Goal: Information Seeking & Learning: Learn about a topic

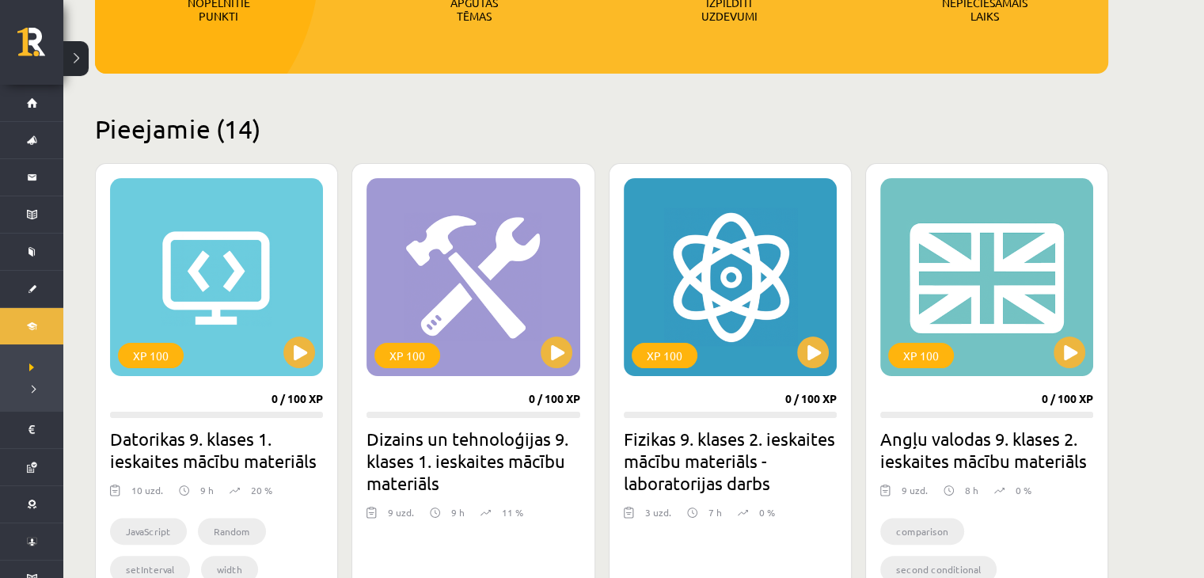
scroll to position [320, 0]
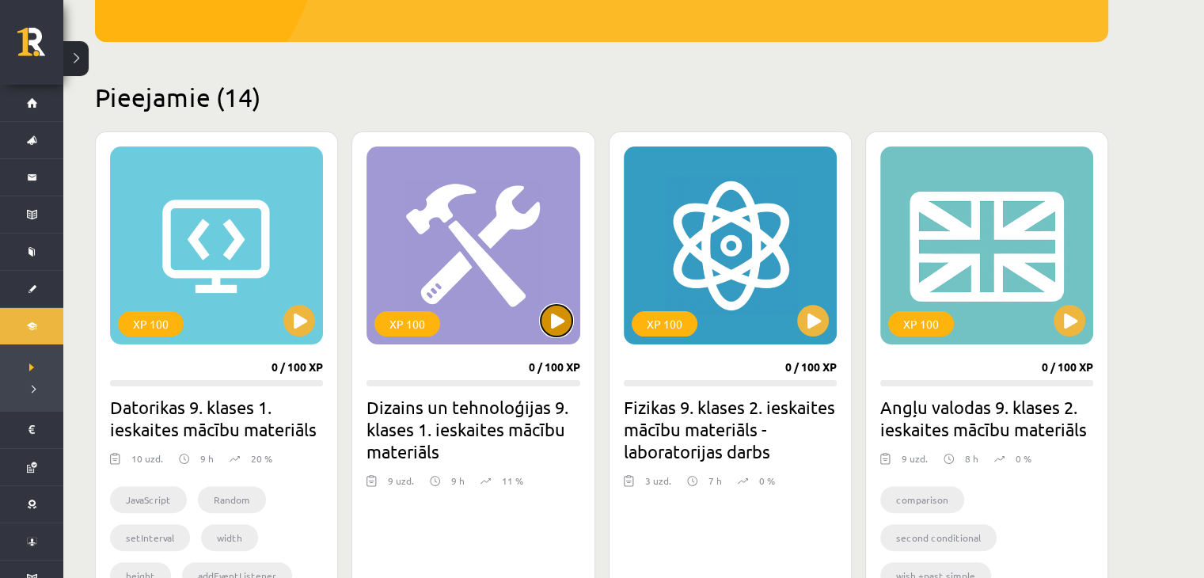
click at [541, 319] on button at bounding box center [557, 321] width 32 height 32
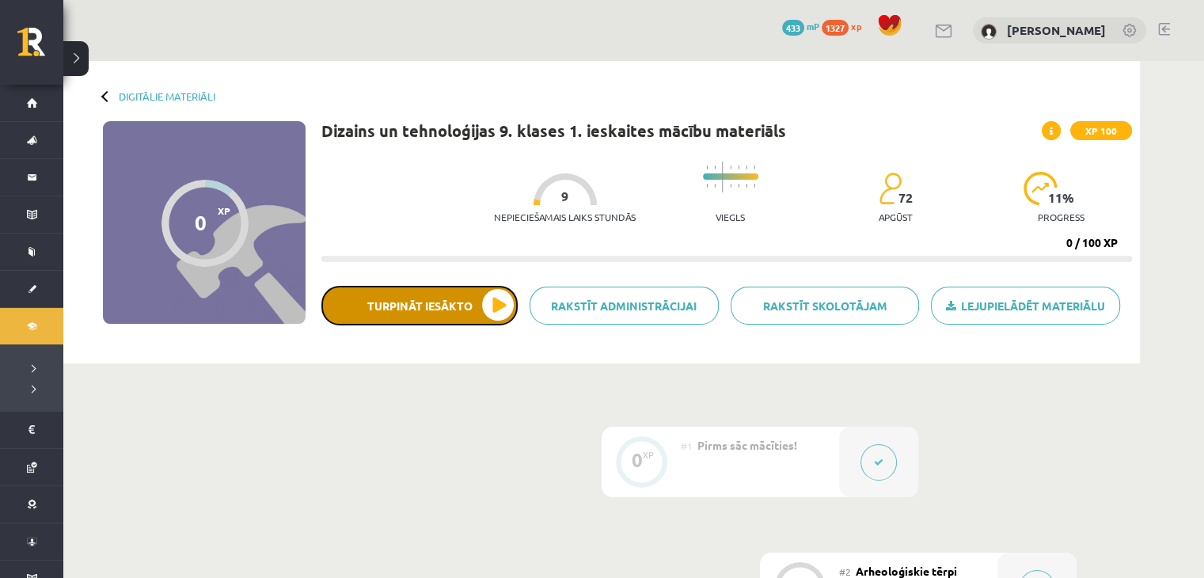
click at [446, 298] on button "Turpināt iesākto" at bounding box center [419, 306] width 196 height 40
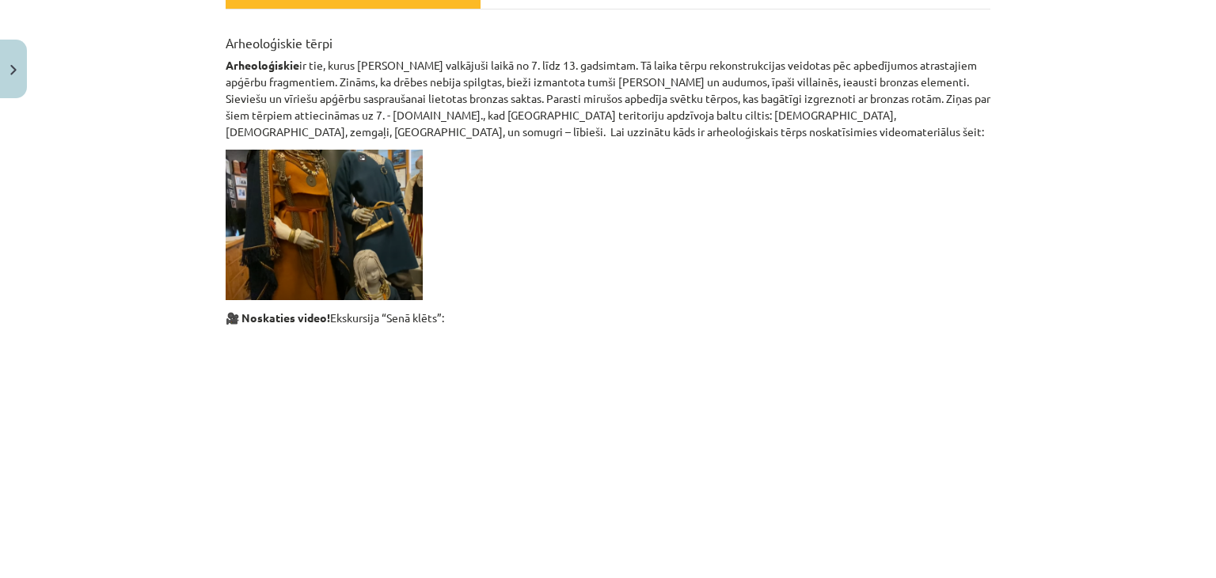
scroll to position [48, 0]
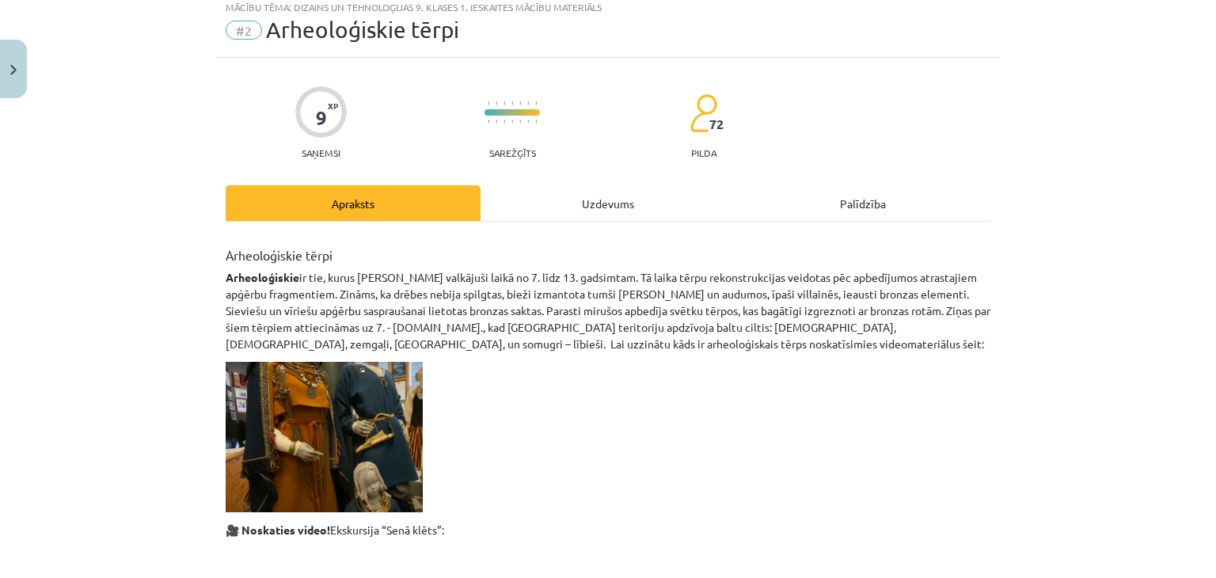
click at [567, 199] on div "Uzdevums" at bounding box center [608, 203] width 255 height 36
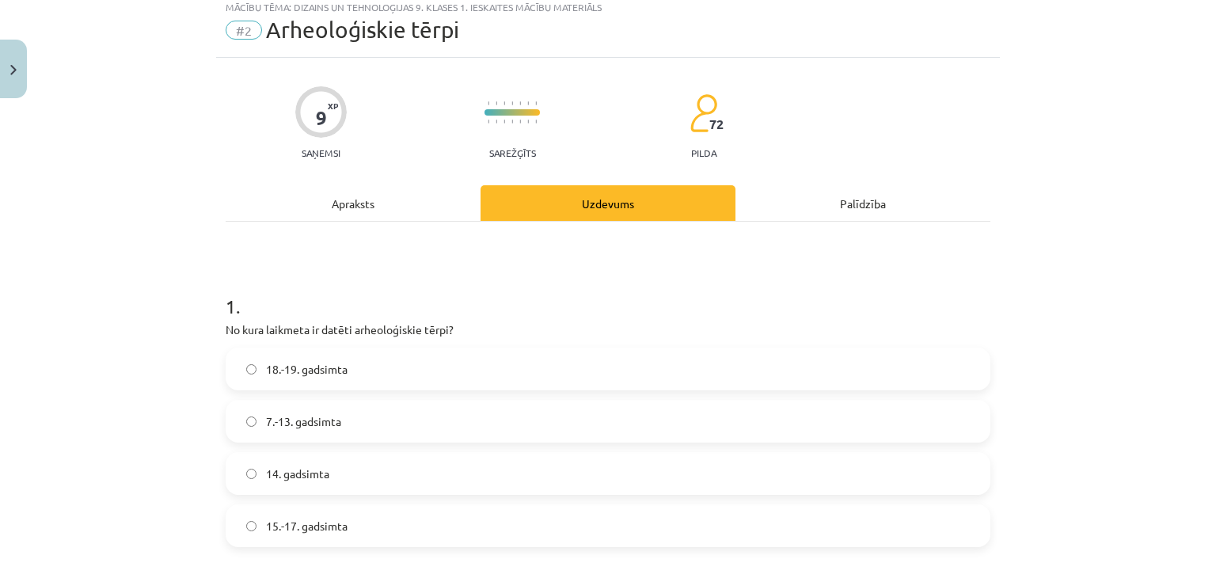
scroll to position [40, 0]
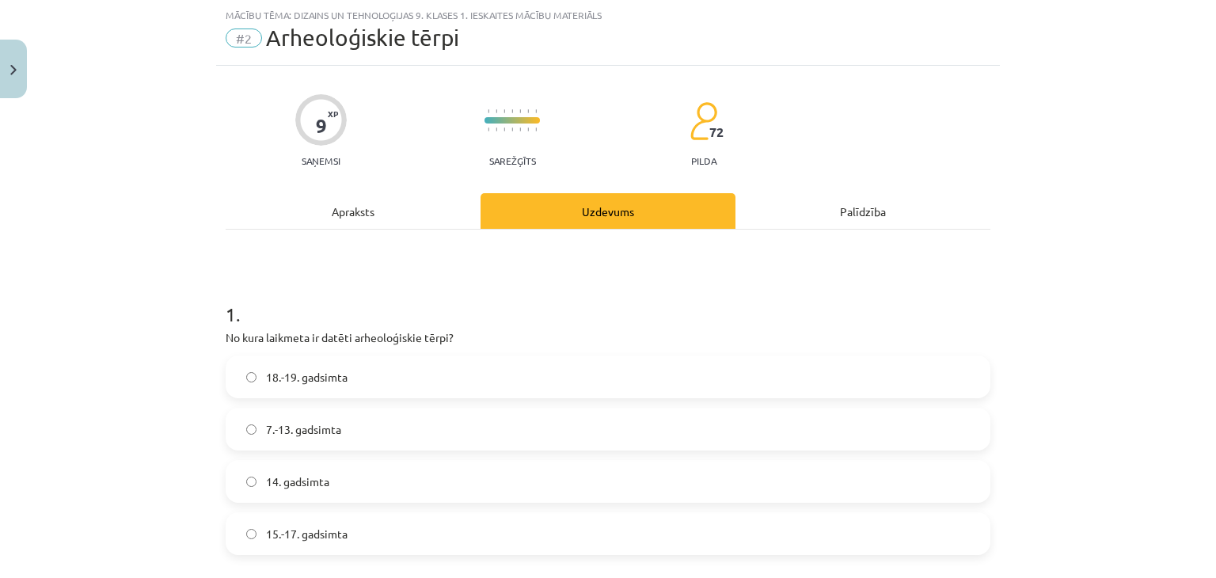
click at [412, 428] on label "7.-13. gadsimta" at bounding box center [608, 429] width 762 height 40
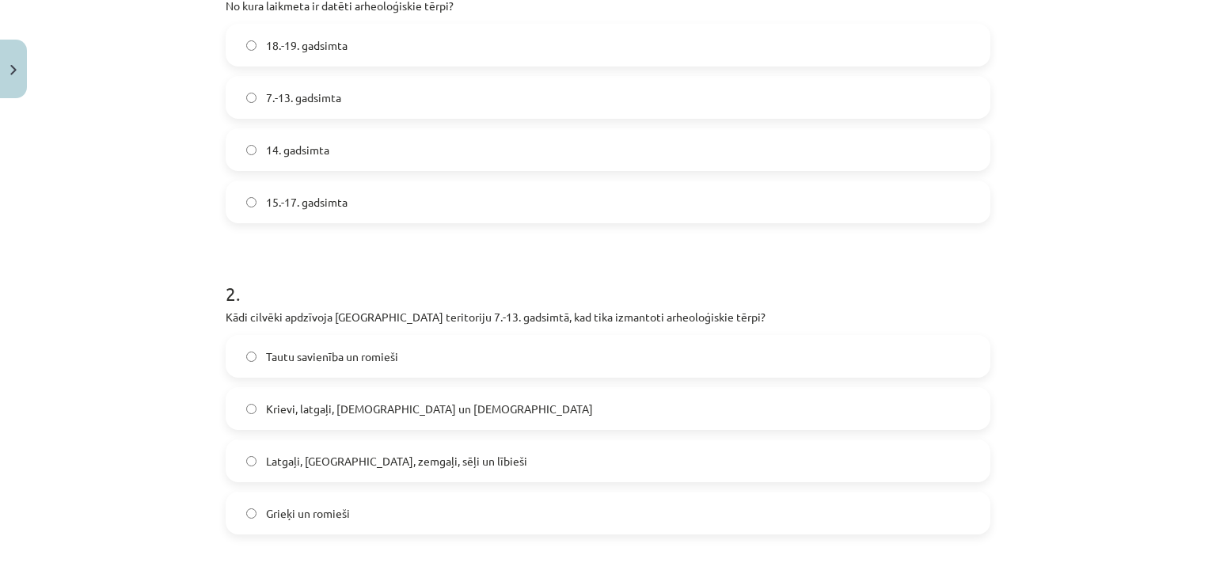
scroll to position [0, 0]
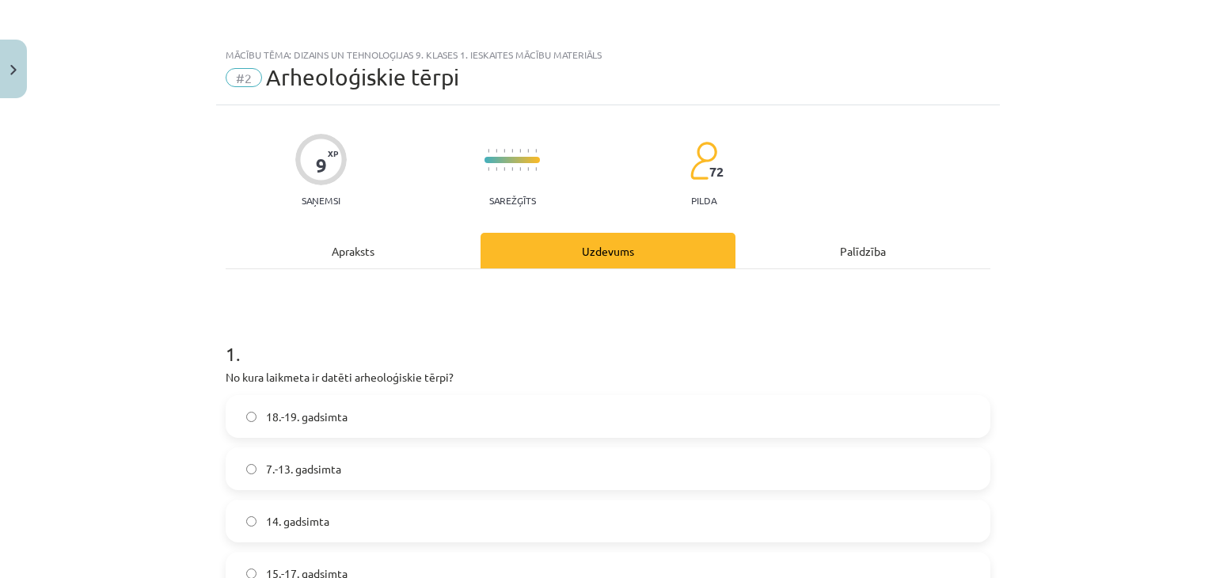
click at [328, 257] on div "Apraksts" at bounding box center [353, 251] width 255 height 36
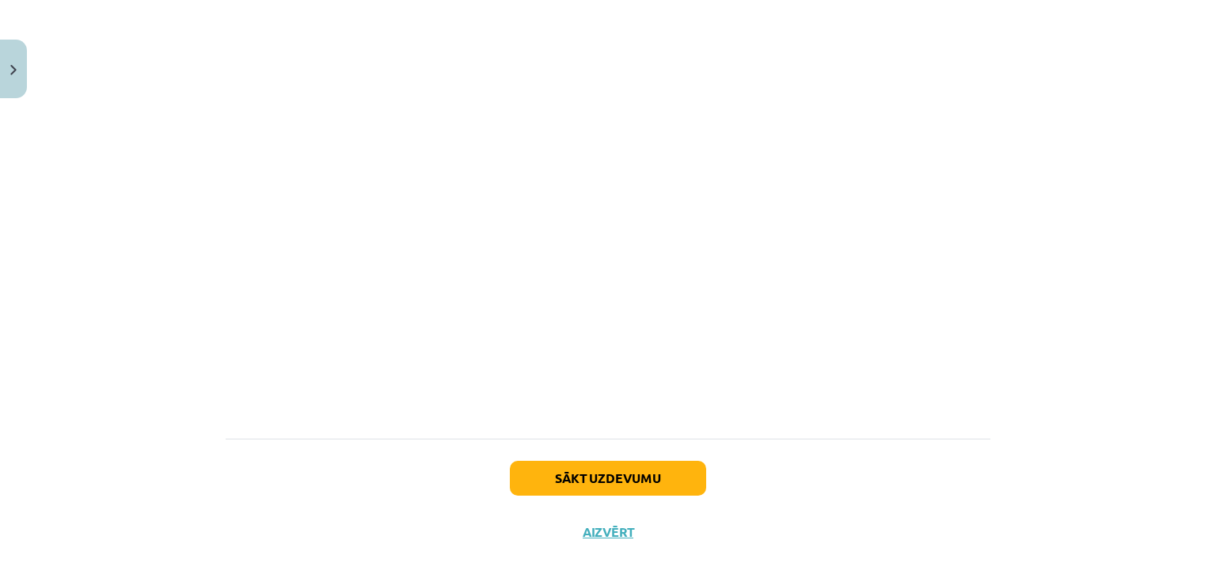
scroll to position [1335, 0]
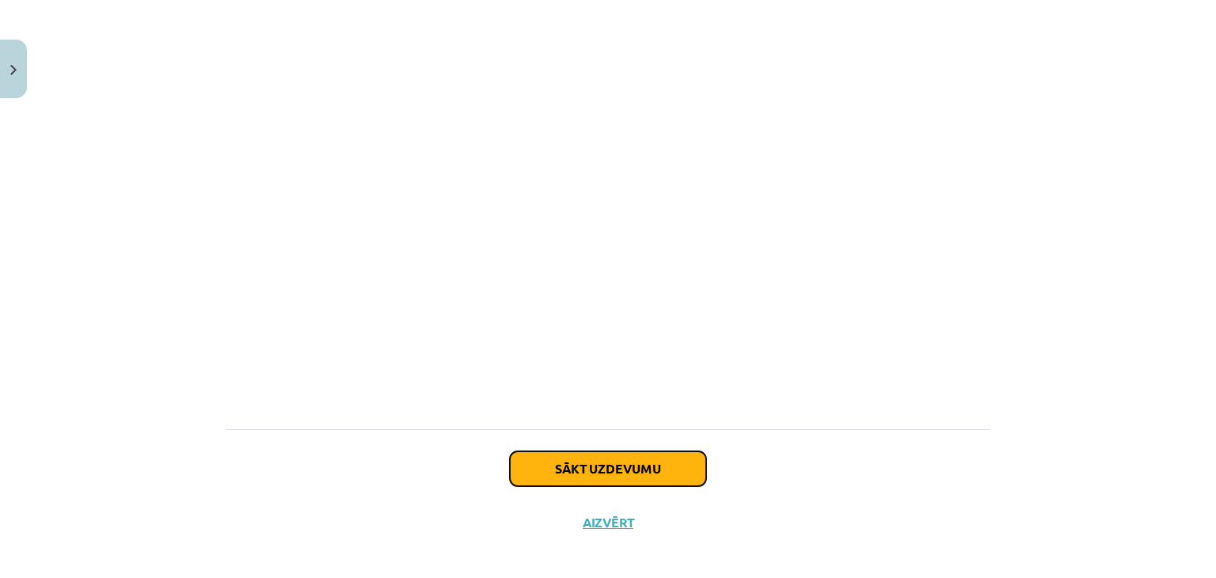
click at [602, 470] on button "Sākt uzdevumu" at bounding box center [608, 468] width 196 height 35
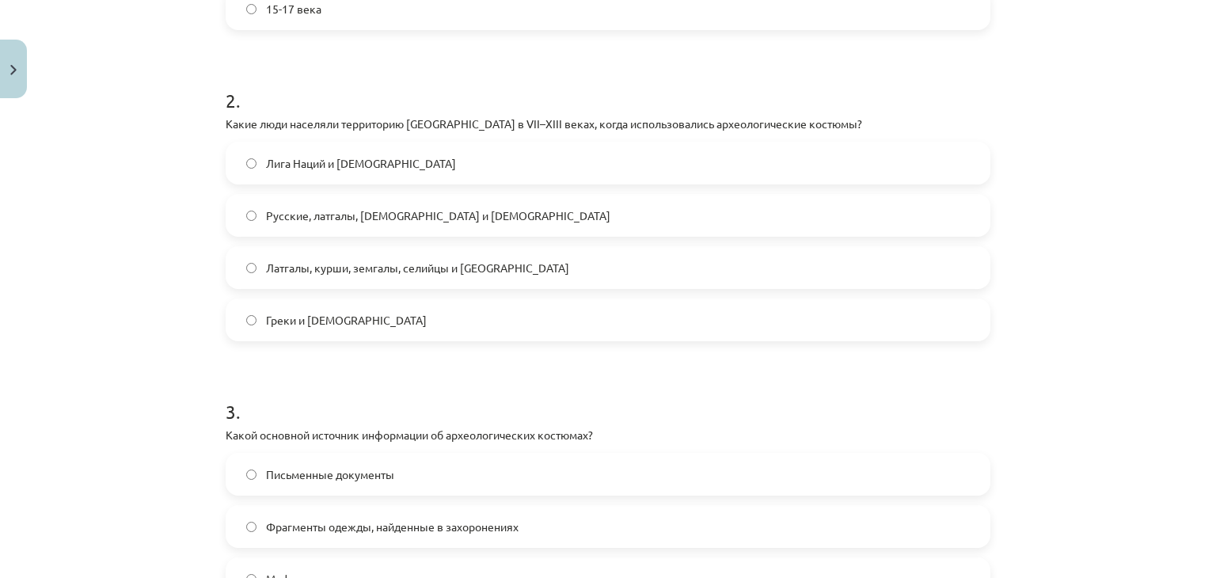
scroll to position [587, 0]
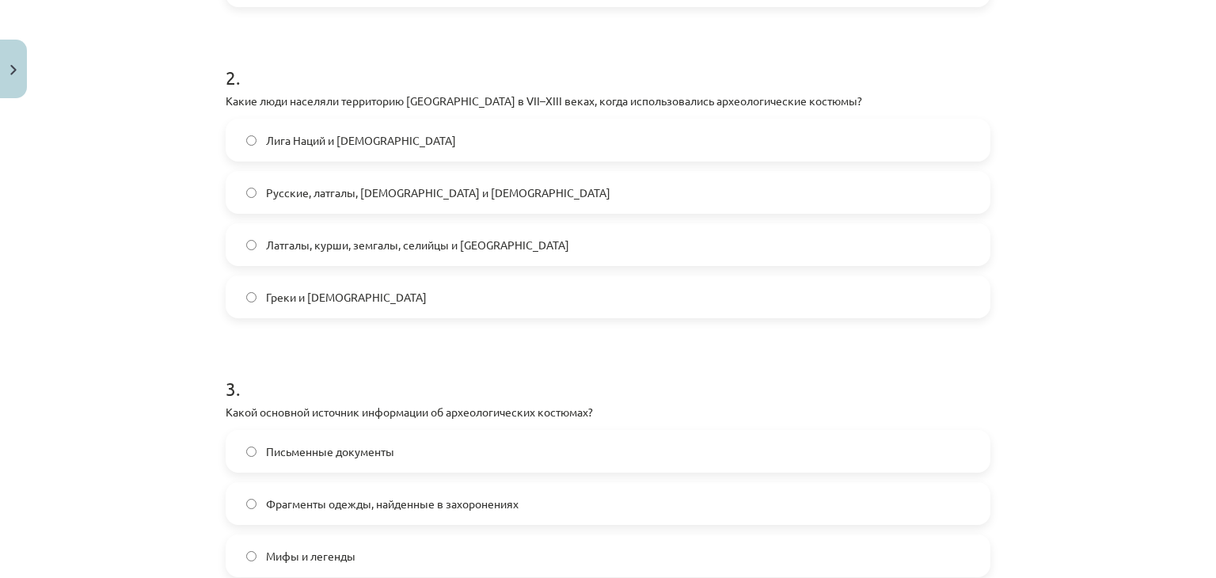
click at [496, 192] on label "Русские, латгалы, курши и немцы" at bounding box center [608, 193] width 762 height 40
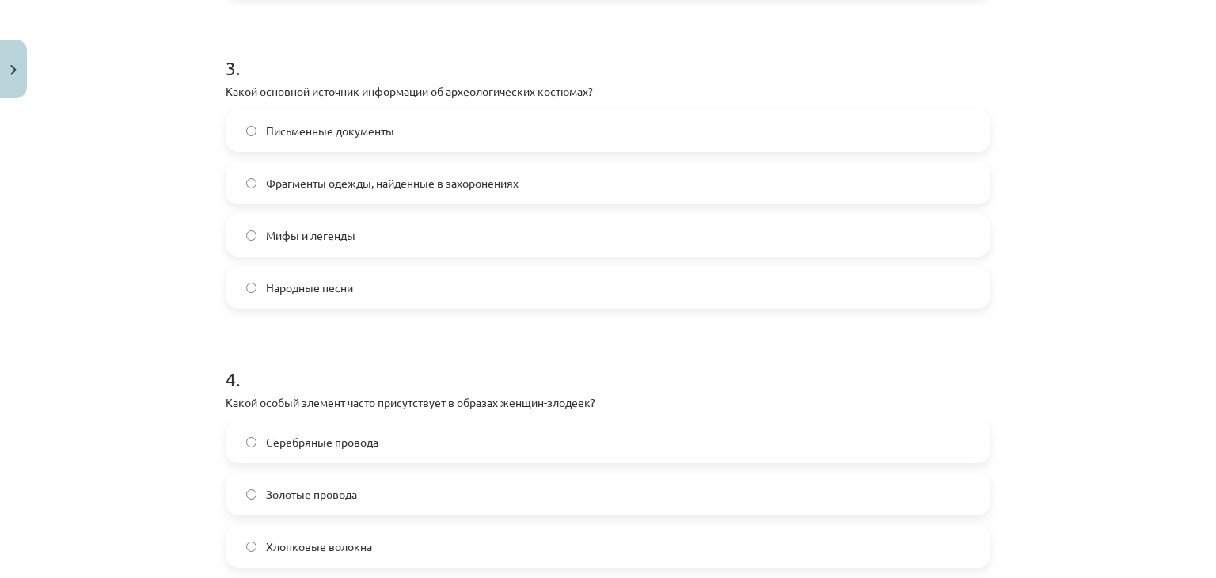
scroll to position [909, 0]
click at [471, 175] on font "Фрагменты одежды, найденные в захоронениях" at bounding box center [392, 182] width 253 height 14
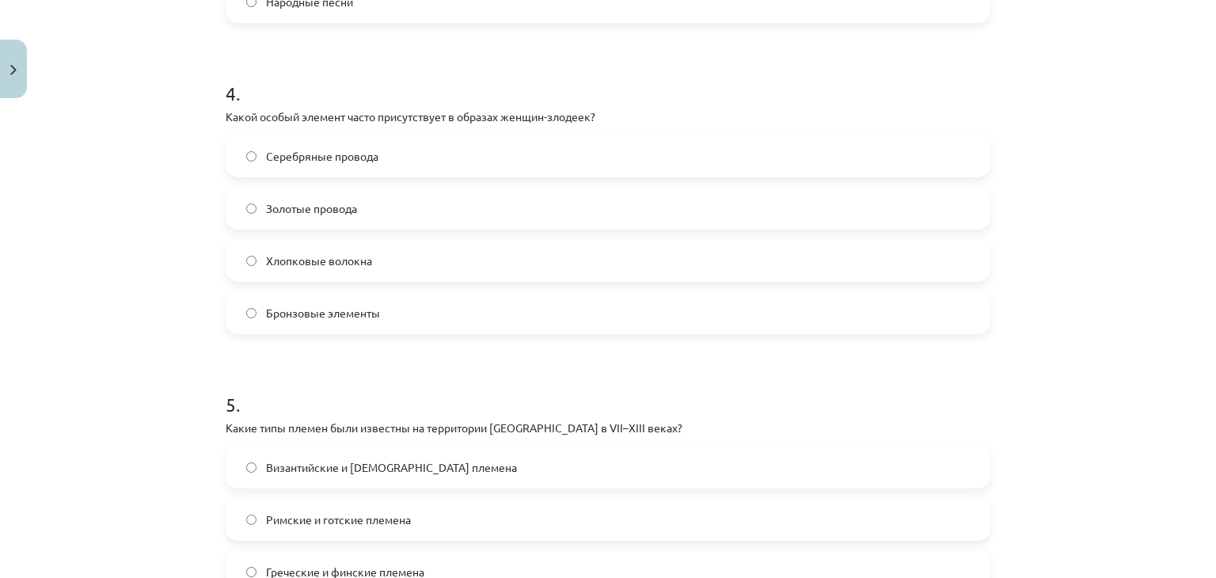
scroll to position [1197, 0]
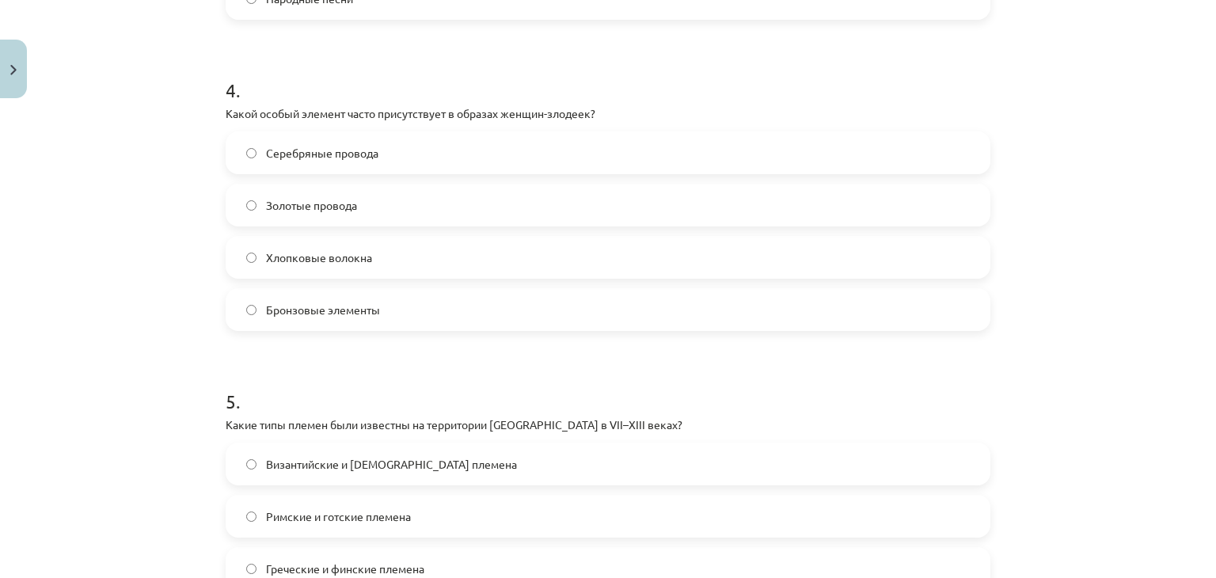
click at [456, 207] on label "Золотые провода" at bounding box center [608, 205] width 762 height 40
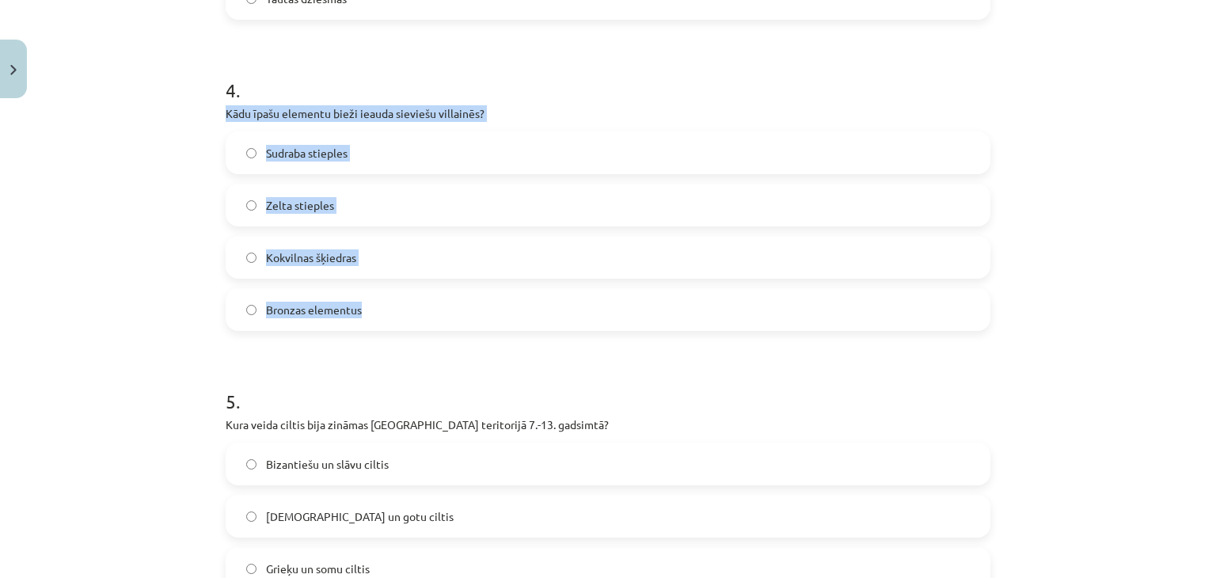
drag, startPoint x: 220, startPoint y: 108, endPoint x: 376, endPoint y: 336, distance: 276.3
click at [376, 336] on form "1 . No kura laikmeta ir datēti arheoloģiskie tērpi? 18.-19. gadsimta 7.-13. gad…" at bounding box center [608, 502] width 765 height 2769
copy form "Kādu īpašu elementu bieži ieauda sieviešu villainēs? Sudraba stieples Zelta sti…"
click at [380, 165] on label "Sudraba stieples" at bounding box center [608, 153] width 762 height 40
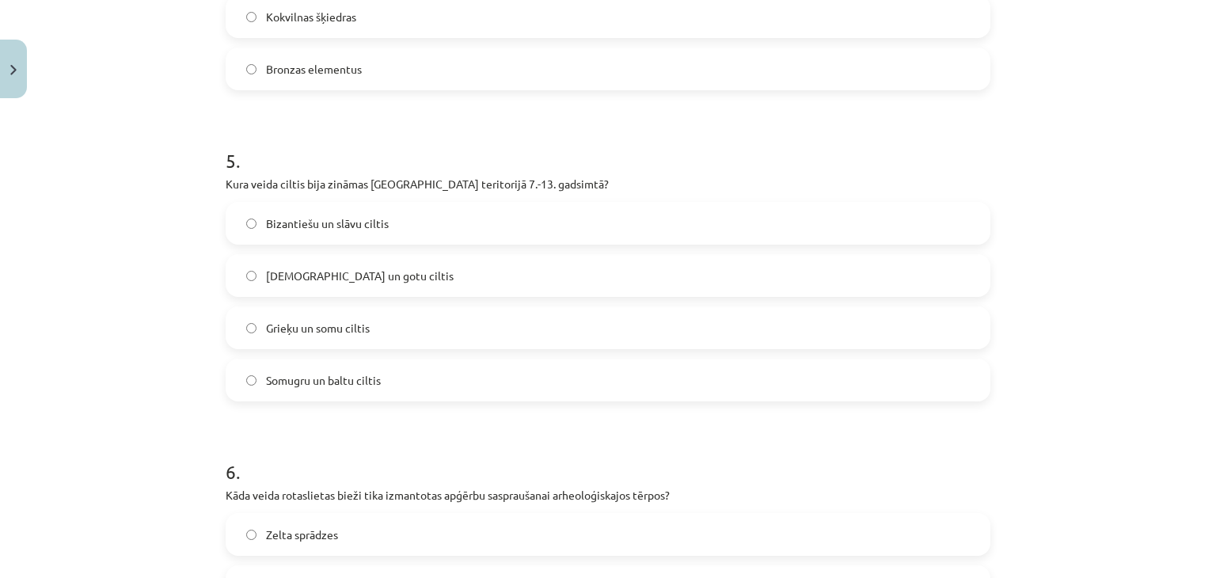
scroll to position [1441, 0]
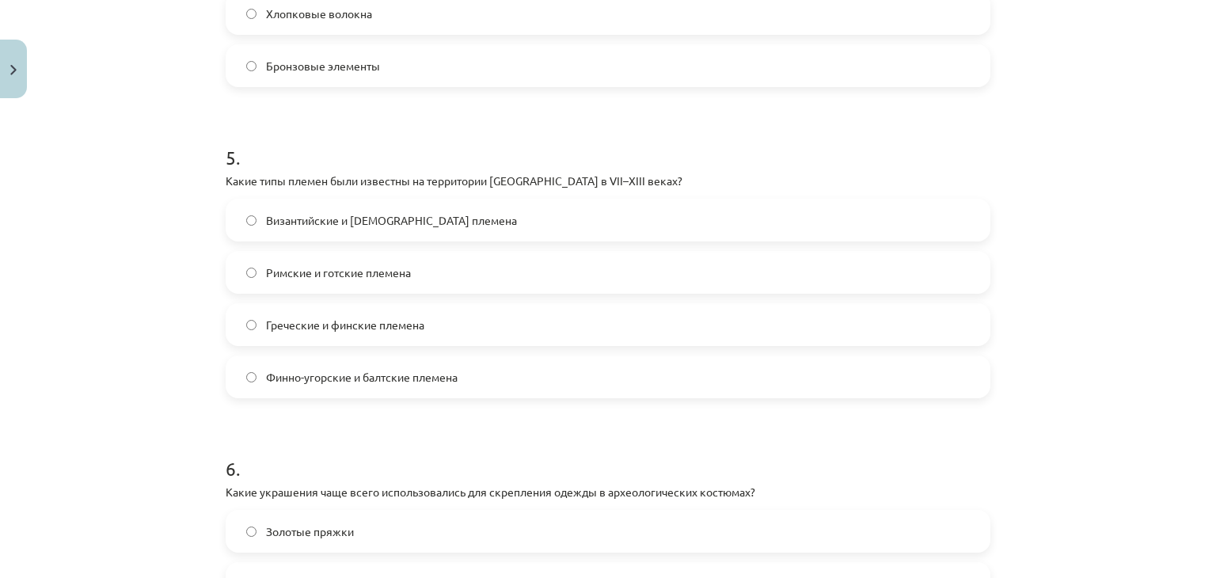
click at [305, 124] on h1 "5 ." at bounding box center [608, 143] width 765 height 49
click at [406, 213] on font "Византийские и славянские племена" at bounding box center [391, 220] width 251 height 14
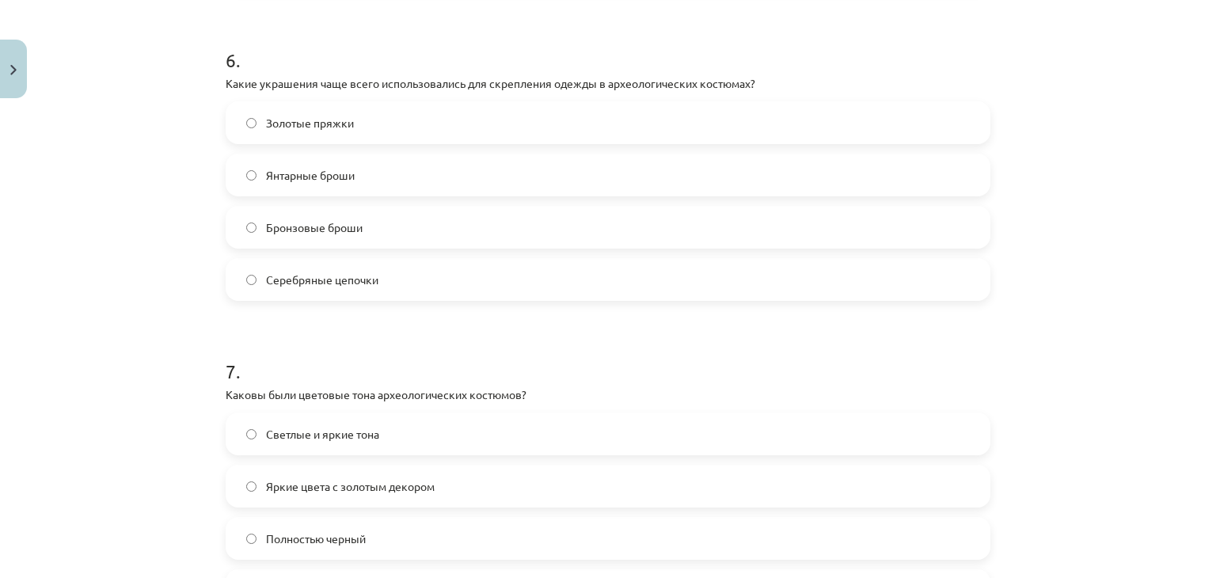
scroll to position [1855, 0]
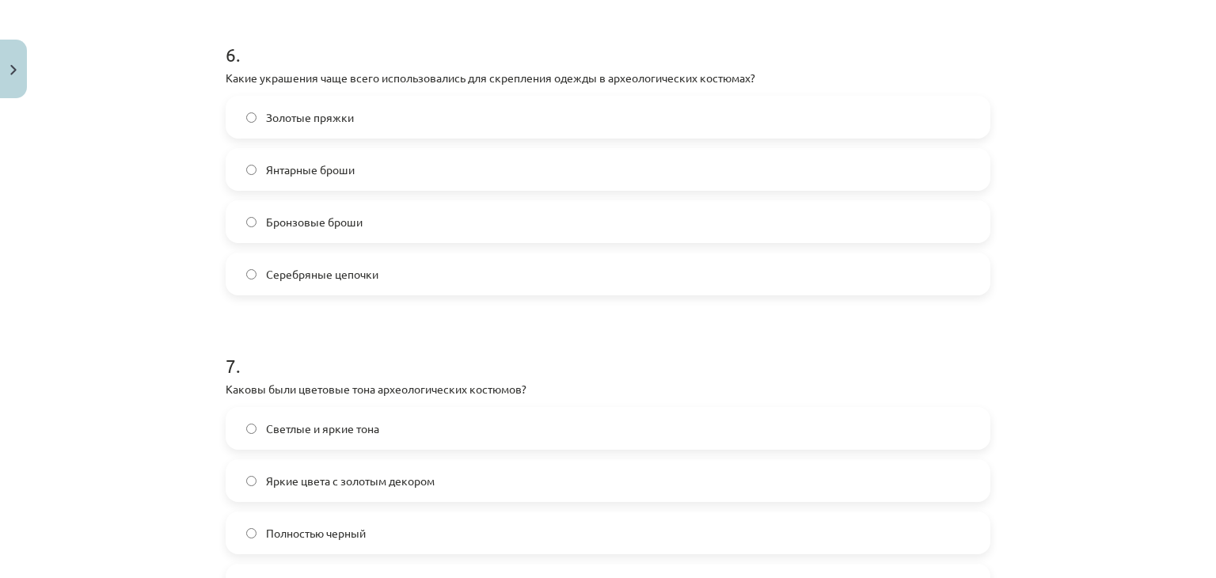
click at [390, 218] on label "Бронзовые броши" at bounding box center [608, 222] width 762 height 40
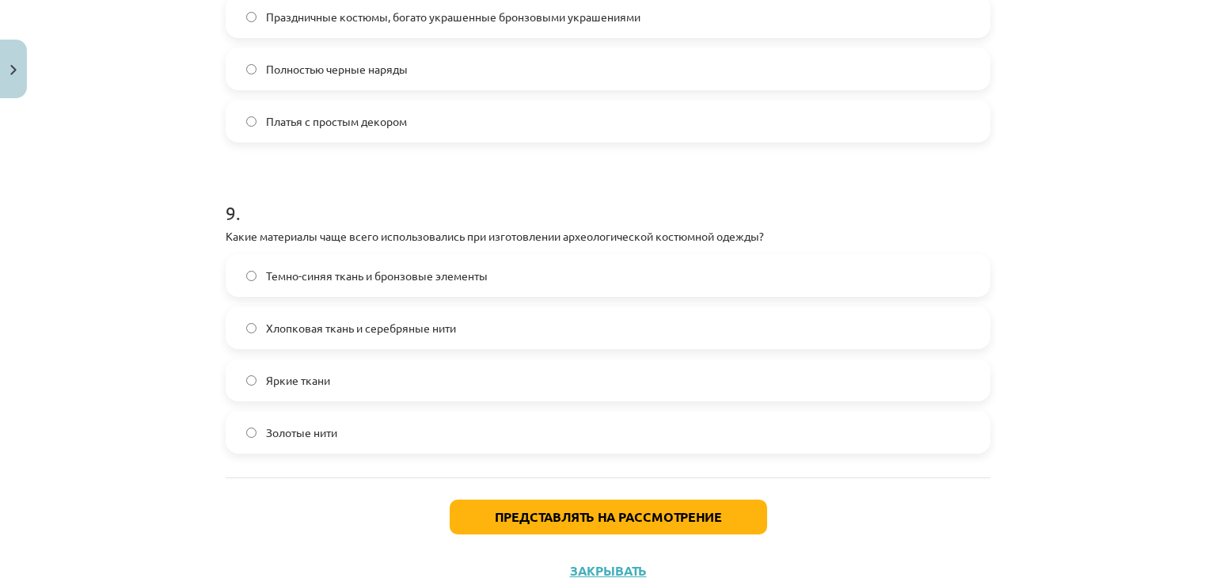
scroll to position [2689, 0]
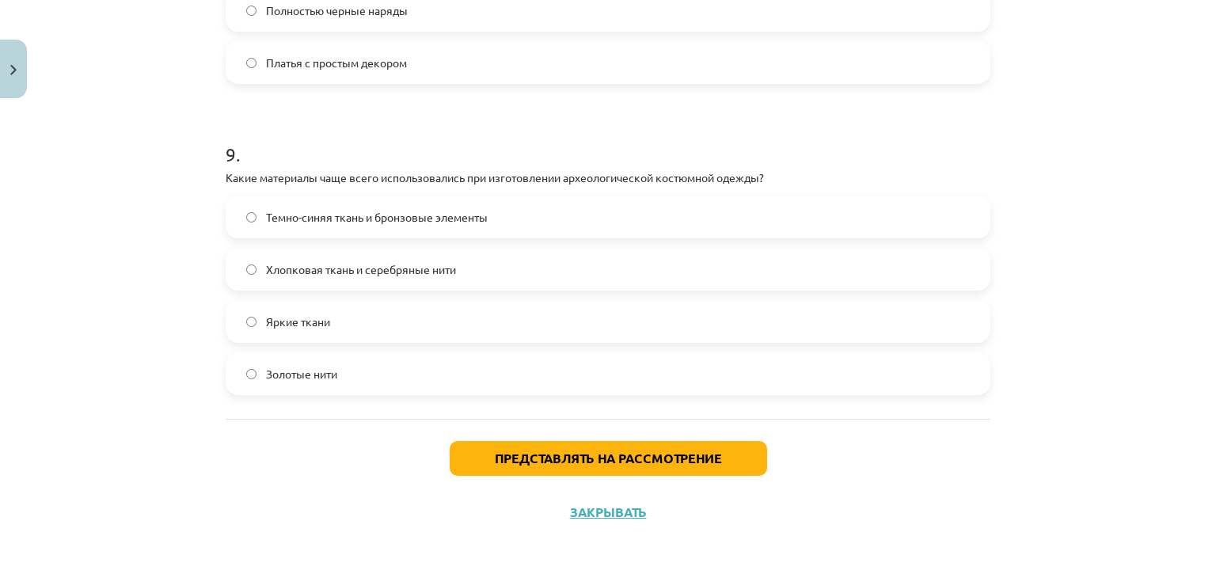
click at [391, 262] on font "Хлопковая ткань и серебряные нити" at bounding box center [361, 269] width 190 height 14
drag, startPoint x: 391, startPoint y: 261, endPoint x: 234, endPoint y: 115, distance: 215.1
click at [234, 116] on h1 "9 ." at bounding box center [608, 140] width 765 height 49
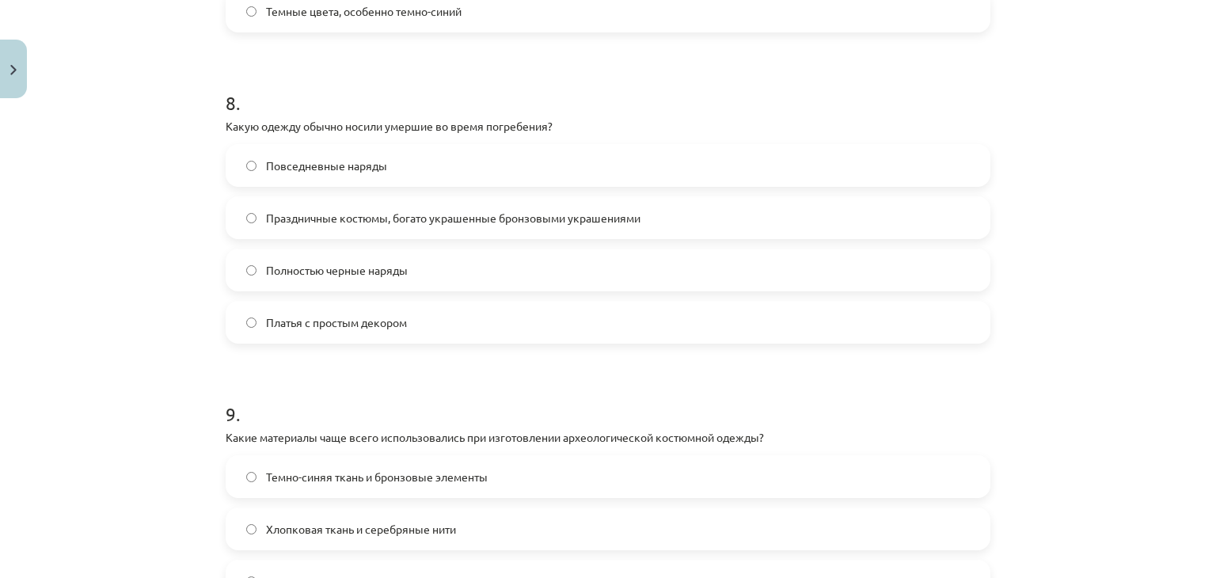
scroll to position [2427, 0]
click at [426, 222] on font "Праздничные костюмы, богато украшенные бронзовыми украшениями" at bounding box center [453, 220] width 375 height 14
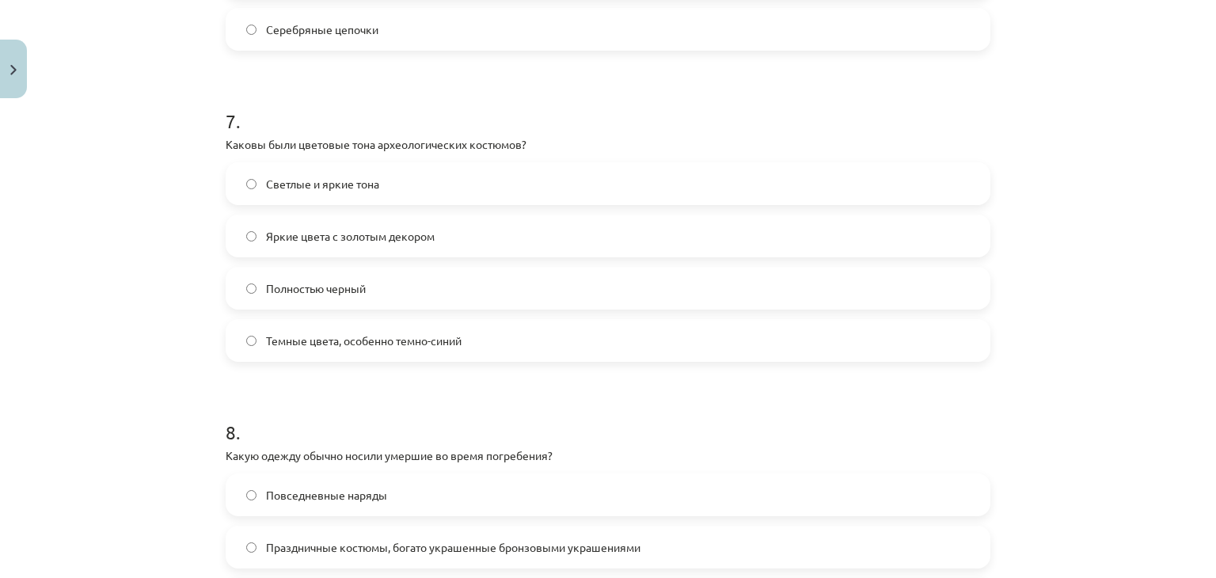
scroll to position [2101, 0]
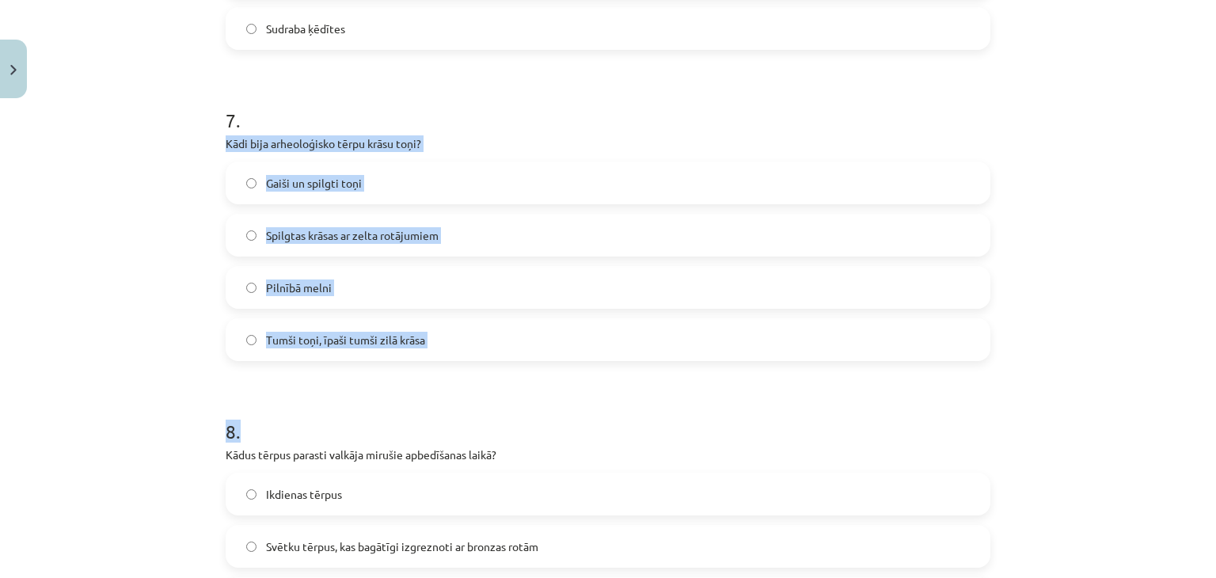
drag, startPoint x: 219, startPoint y: 144, endPoint x: 438, endPoint y: 382, distance: 322.8
copy form "Kādi bija arheoloģisko tērpu krāsu toņi? Gaiši un spilgti toņi Spilgtas krāsas …"
click at [470, 334] on label "Tumši toņi, īpaši tumši zilā krāsa" at bounding box center [608, 340] width 762 height 40
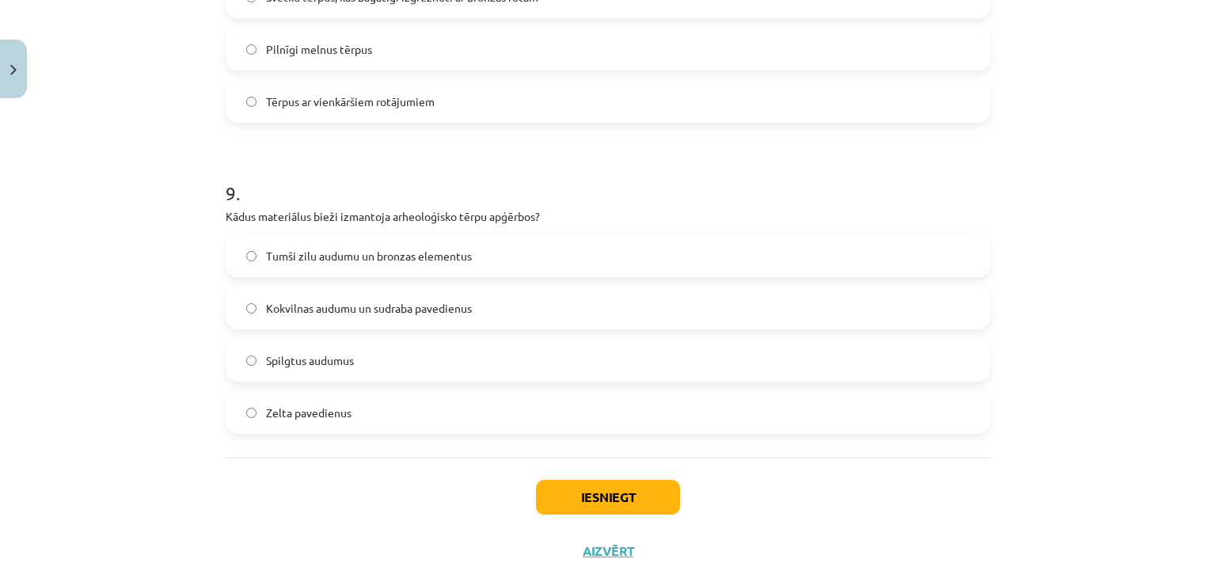
scroll to position [2689, 0]
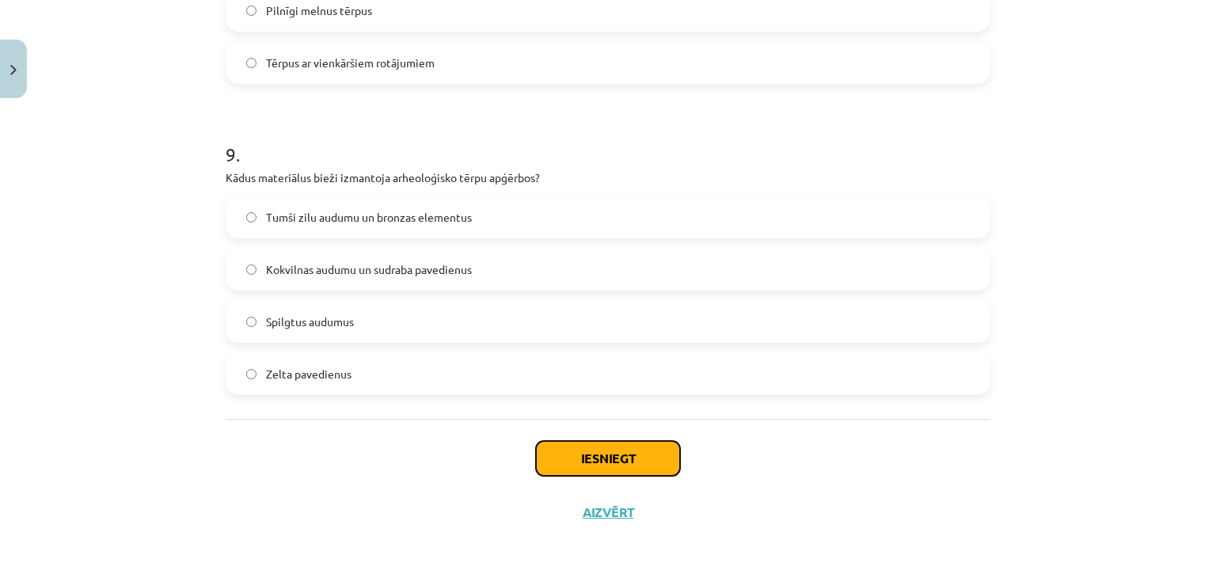
click at [580, 455] on button "Iesniegt" at bounding box center [608, 458] width 144 height 35
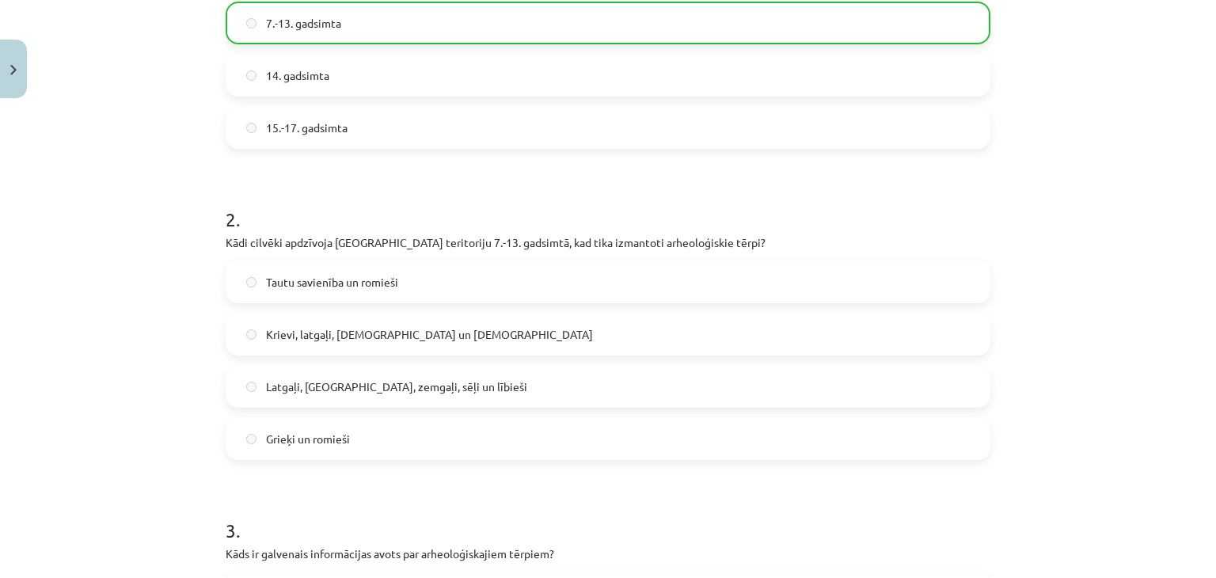
scroll to position [439, 0]
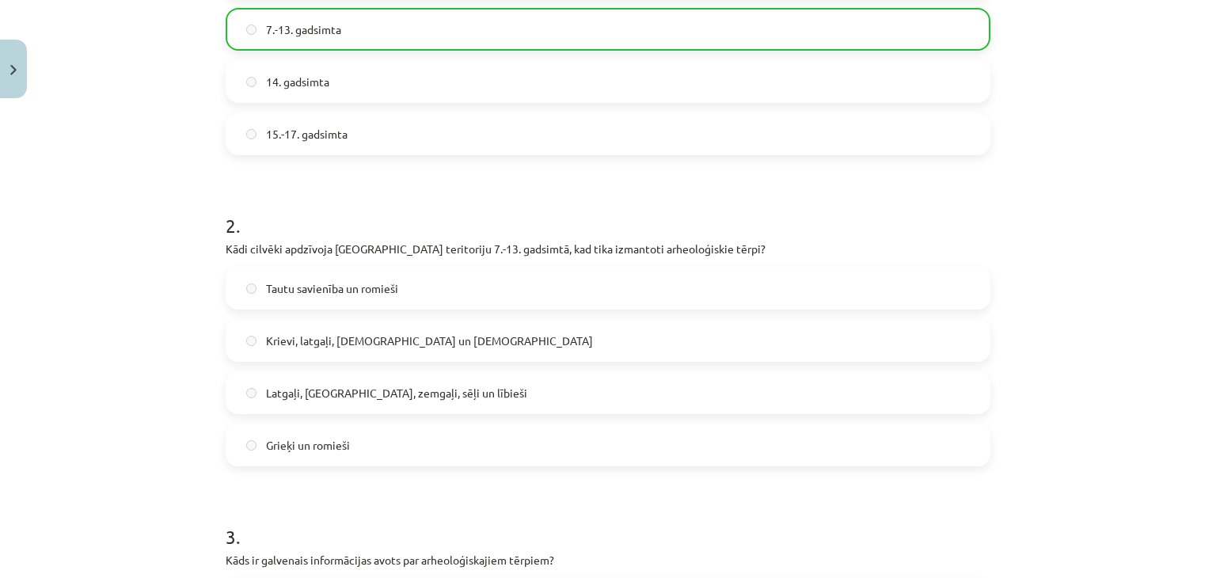
click at [312, 335] on span "Krievi, latgaļi, kurši un vācieši" at bounding box center [429, 341] width 327 height 17
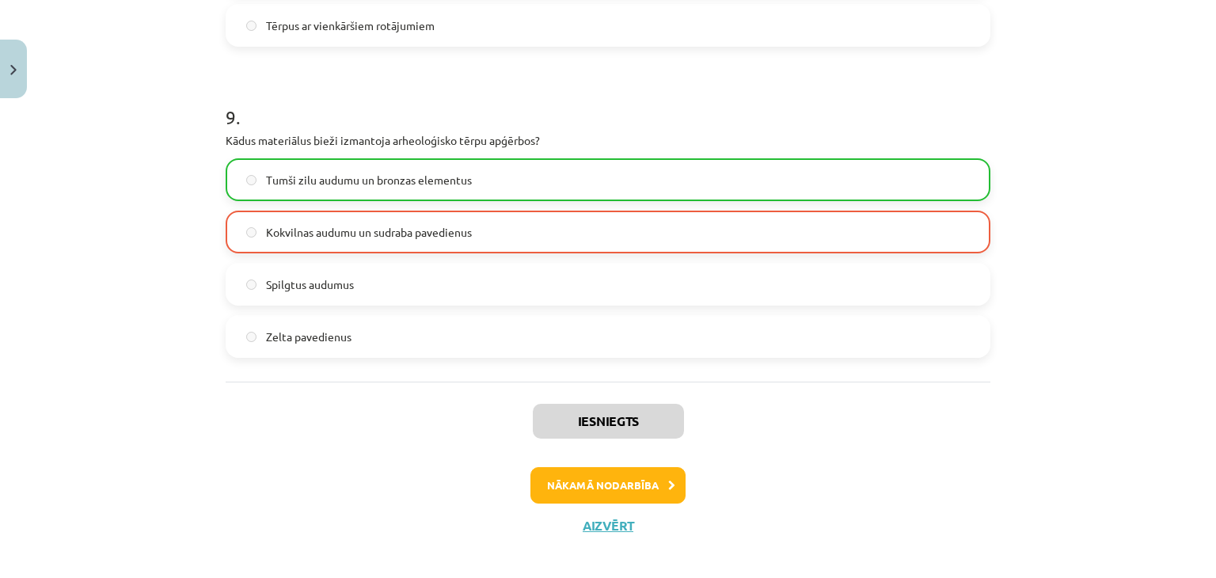
scroll to position [2739, 0]
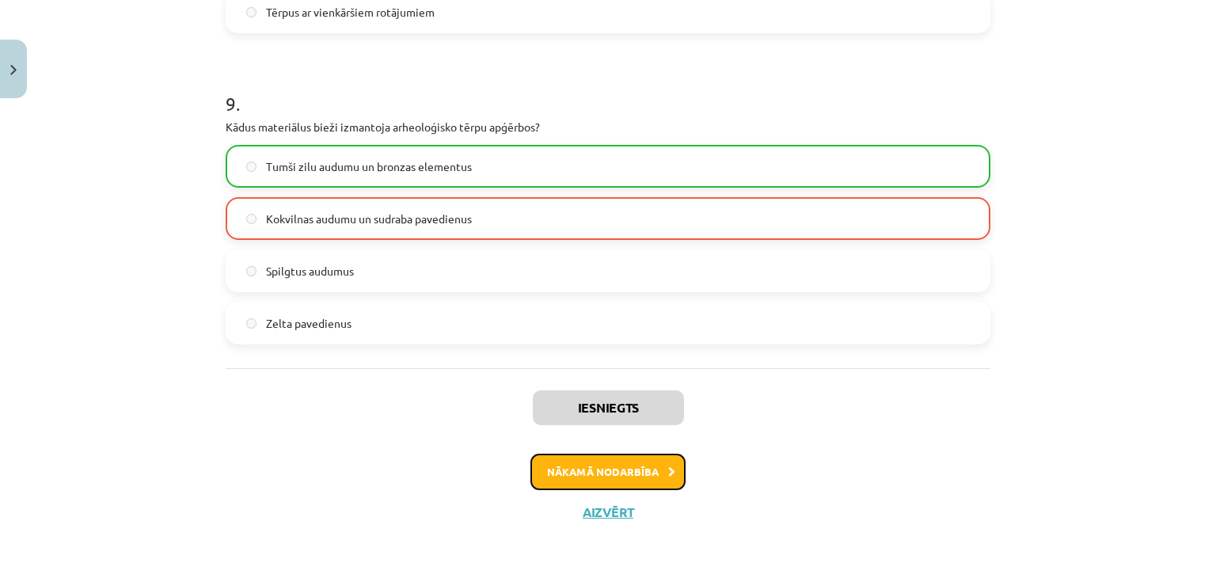
click at [615, 471] on button "Nākamā nodarbība" at bounding box center [607, 472] width 155 height 36
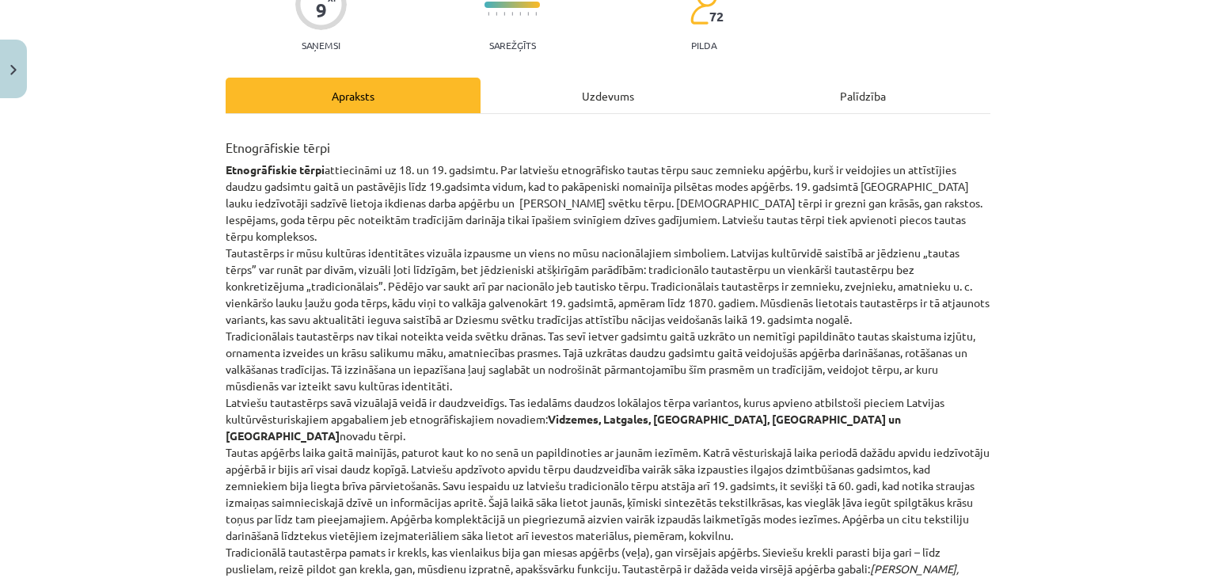
scroll to position [155, 0]
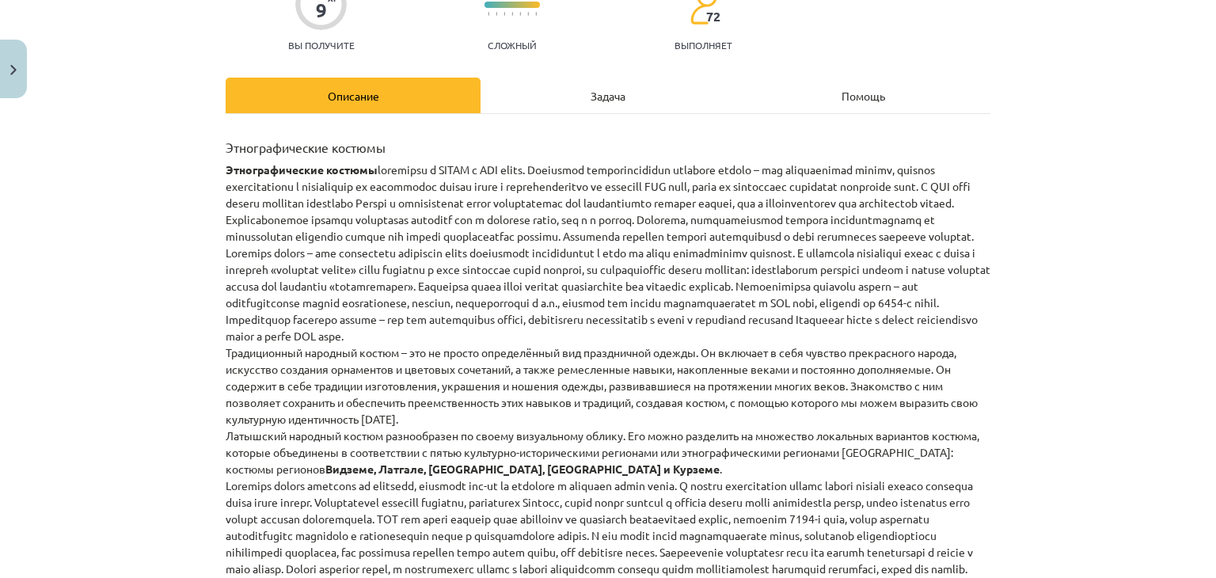
click at [555, 97] on div "Задача" at bounding box center [608, 96] width 255 height 36
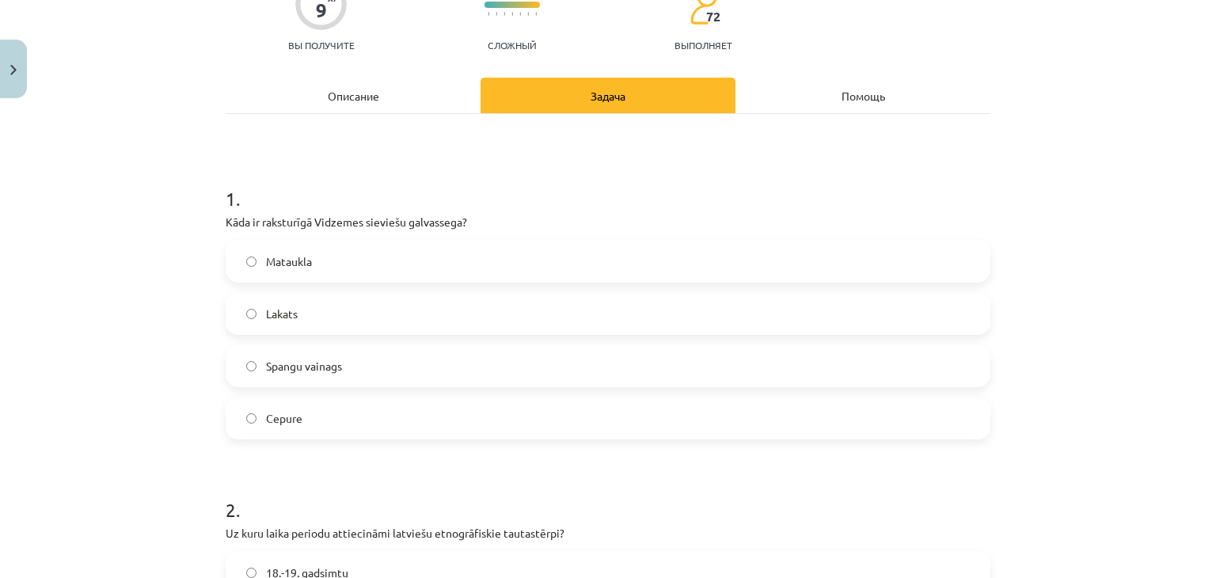
scroll to position [40, 0]
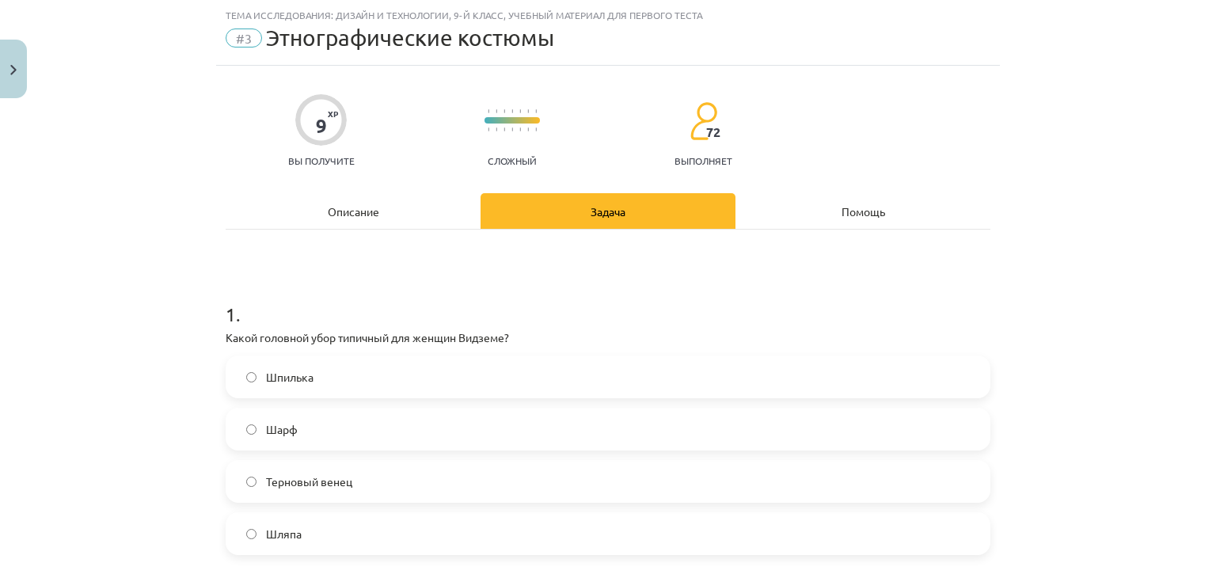
click at [344, 206] on font "Описание" at bounding box center [353, 211] width 51 height 14
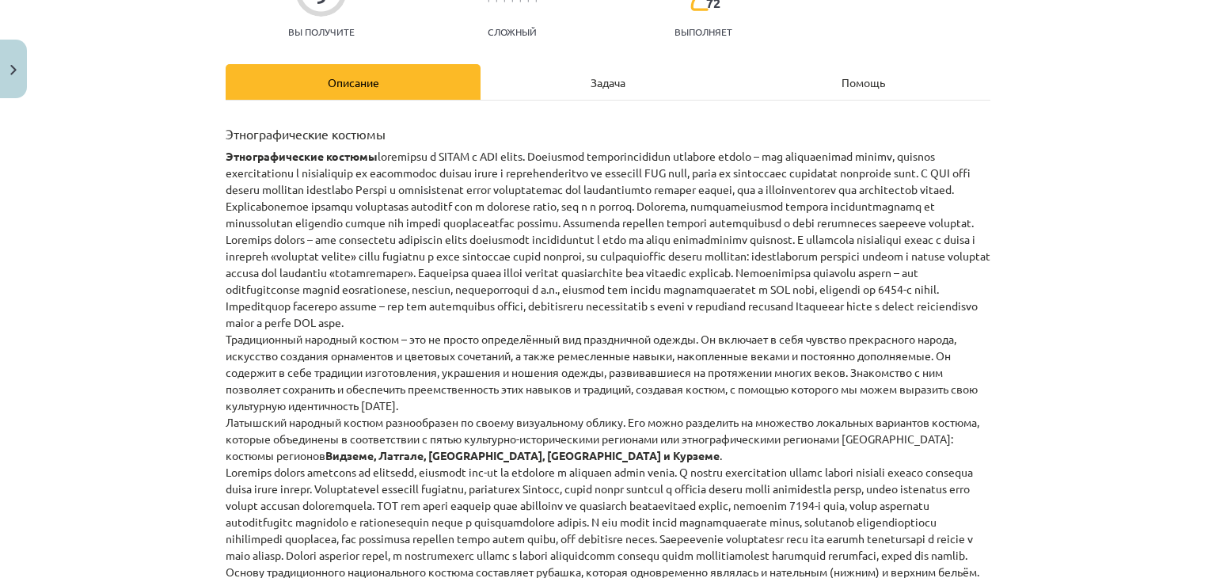
scroll to position [176, 0]
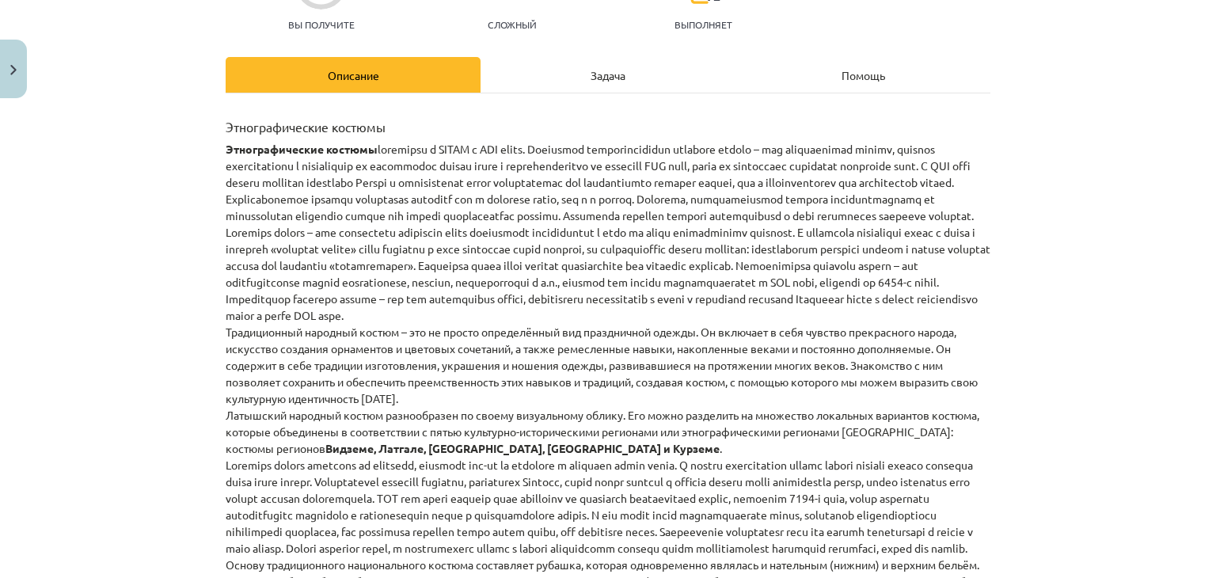
click at [599, 79] on font "Задача" at bounding box center [608, 75] width 35 height 14
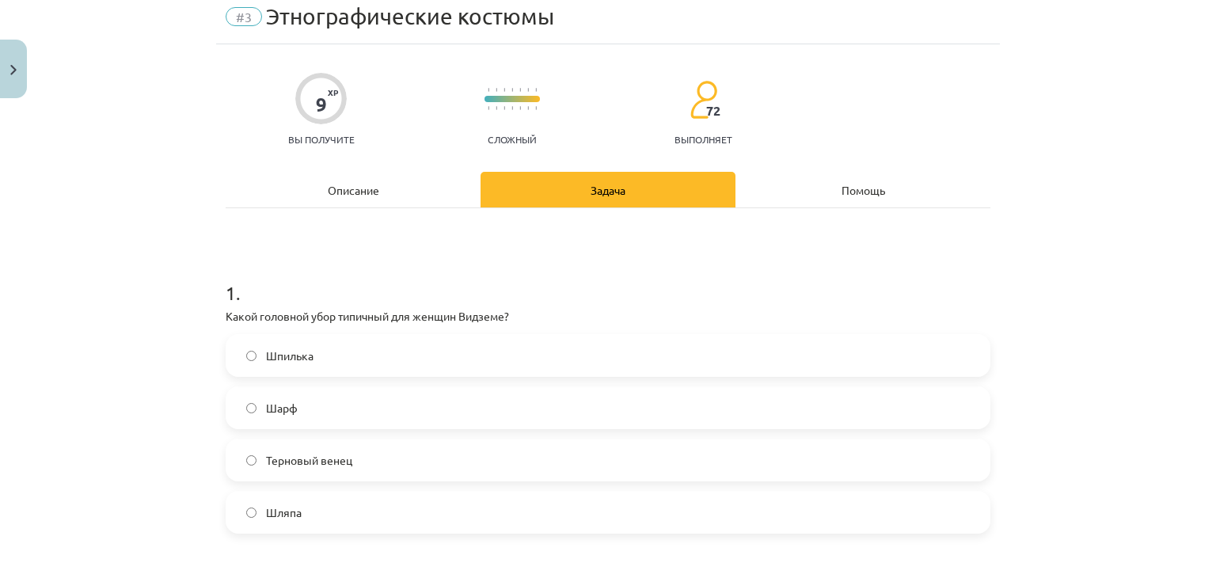
scroll to position [40, 0]
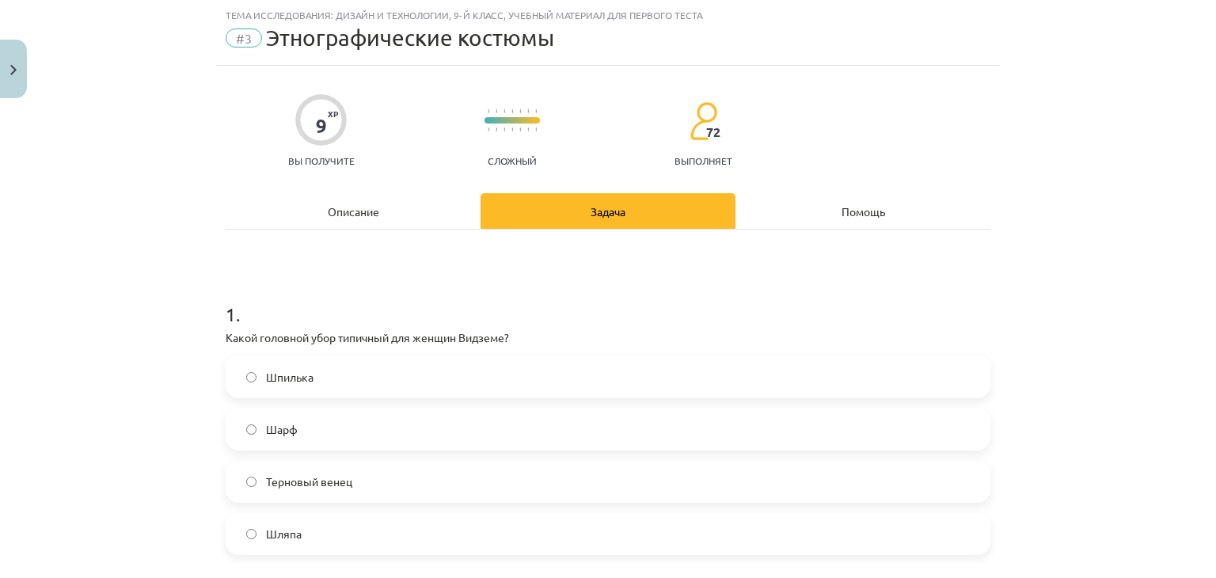
click at [315, 202] on div "Описание" at bounding box center [353, 211] width 255 height 36
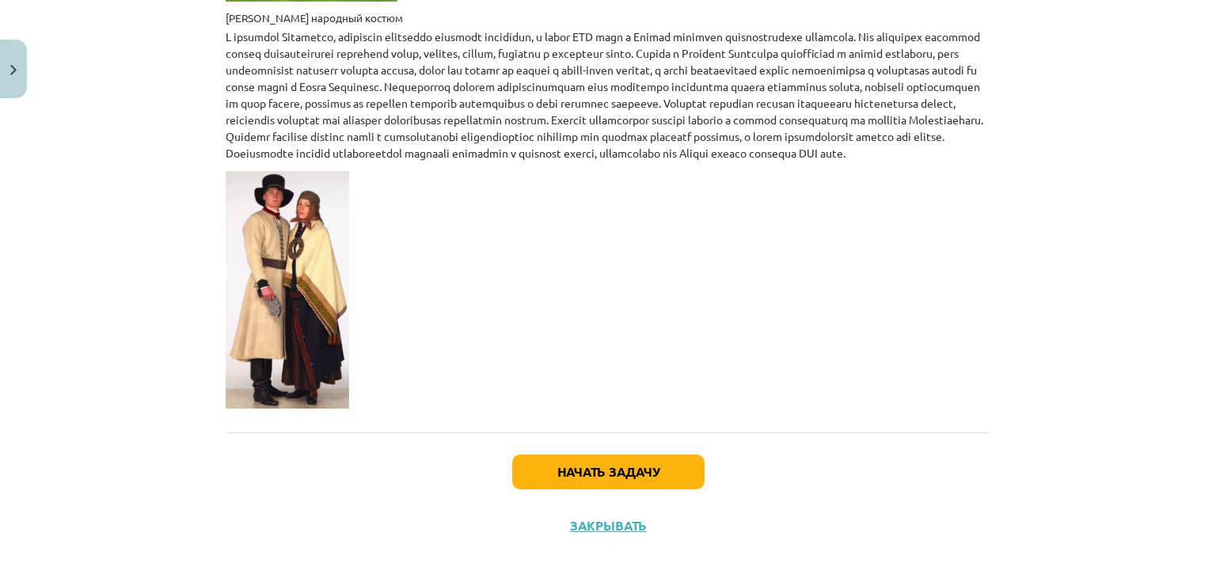
scroll to position [2889, 0]
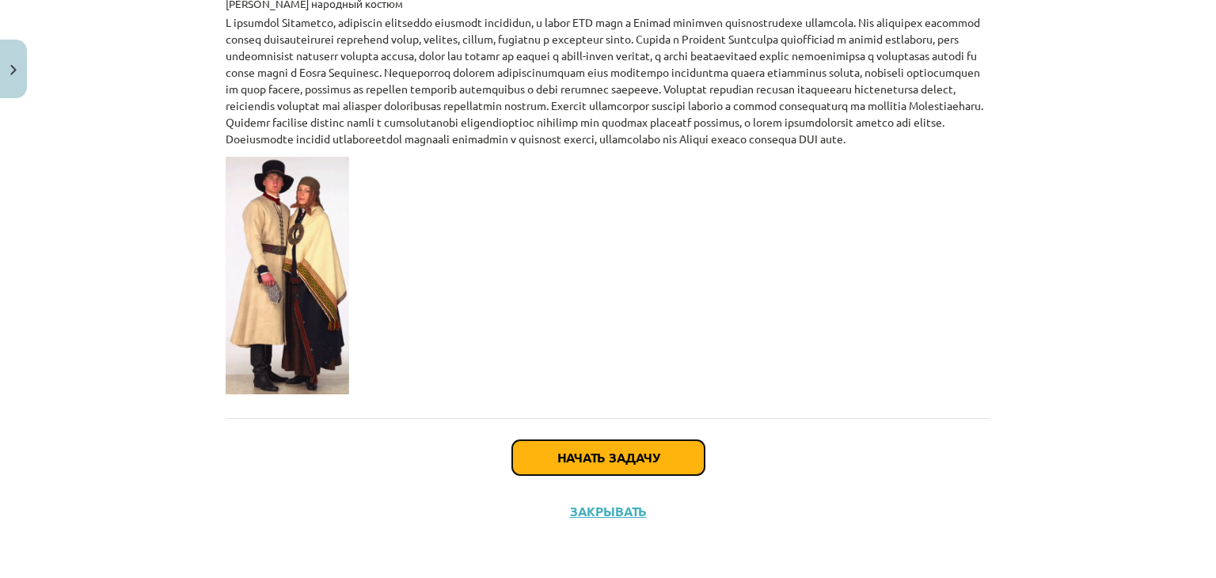
click at [542, 454] on button "Начать задачу" at bounding box center [608, 457] width 192 height 35
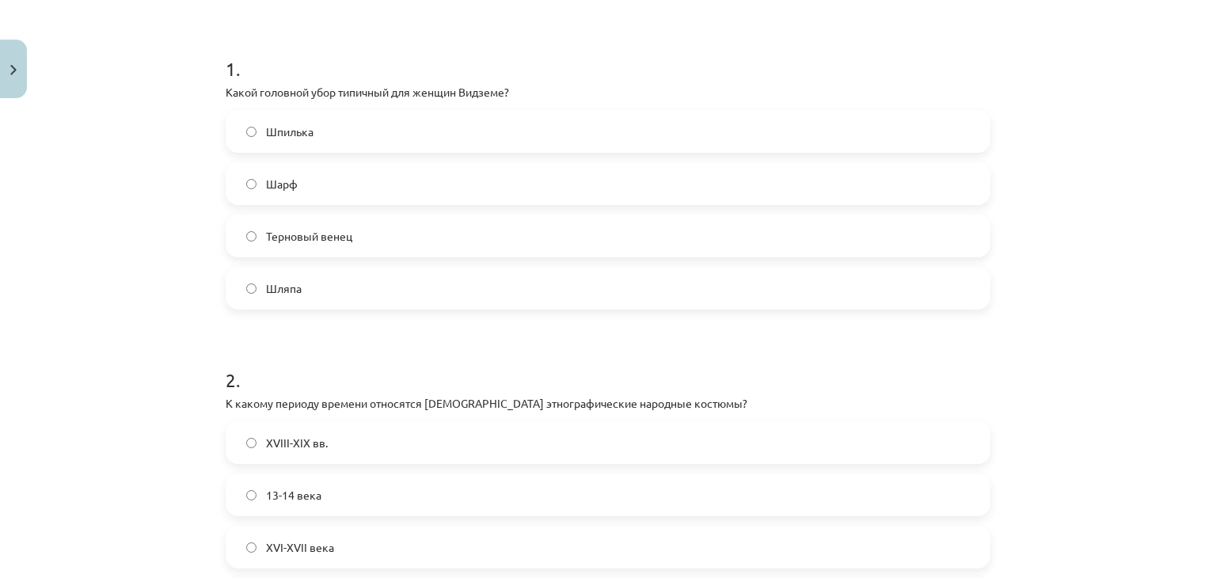
scroll to position [287, 0]
click at [448, 283] on label "Шляпа" at bounding box center [608, 287] width 762 height 40
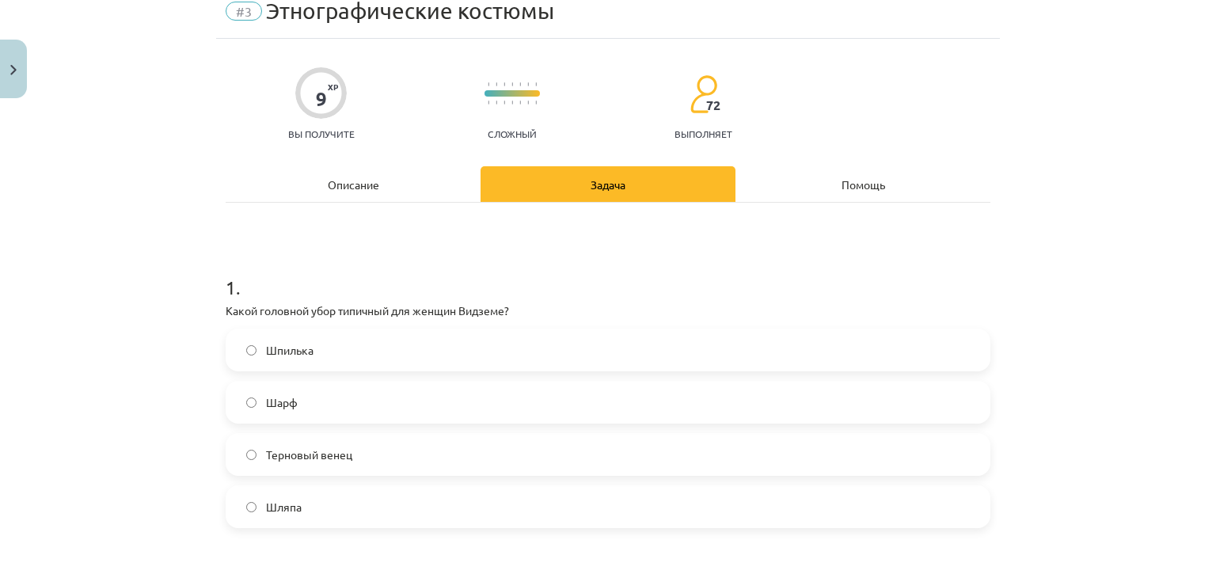
scroll to position [51, 0]
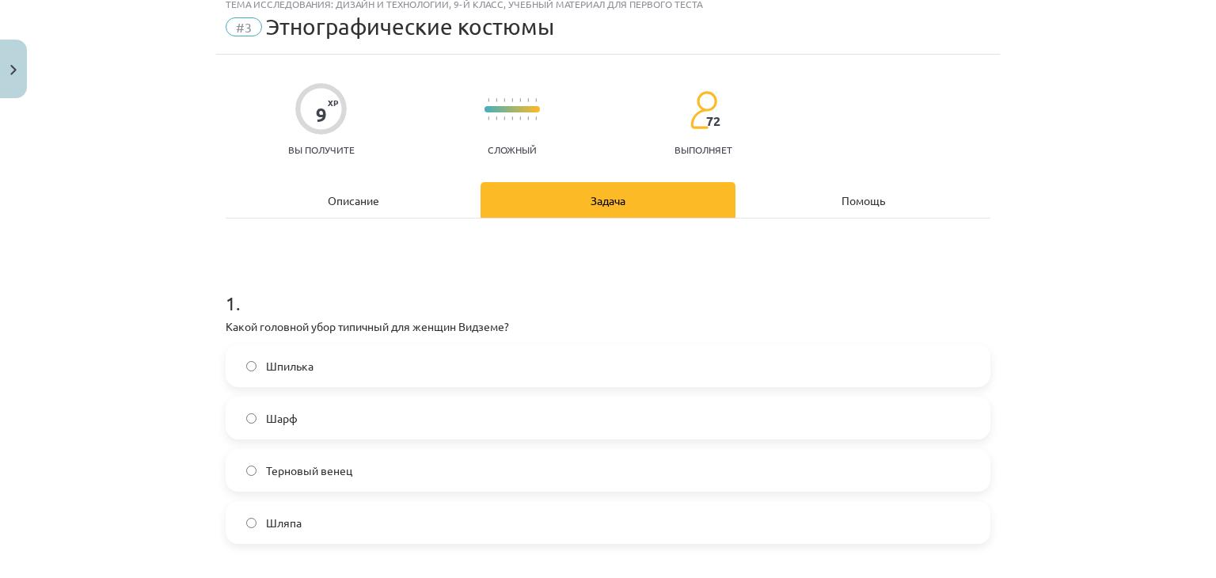
click at [367, 193] on font "Описание" at bounding box center [353, 200] width 51 height 14
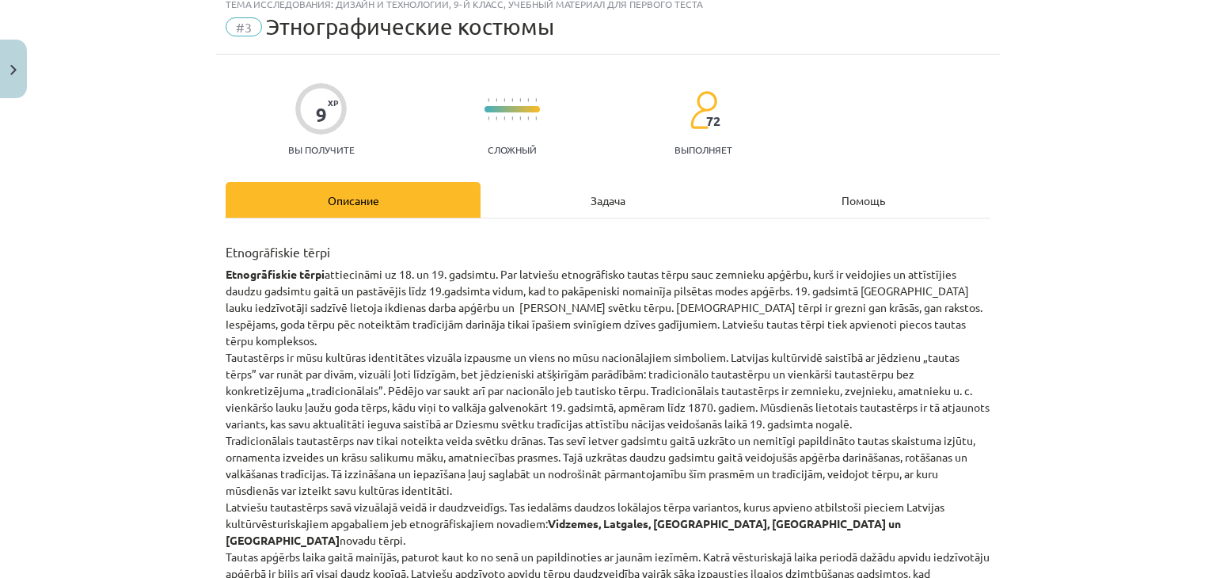
scroll to position [40, 0]
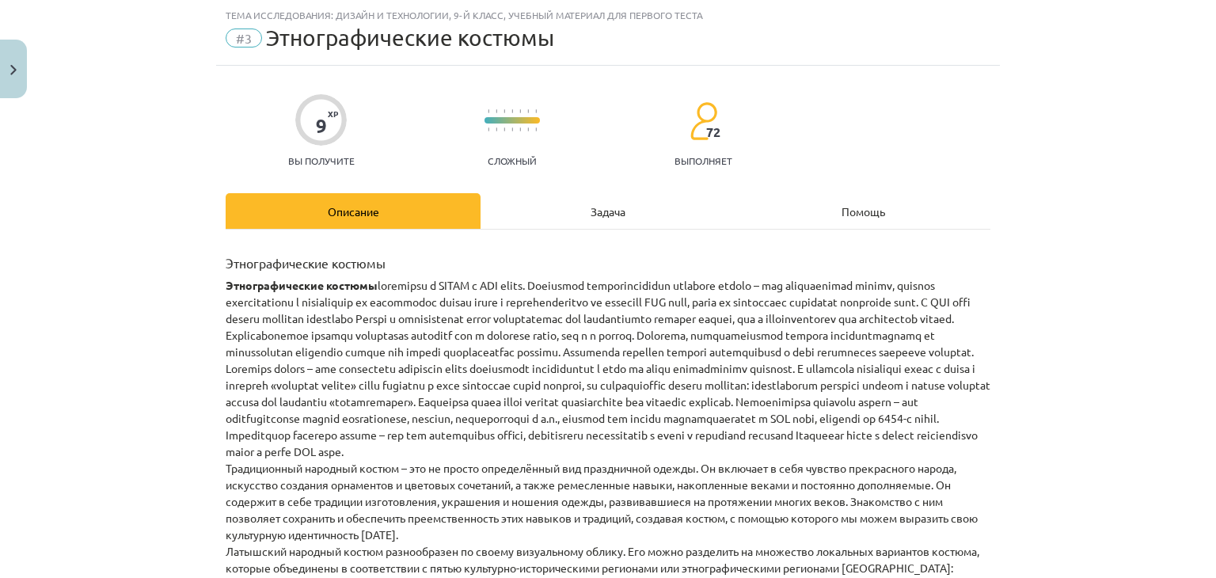
click at [630, 202] on div "Задача" at bounding box center [608, 211] width 255 height 36
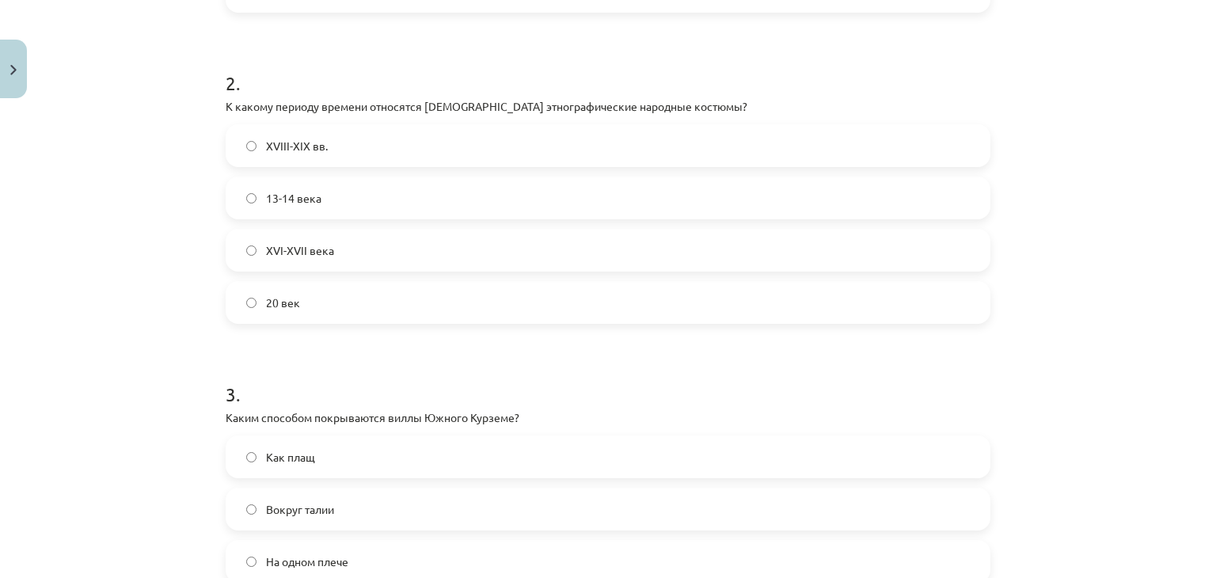
scroll to position [581, 0]
click at [343, 148] on label "XVIII-XIX вв." at bounding box center [608, 147] width 762 height 40
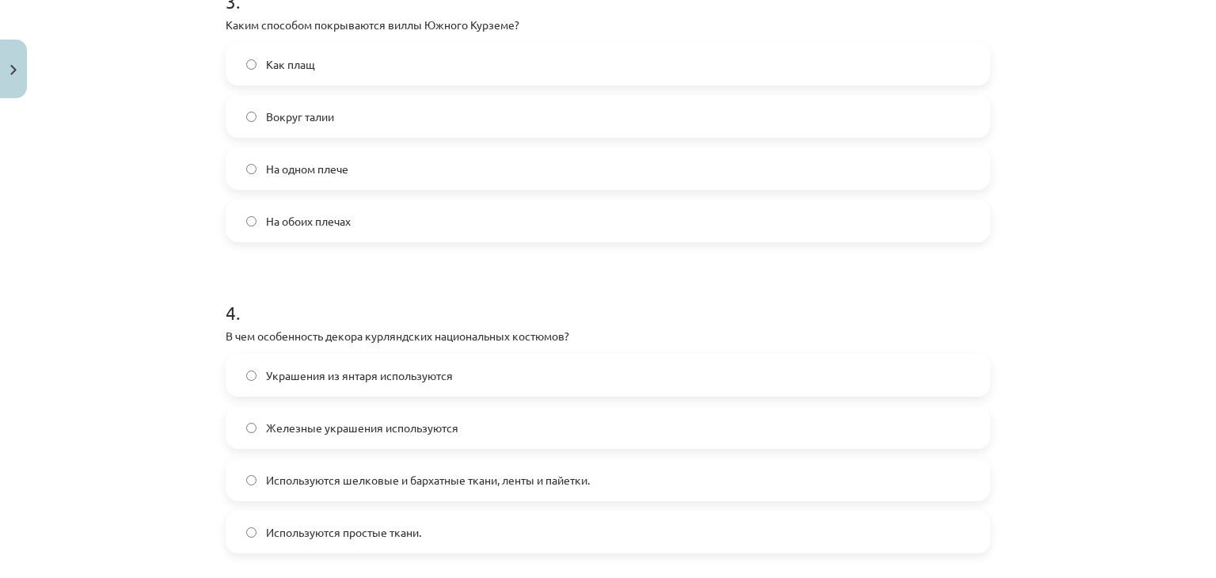
scroll to position [964, 0]
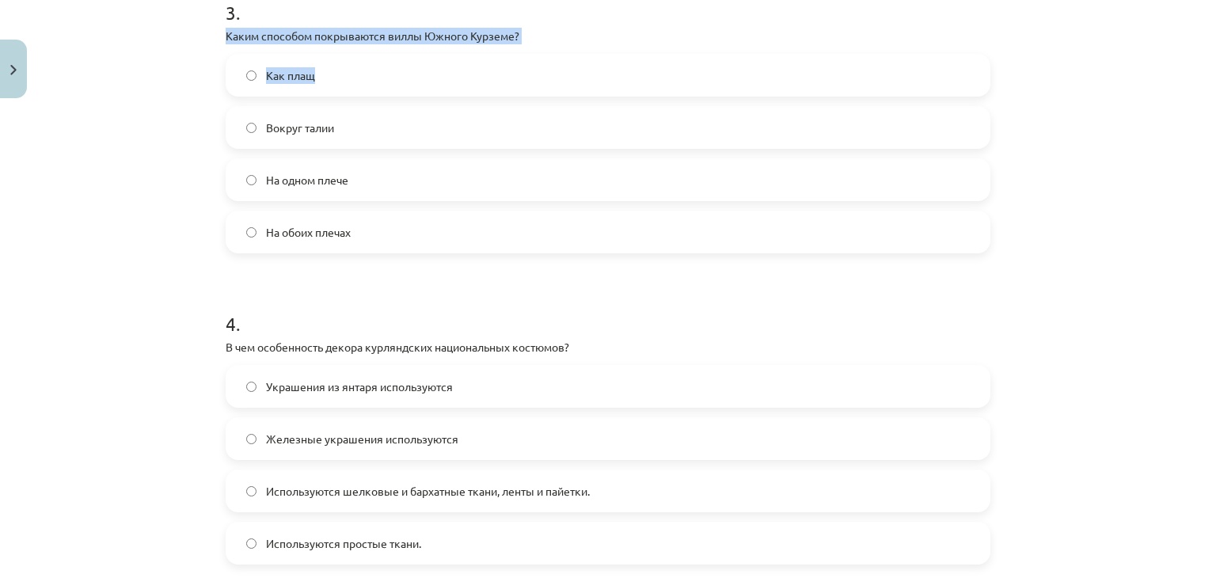
drag, startPoint x: 219, startPoint y: 31, endPoint x: 327, endPoint y: 105, distance: 130.9
click at [325, 103] on div "3 . Каким способом покрываются виллы Южного Курземе? Как плащ Вокруг талии На о…" at bounding box center [608, 113] width 765 height 279
click at [168, 121] on div "Тема исследования: Дизайн и технологии, 9-й класс, учебный материал для первого…" at bounding box center [608, 289] width 1216 height 578
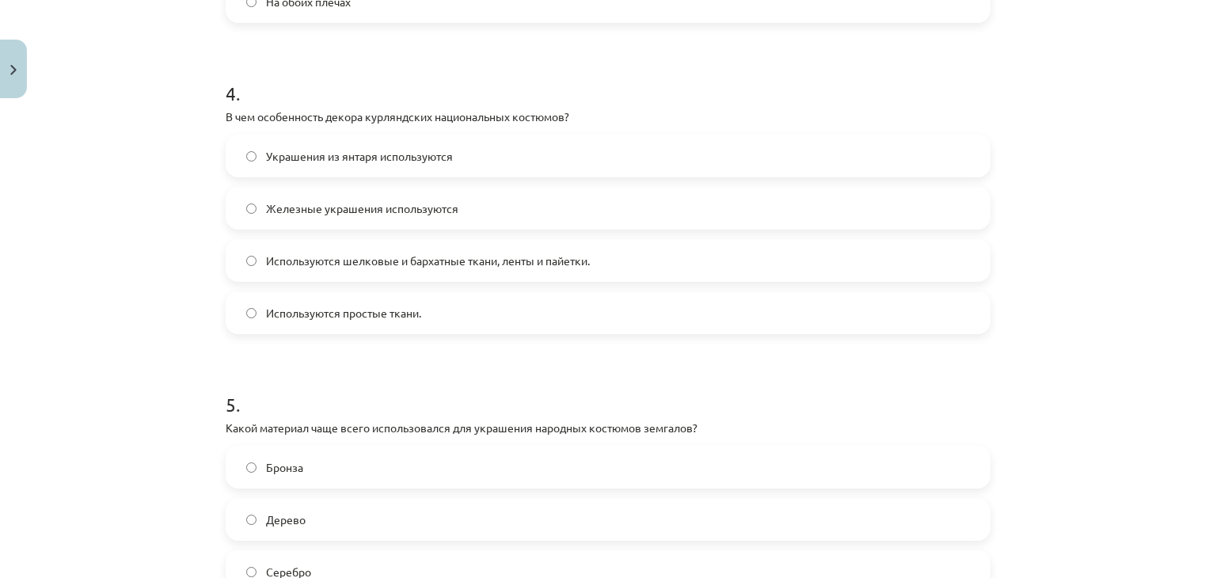
drag, startPoint x: 220, startPoint y: 30, endPoint x: 409, endPoint y: 599, distance: 599.7
click at [409, 577] on html "0 Подарки 433 депутат 1327 опыт Анастасия Василевская Дом Текущие события Как у…" at bounding box center [608, 289] width 1216 height 578
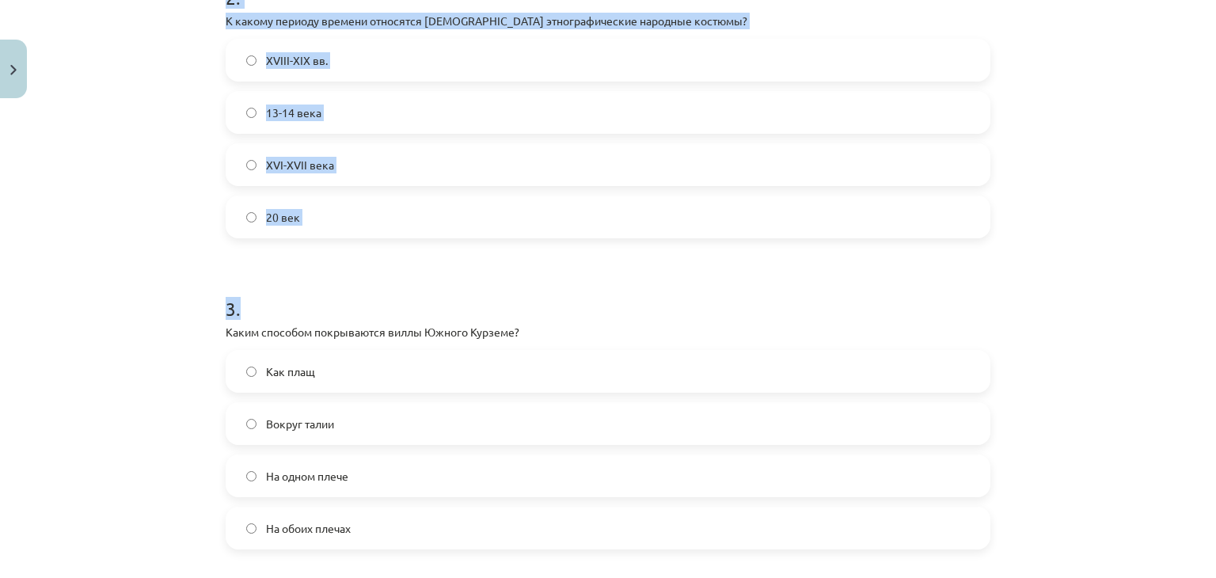
scroll to position [671, 0]
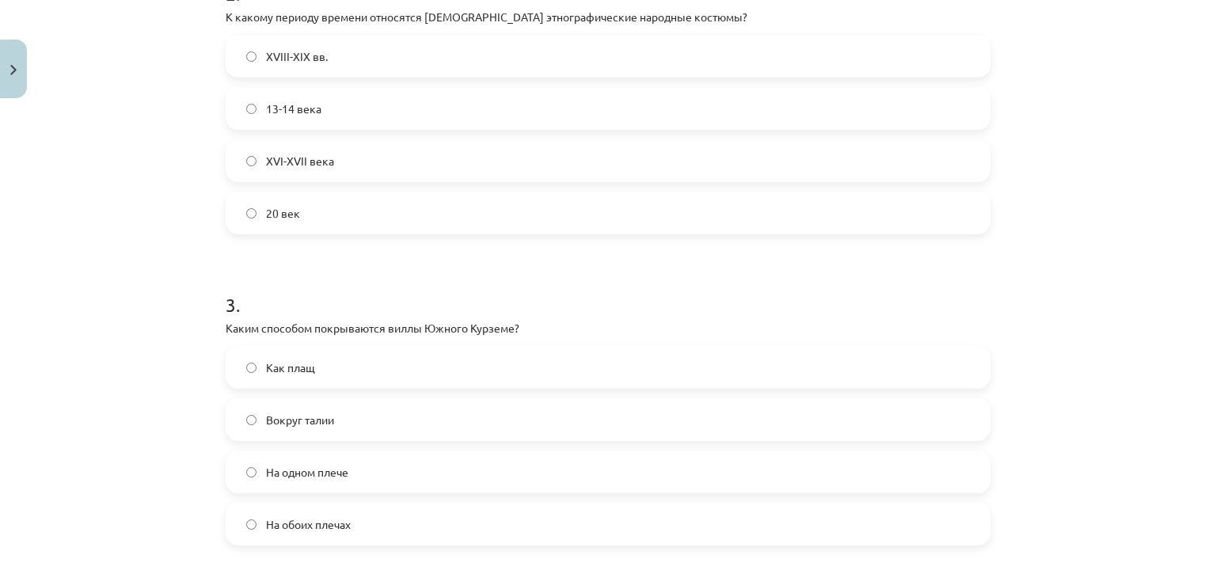
click at [443, 352] on label "Как плащ" at bounding box center [608, 368] width 762 height 40
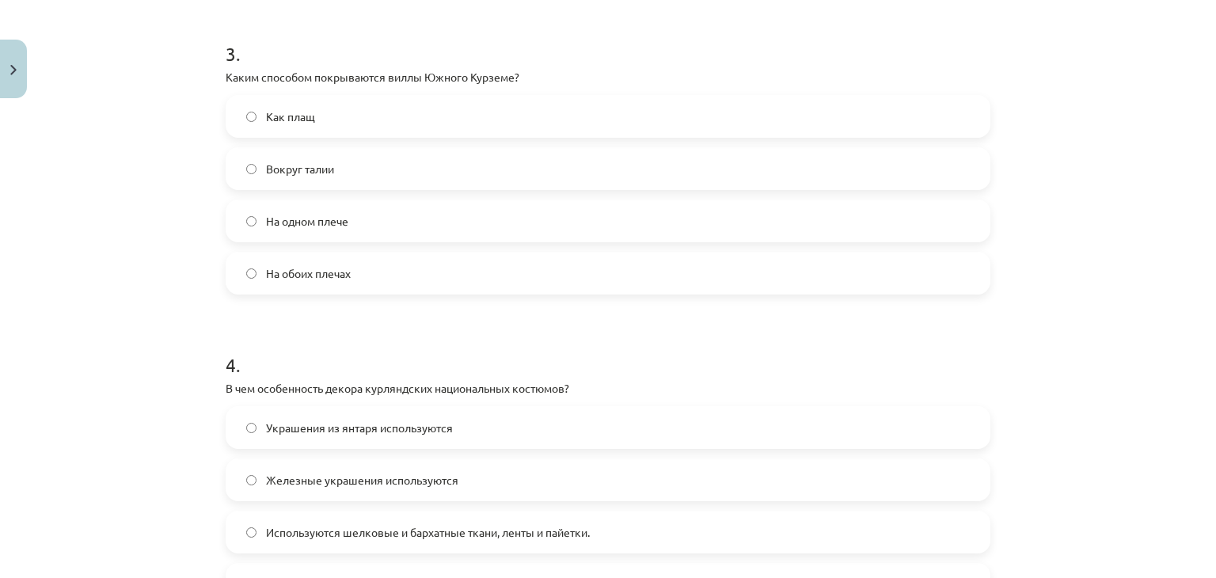
scroll to position [975, 0]
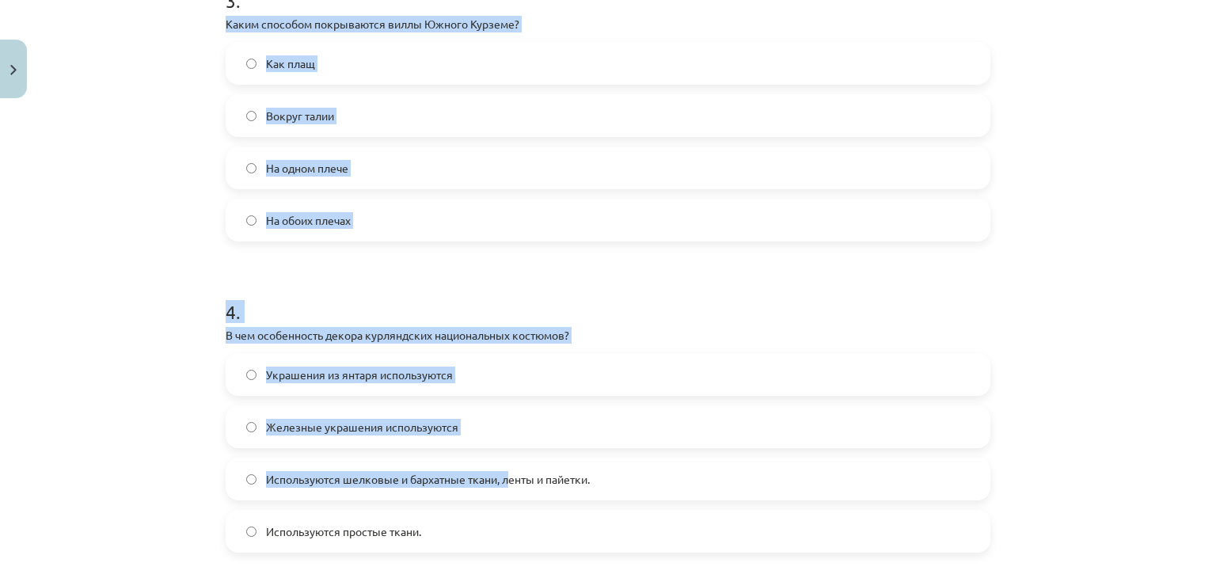
drag, startPoint x: 222, startPoint y: 15, endPoint x: 502, endPoint y: 501, distance: 561.2
copy form "Каким способом покрываются виллы Южного Курземе? Как плащ Вокруг талии На одном…"
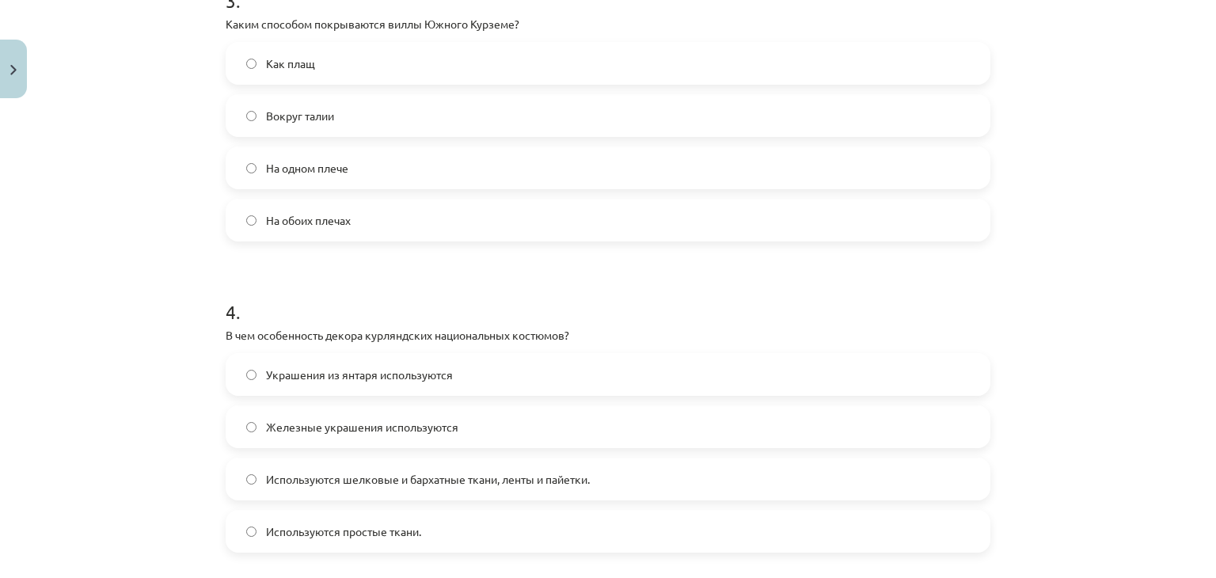
click at [388, 170] on label "На одном плече" at bounding box center [608, 168] width 762 height 40
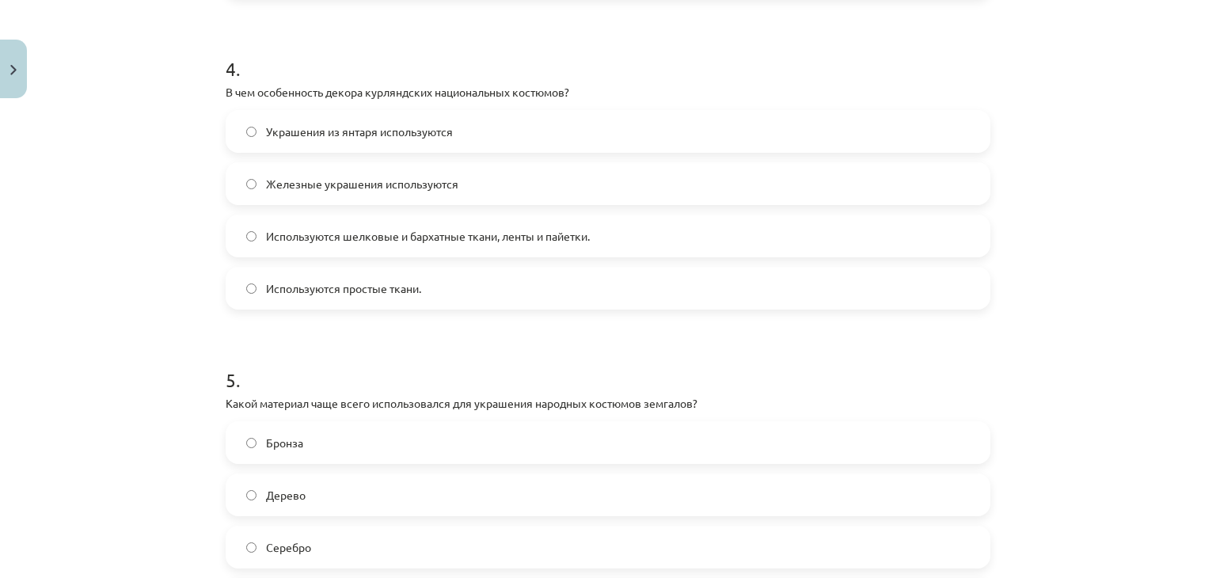
scroll to position [1236, 0]
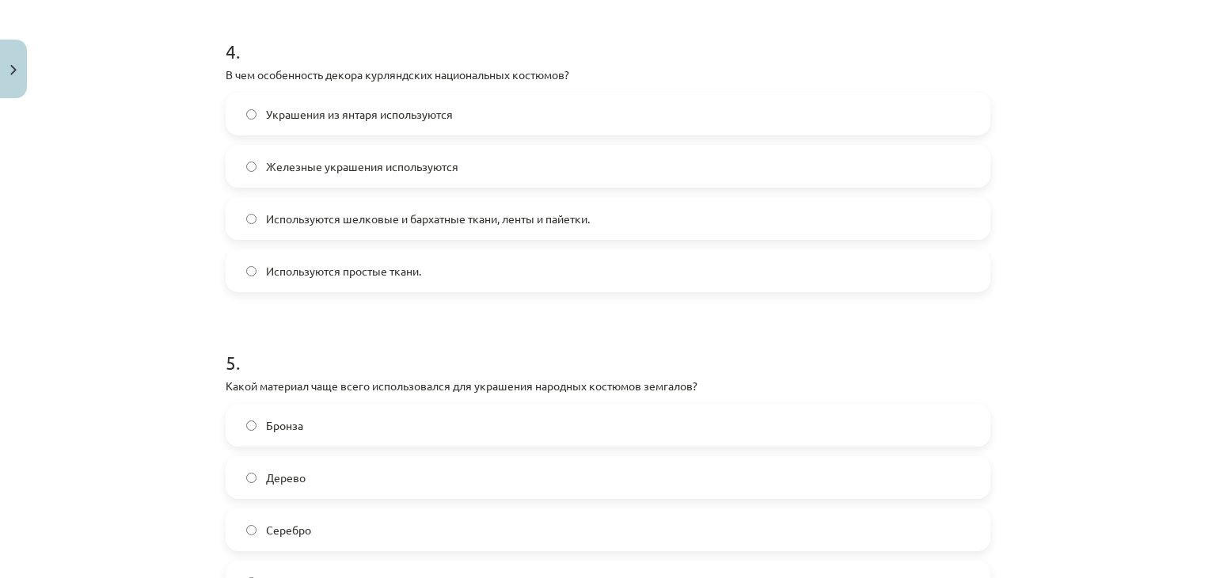
click at [383, 218] on font "Используются шелковые и бархатные ткани, ленты и пайетки." at bounding box center [428, 218] width 324 height 14
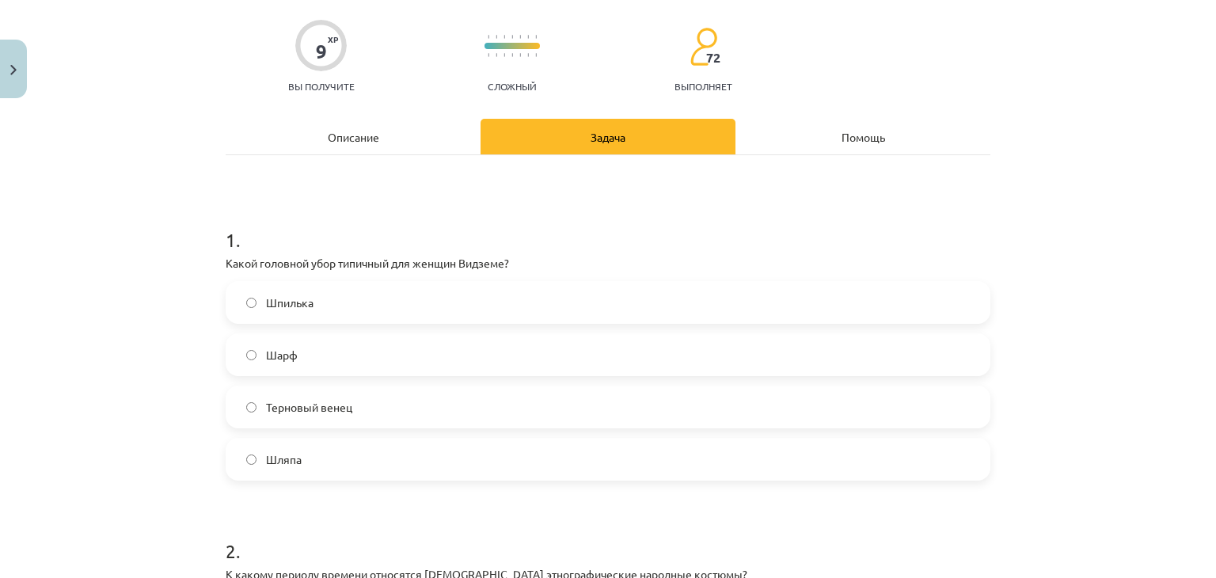
scroll to position [0, 0]
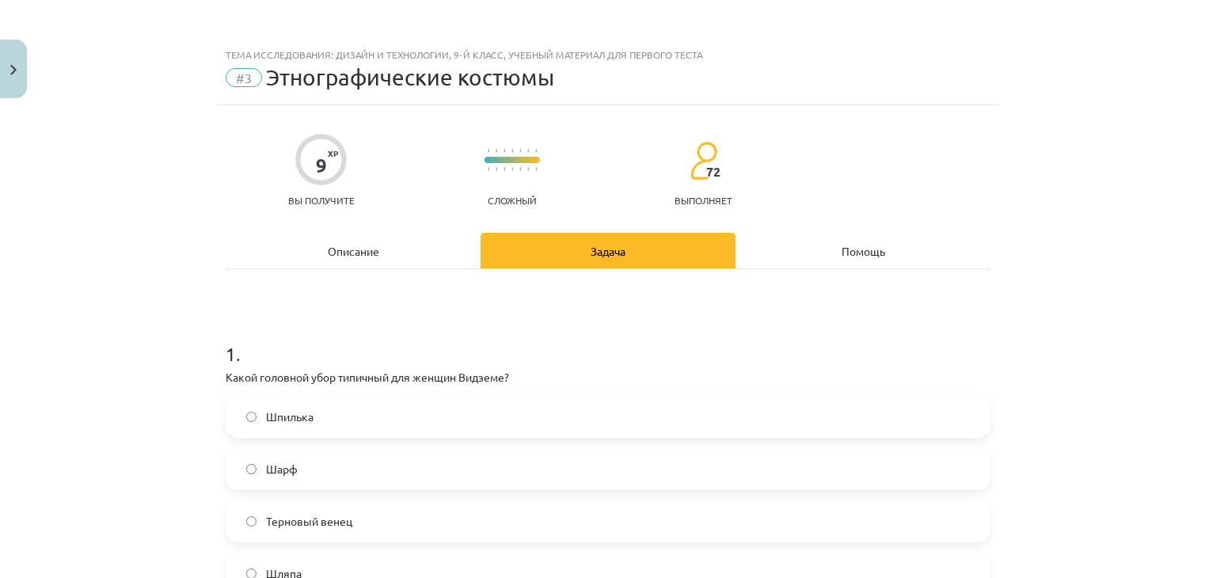
click at [358, 234] on div "Описание" at bounding box center [353, 251] width 255 height 36
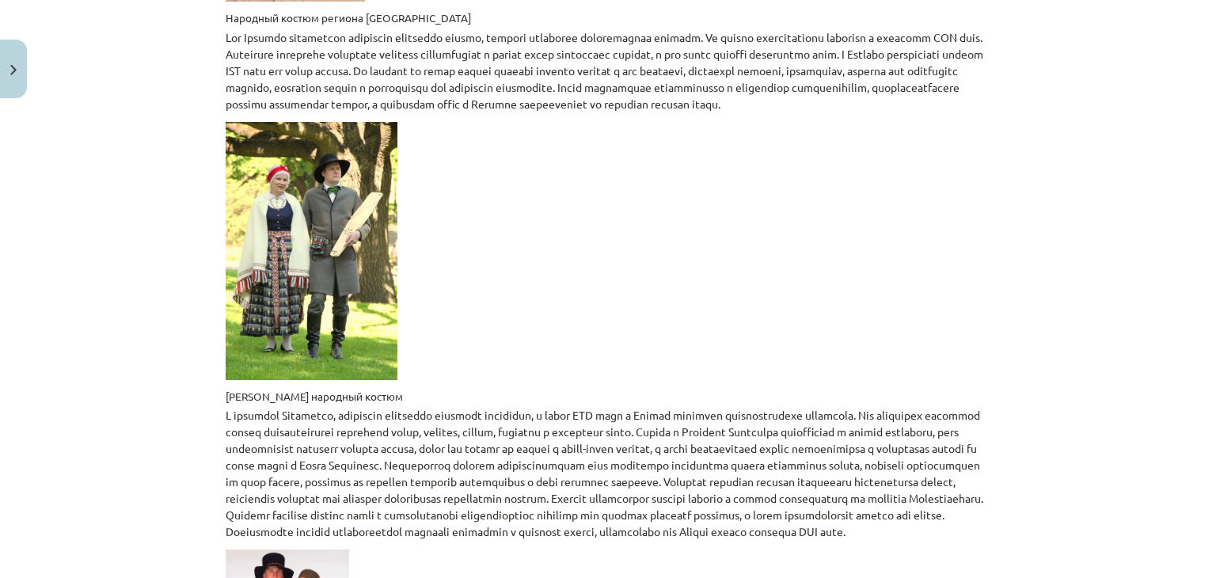
scroll to position [2889, 0]
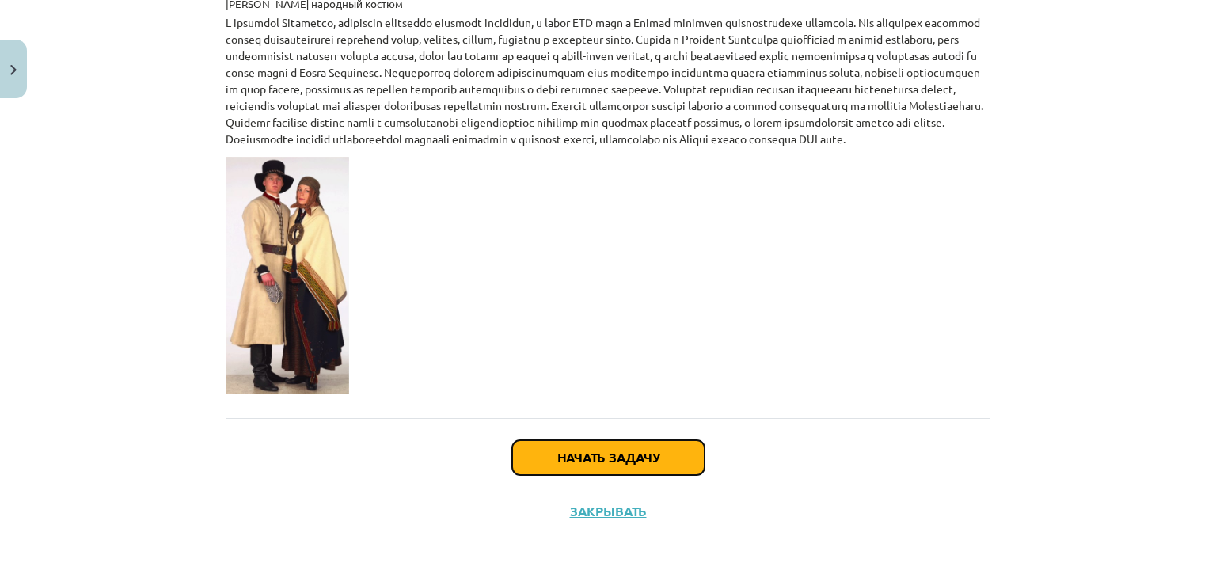
click at [589, 473] on button "Начать задачу" at bounding box center [608, 457] width 192 height 35
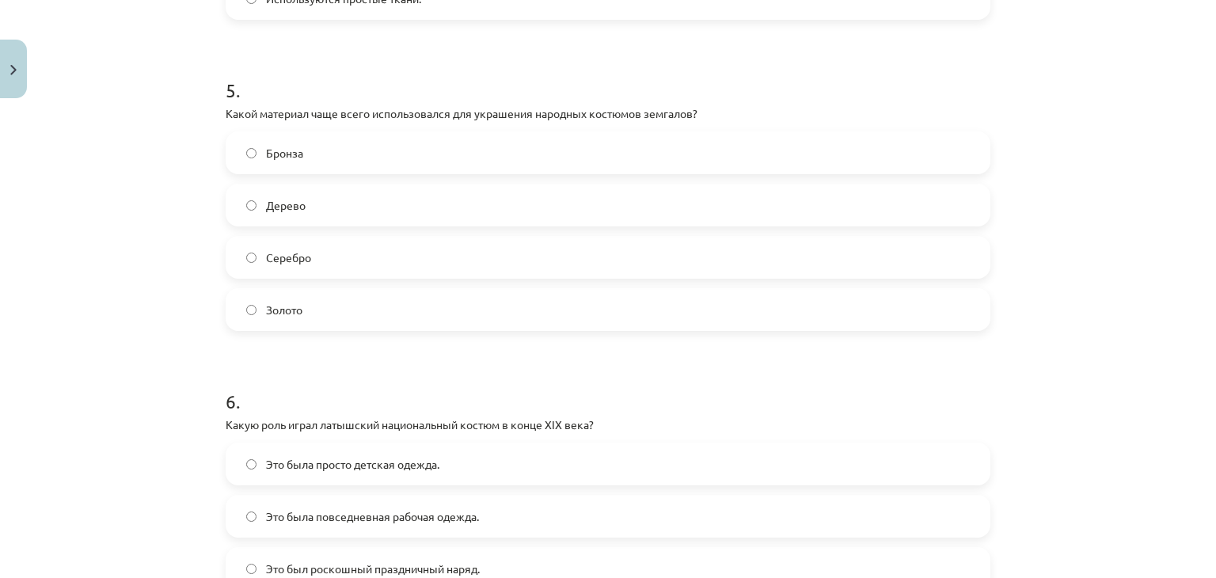
scroll to position [1509, 0]
click at [523, 270] on label "Серебро" at bounding box center [608, 257] width 762 height 40
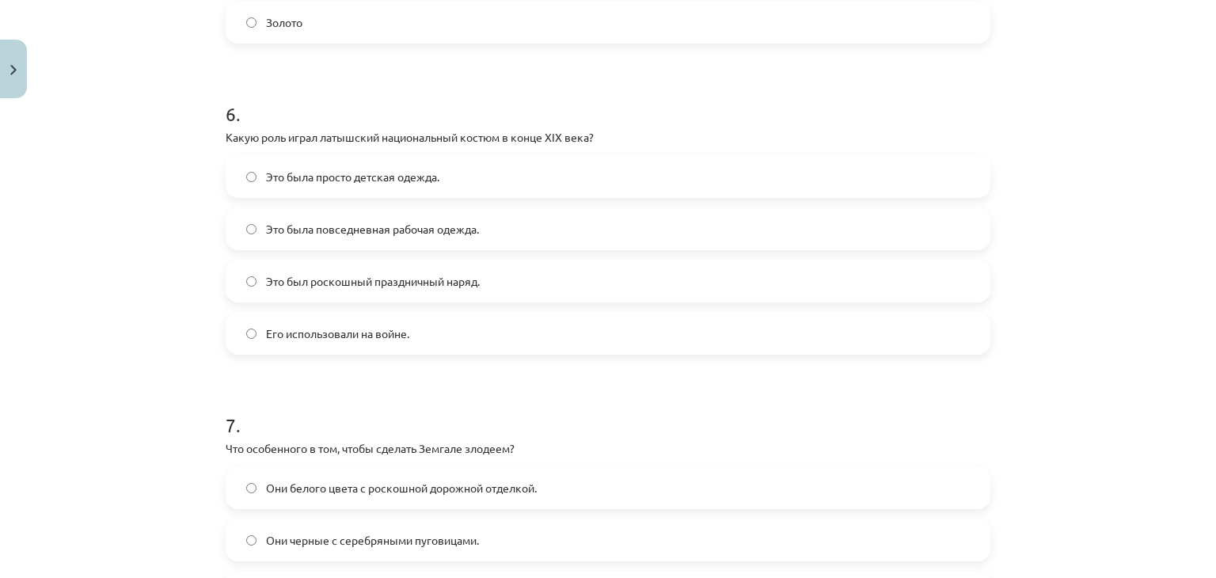
scroll to position [1797, 0]
click at [409, 220] on span "Это была повседневная рабочая одежда." at bounding box center [372, 228] width 213 height 17
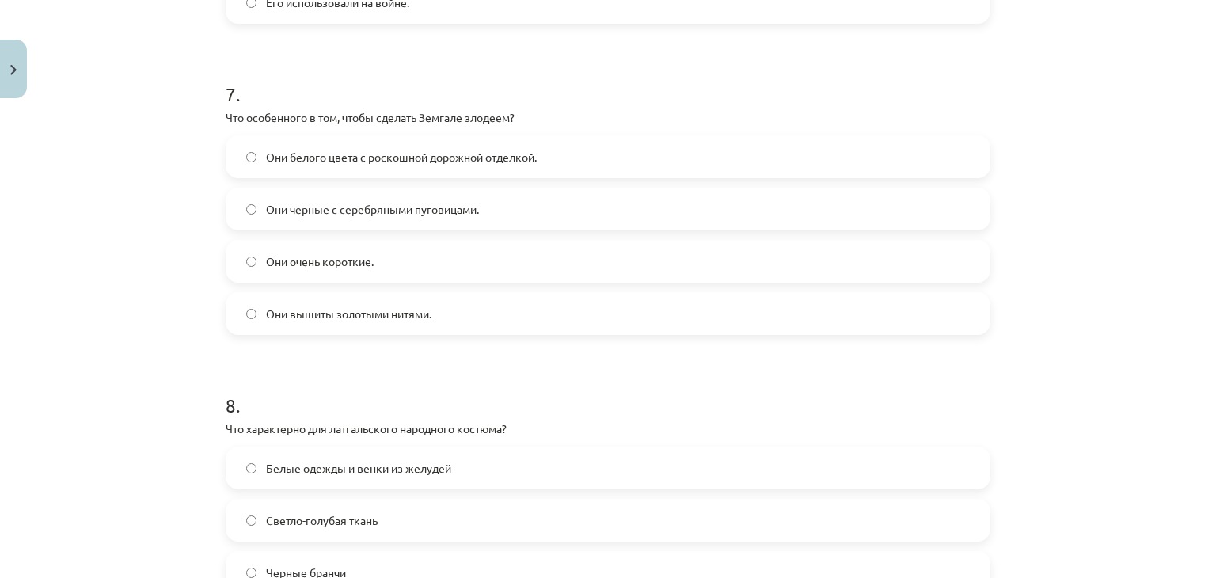
scroll to position [2132, 0]
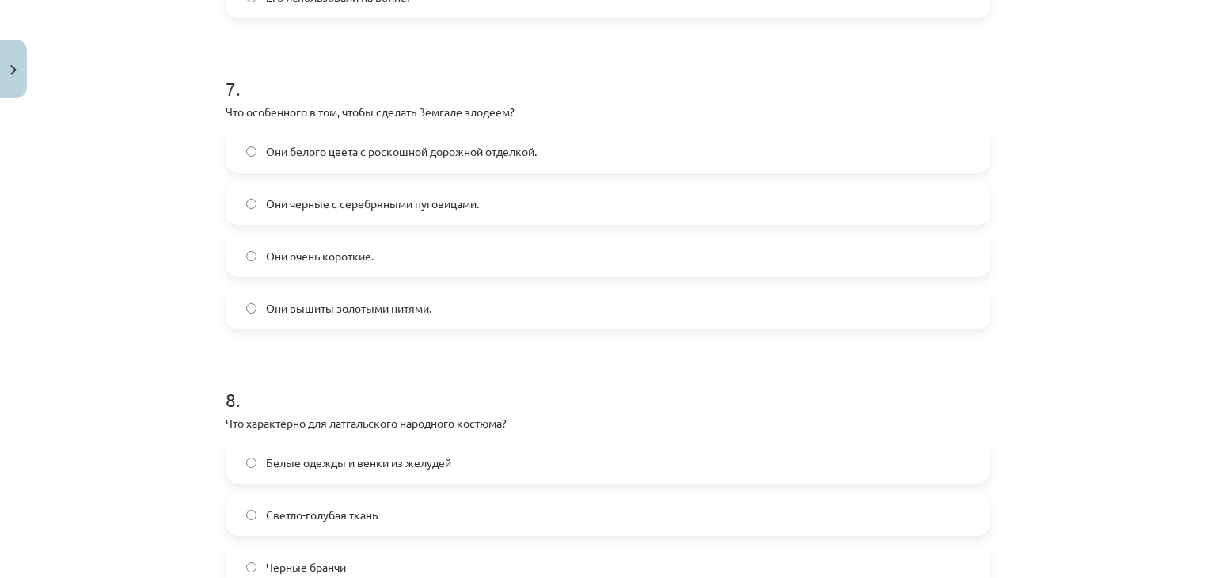
click at [226, 104] on p "Что особенного в том, чтобы сделать Земгале злодеем?" at bounding box center [608, 112] width 765 height 17
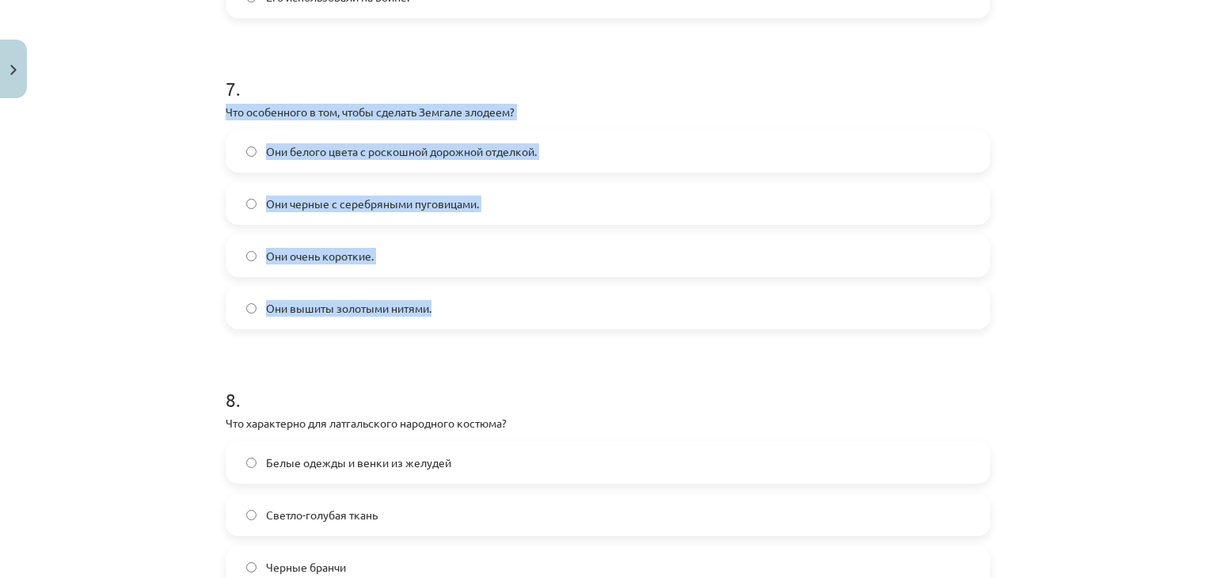
drag, startPoint x: 221, startPoint y: 108, endPoint x: 450, endPoint y: 308, distance: 303.6
click at [450, 308] on div "7 . Что особенного в том, чтобы сделать Земгале злодеем? Они белого цвета с рос…" at bounding box center [608, 189] width 765 height 279
copy div "Что особенного в том, чтобы сделать Земгале злодеем? Они белого цвета с роскошн…"
click at [542, 210] on label "Они черные с серебряными пуговицами." at bounding box center [608, 204] width 762 height 40
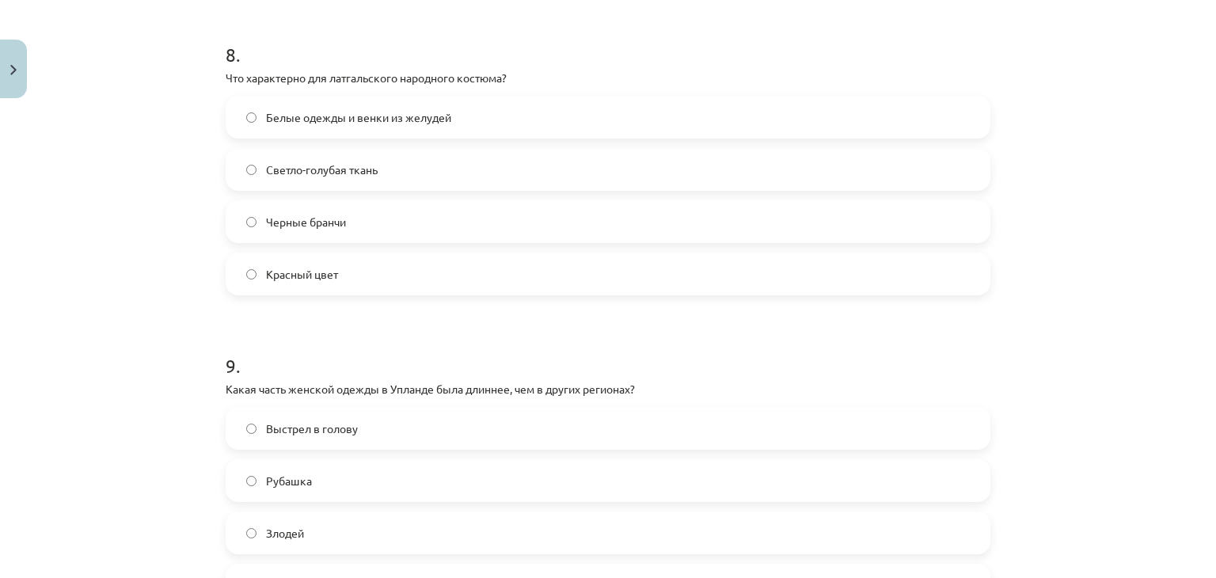
scroll to position [2482, 0]
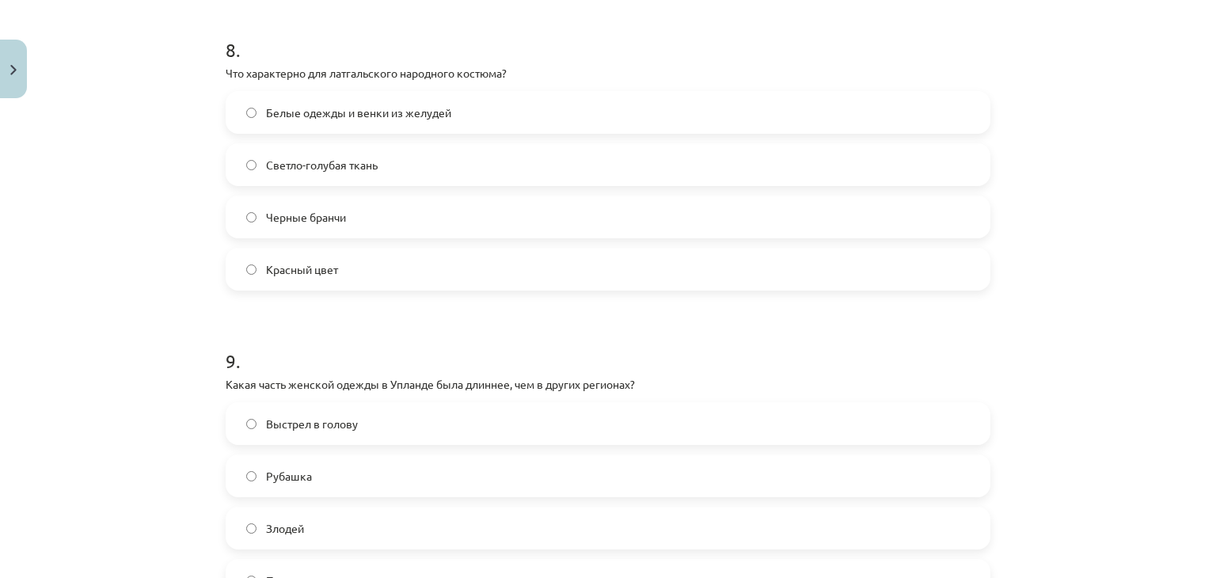
click at [347, 270] on label "Красный цвет" at bounding box center [608, 269] width 762 height 40
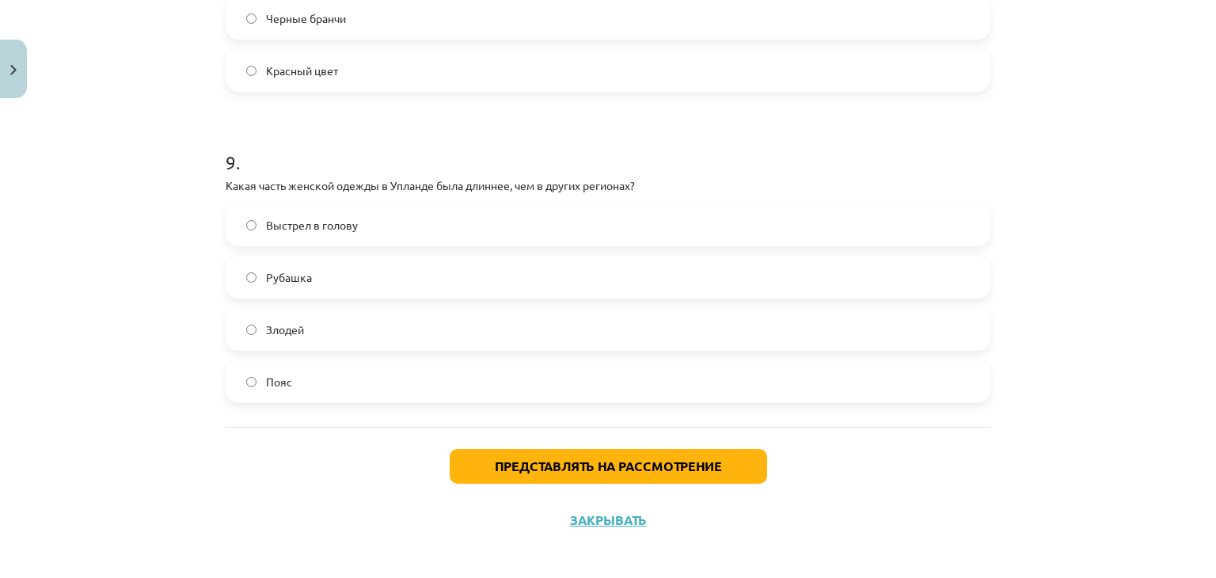
scroll to position [2689, 0]
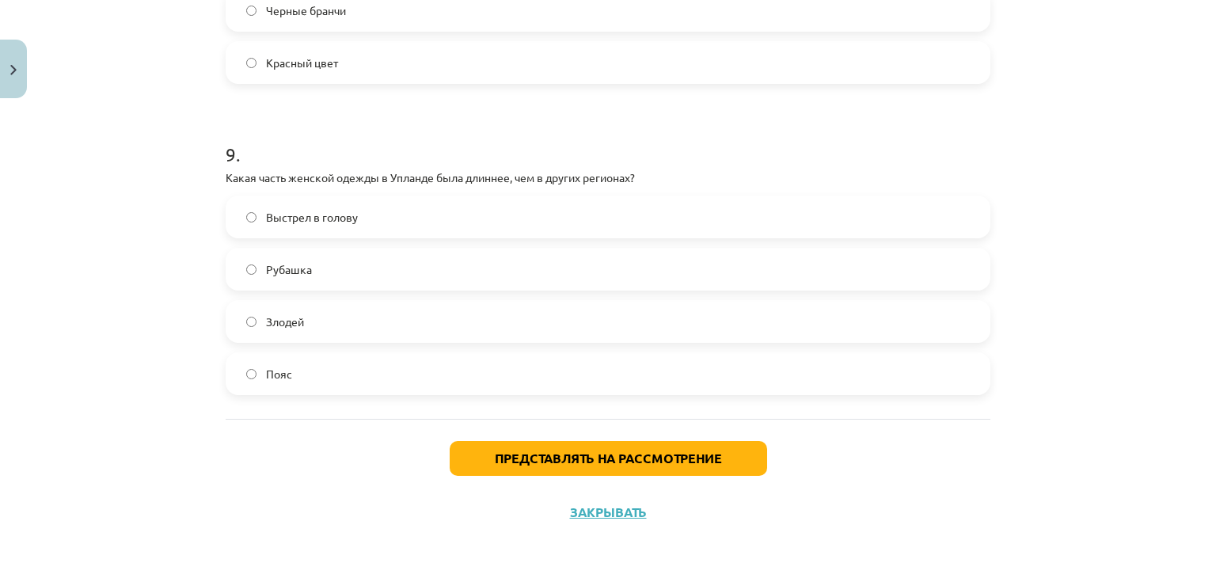
click at [332, 271] on label "Рубашка" at bounding box center [608, 269] width 762 height 40
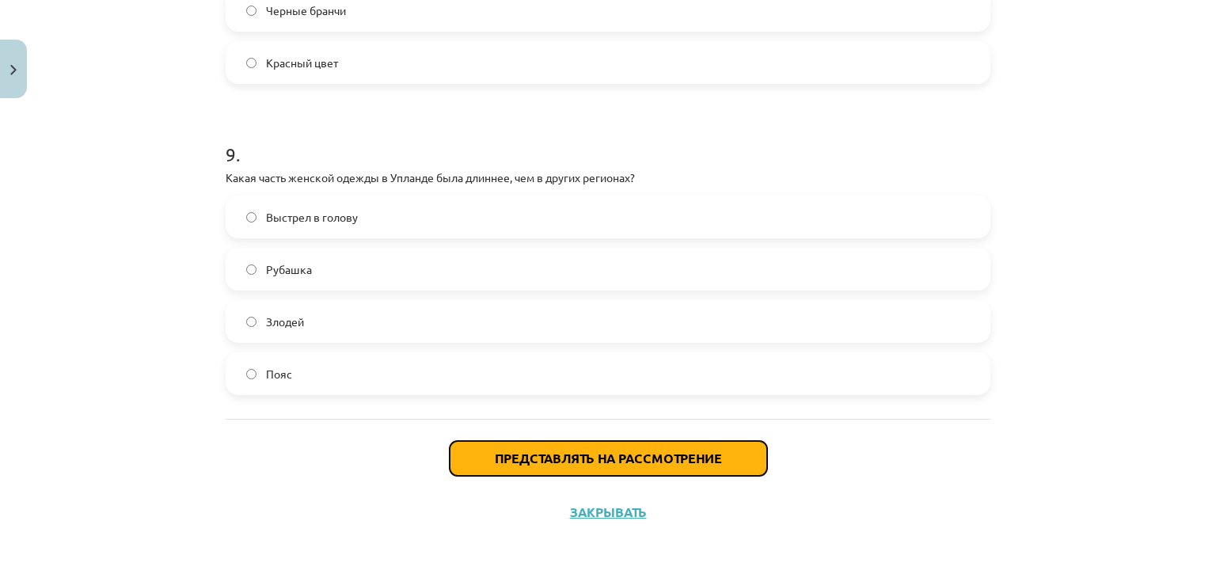
click at [499, 447] on button "Представлять на рассмотрение" at bounding box center [608, 458] width 317 height 35
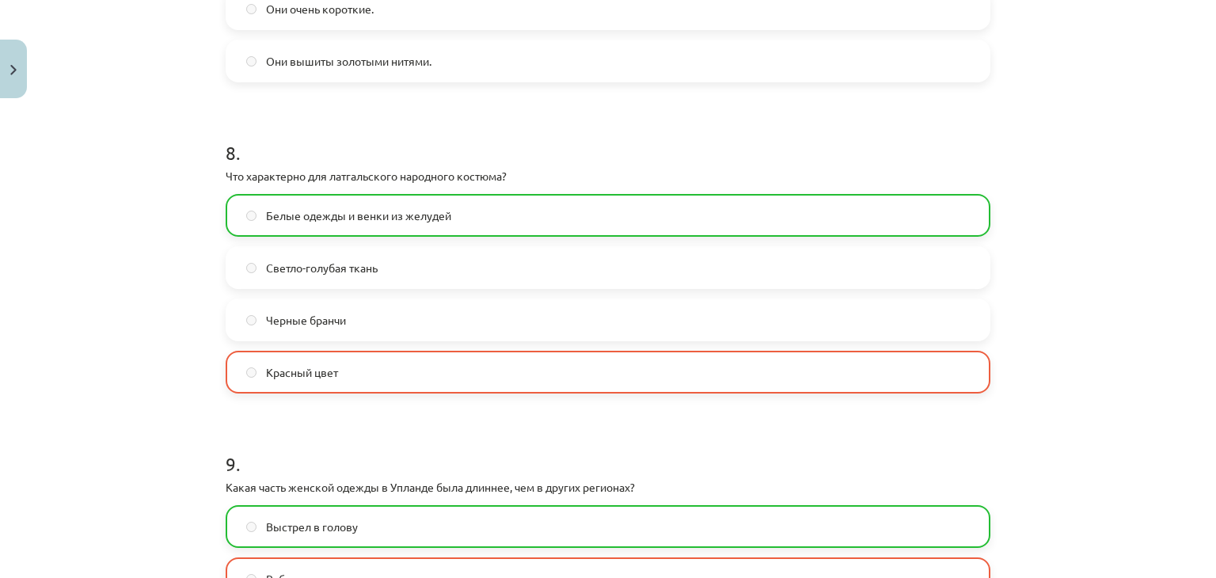
scroll to position [2739, 0]
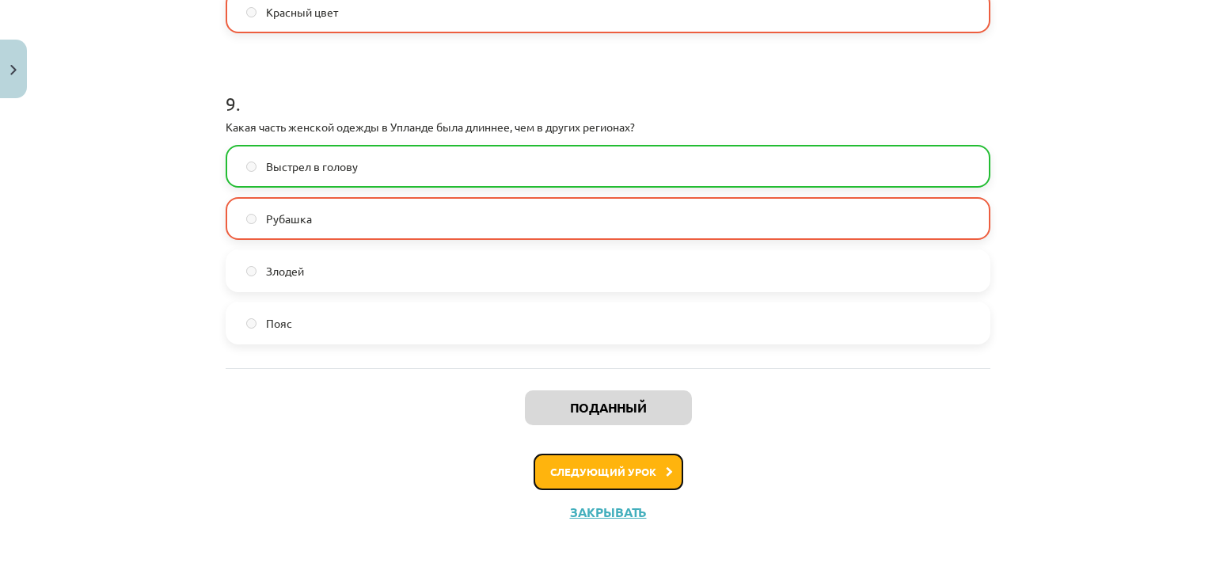
click at [614, 460] on button "Следующий урок" at bounding box center [609, 472] width 150 height 36
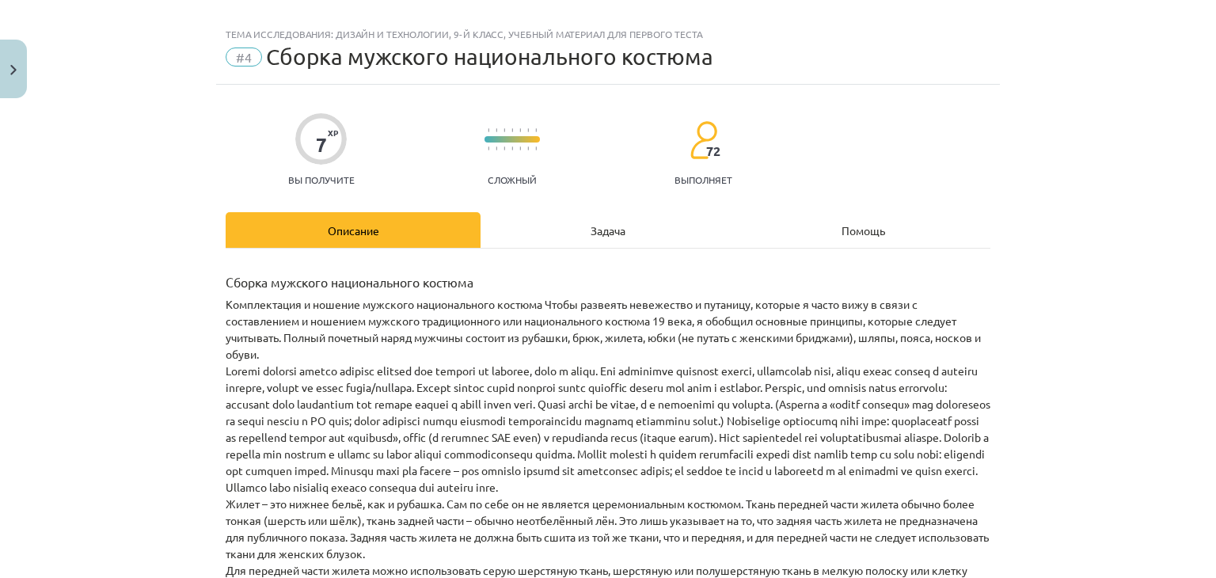
scroll to position [0, 0]
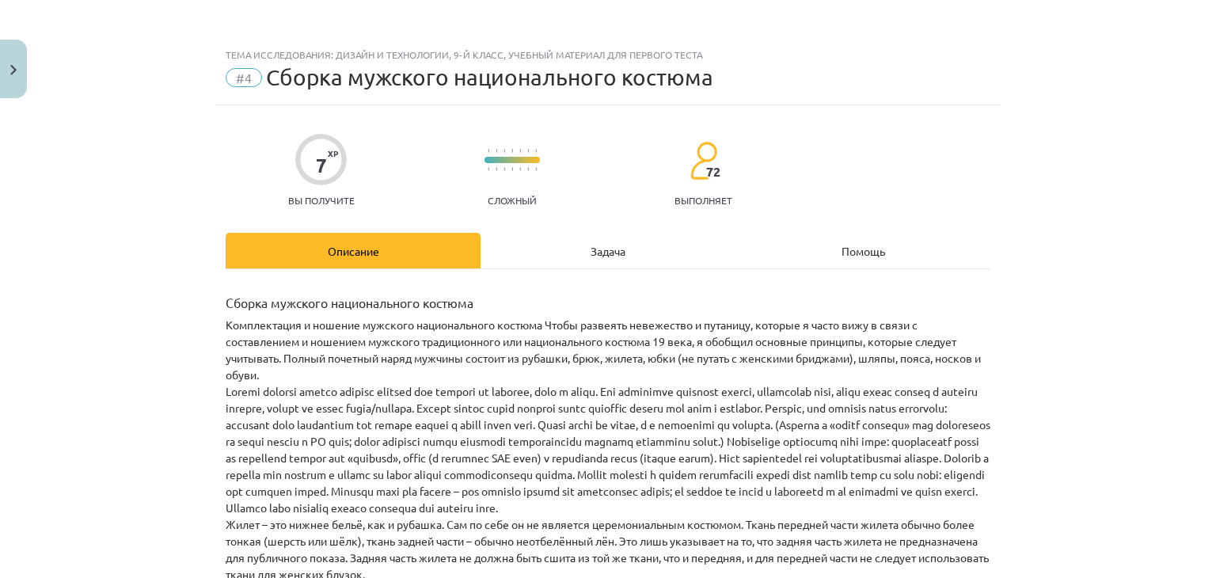
click at [599, 245] on font "Задача" at bounding box center [608, 251] width 35 height 14
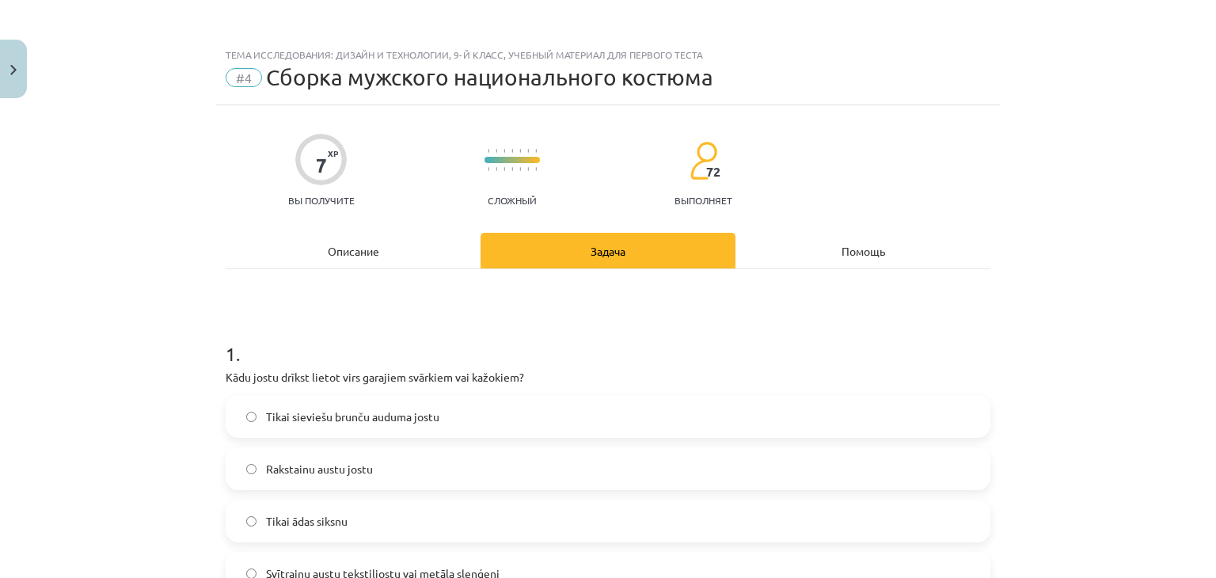
scroll to position [40, 0]
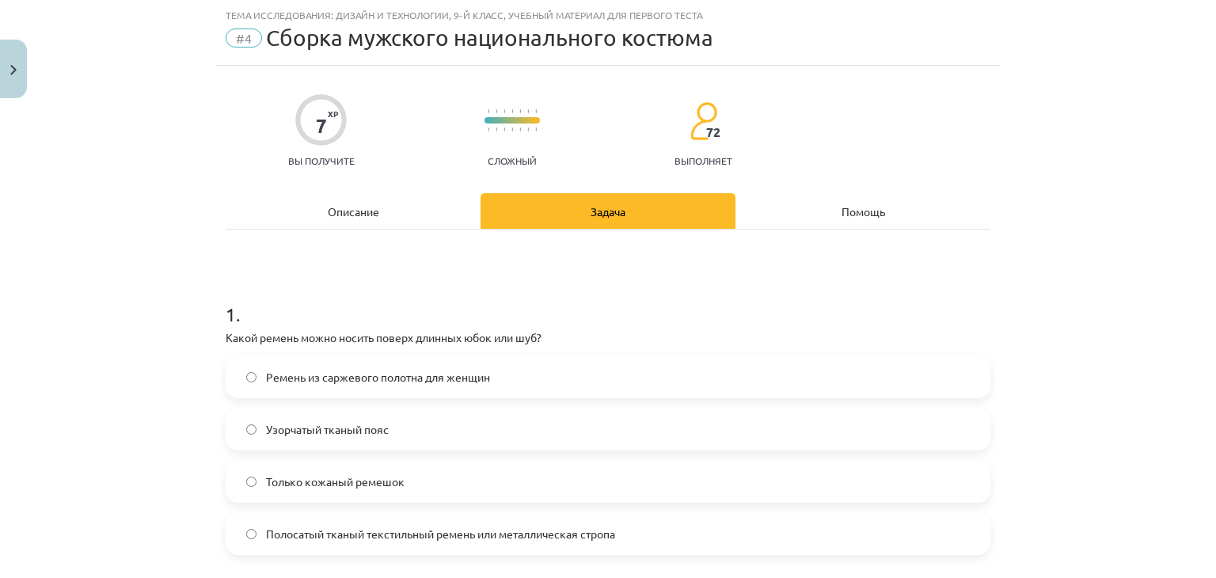
click at [306, 214] on div "Описание" at bounding box center [353, 211] width 255 height 36
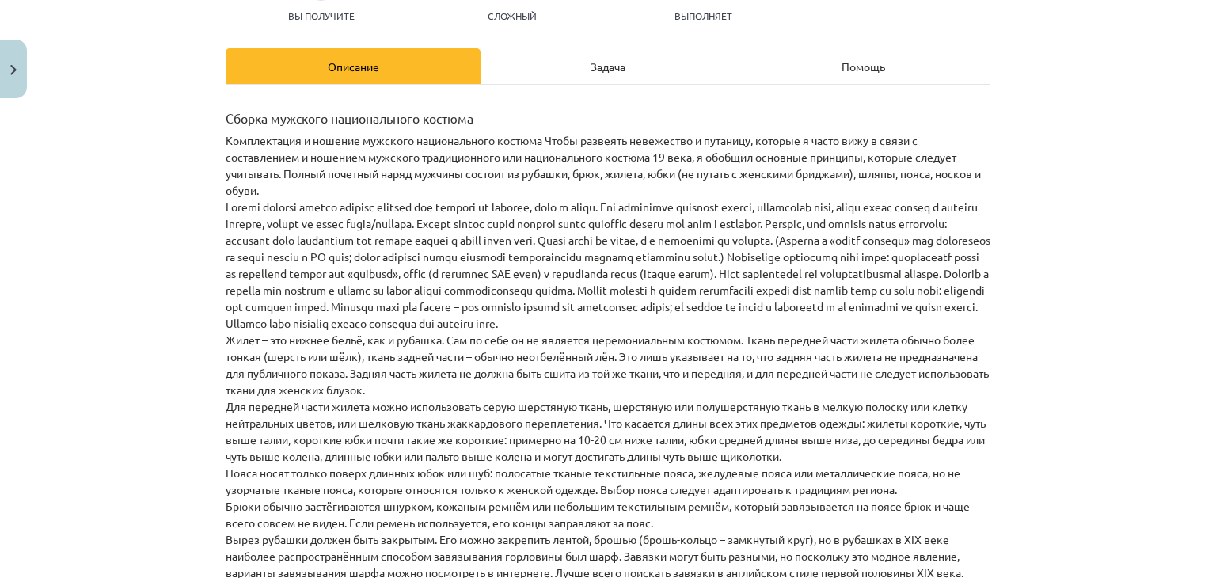
scroll to position [188, 0]
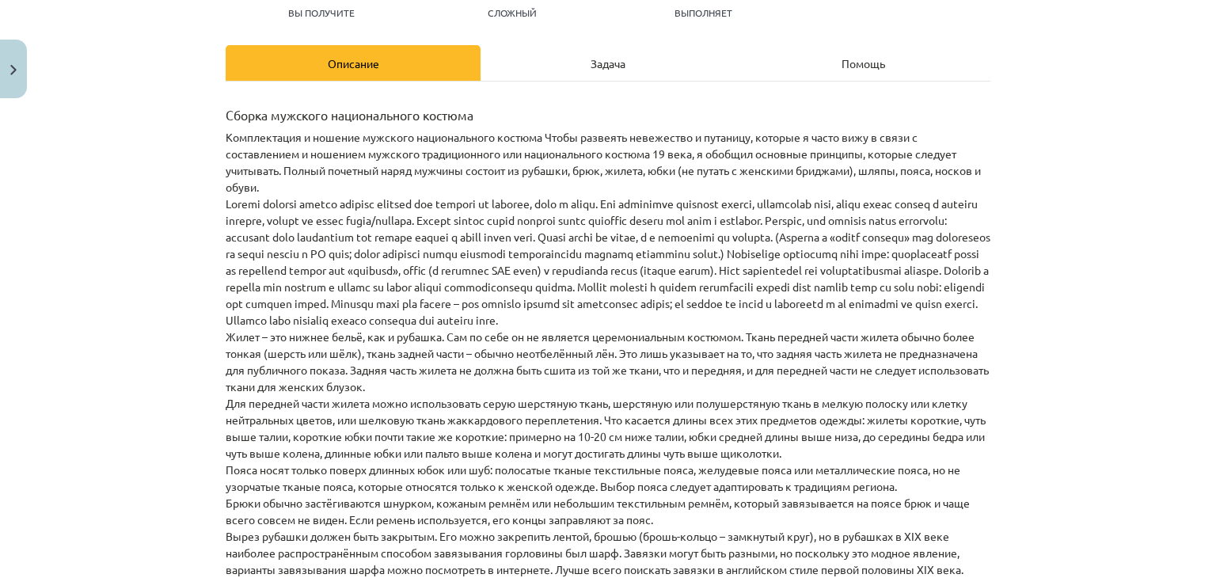
click at [597, 61] on font "Задача" at bounding box center [608, 63] width 35 height 14
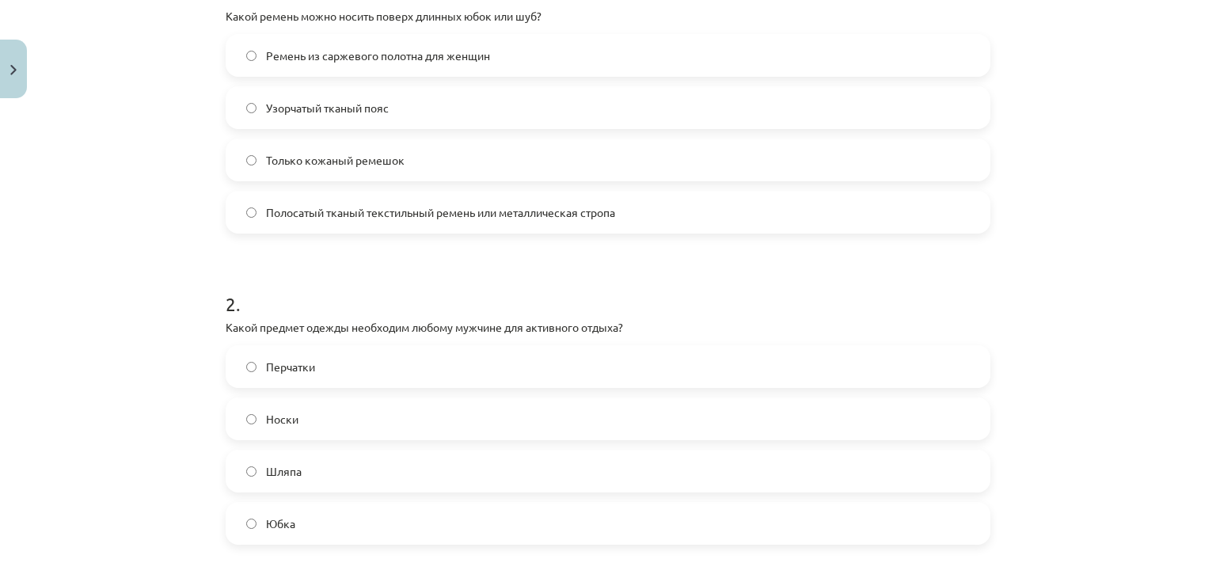
scroll to position [314, 0]
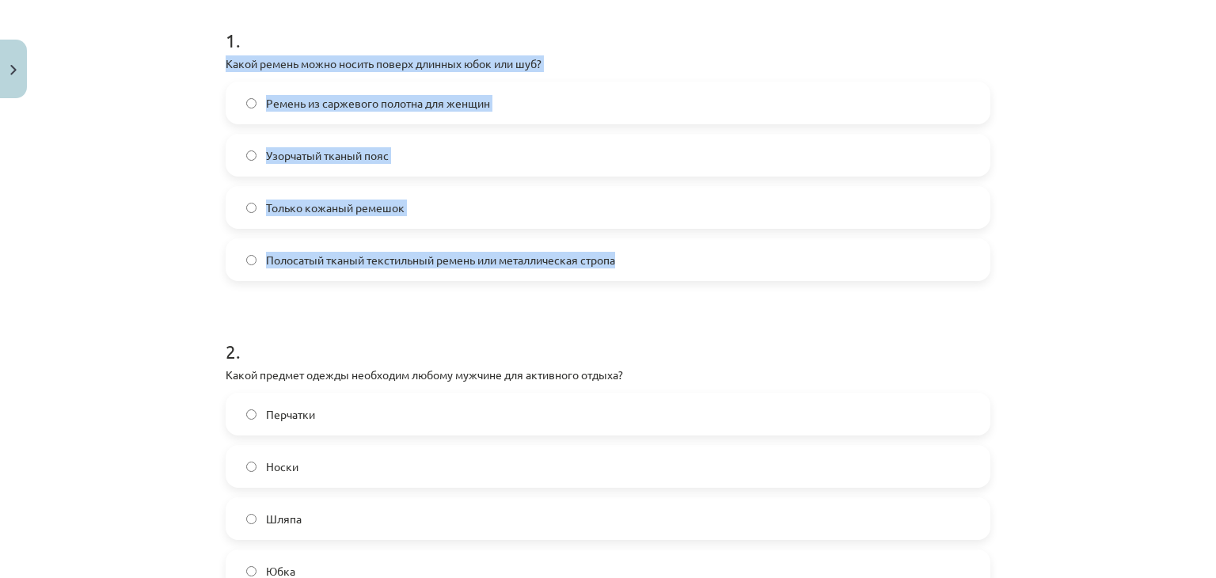
drag, startPoint x: 221, startPoint y: 59, endPoint x: 633, endPoint y: 254, distance: 456.2
click at [633, 254] on div "1 . Какой ремень можно носить поверх длинных юбок или шуб? Ремень из саржевого …" at bounding box center [608, 141] width 765 height 279
copy div "Какой ремень можно носить поверх длинных юбок или шуб? Ремень из саржевого поло…"
click at [705, 264] on label "Полосатый тканый текстильный ремень или металлическая стропа" at bounding box center [608, 260] width 762 height 40
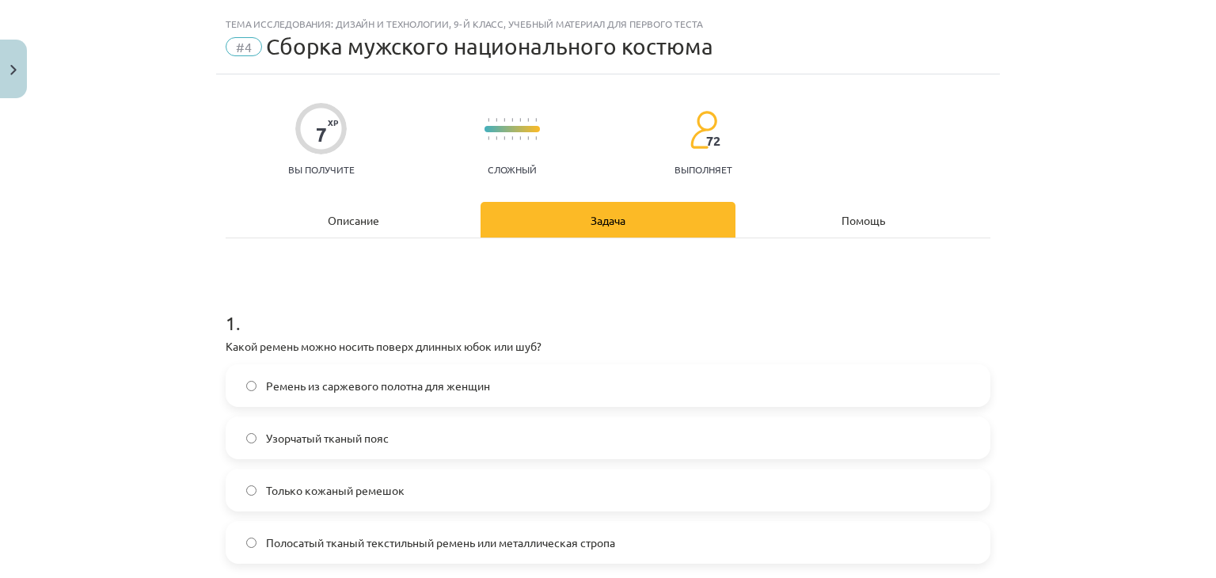
scroll to position [0, 0]
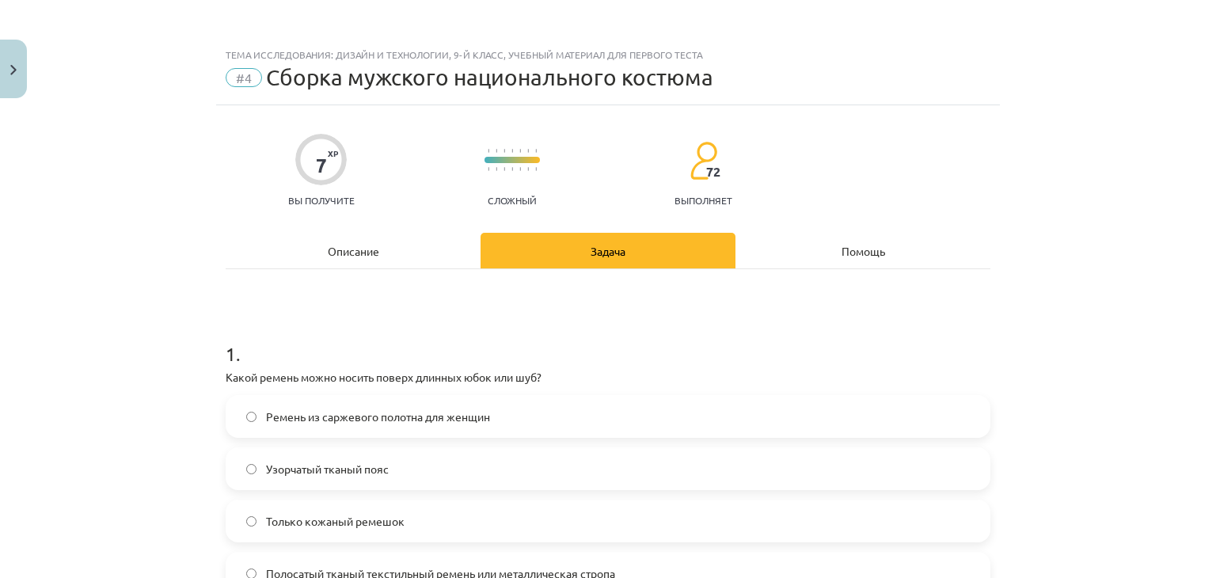
click at [328, 245] on font "Описание" at bounding box center [353, 251] width 51 height 14
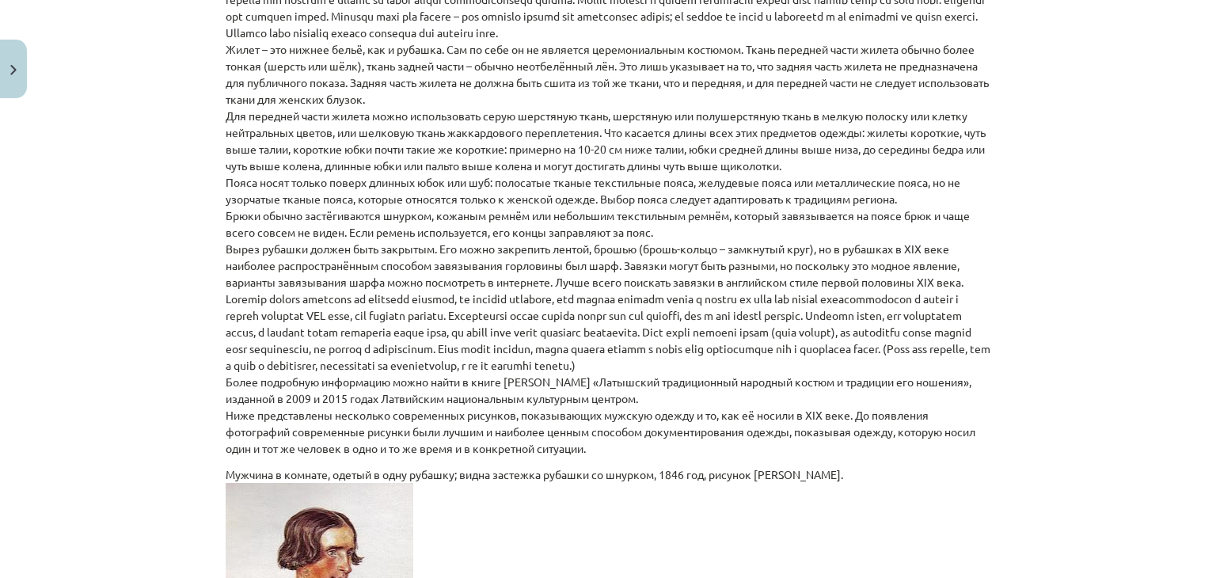
scroll to position [169, 0]
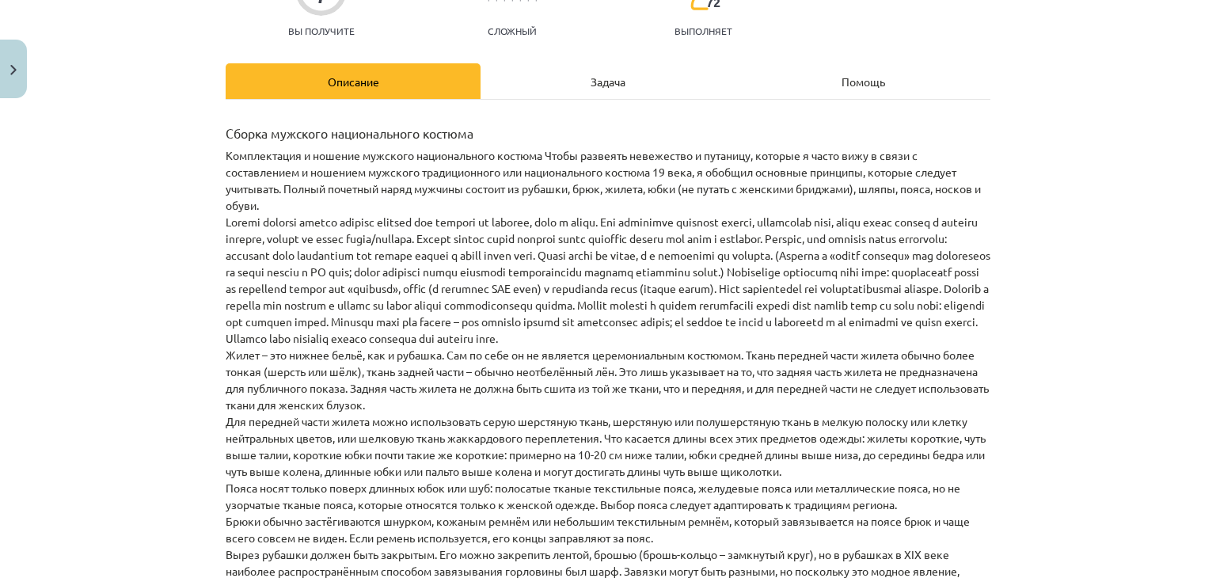
click at [605, 83] on font "Задача" at bounding box center [608, 81] width 35 height 14
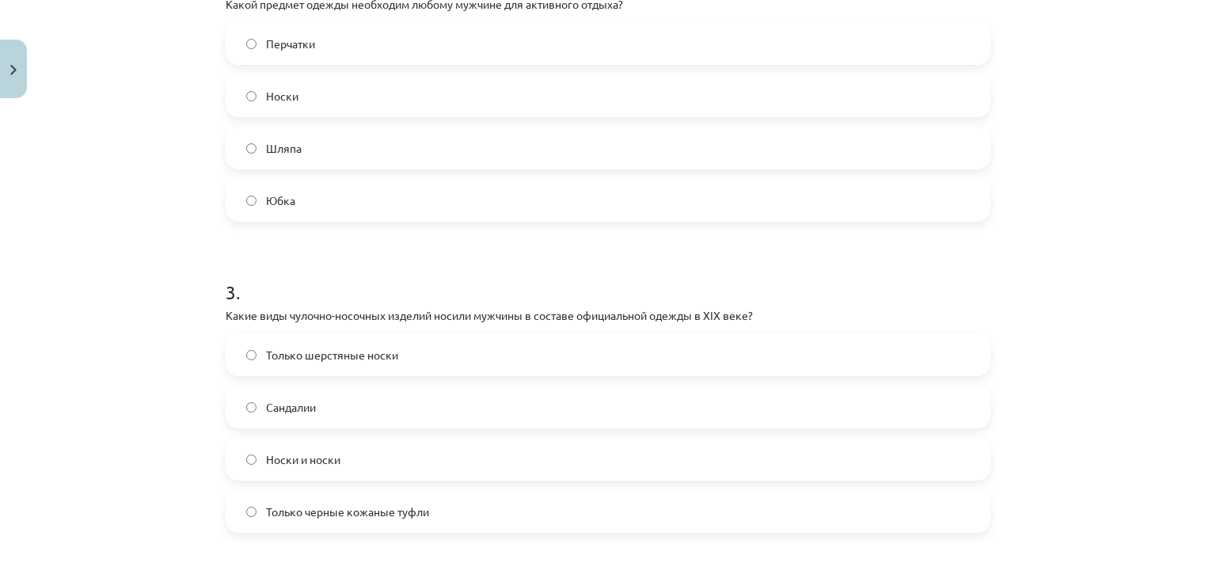
scroll to position [683, 0]
click at [314, 141] on label "Шляпа" at bounding box center [608, 149] width 762 height 40
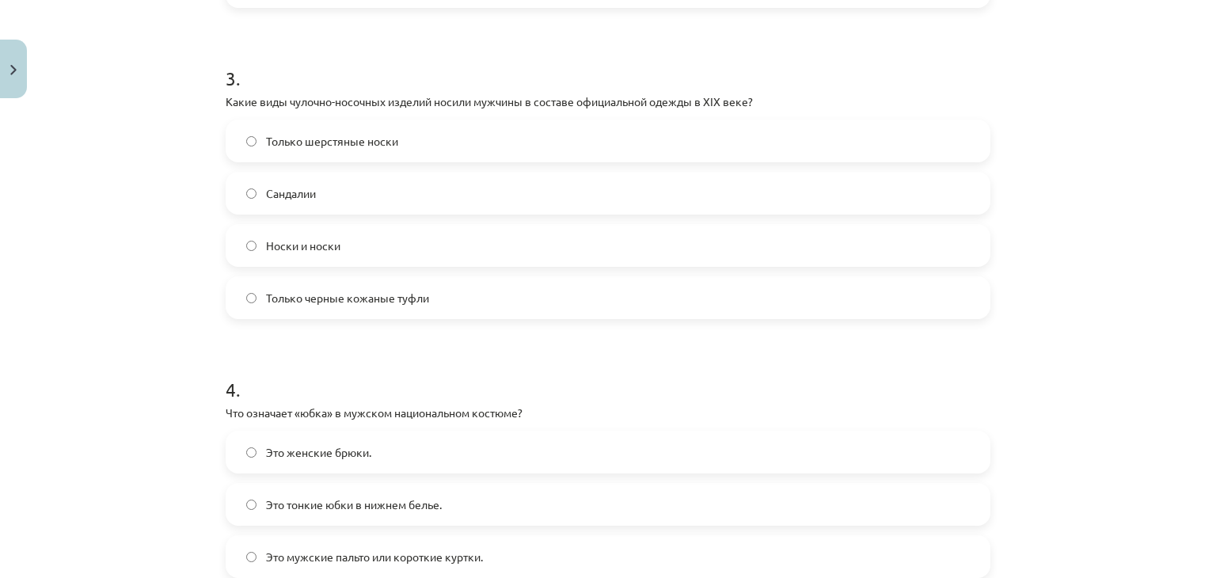
scroll to position [900, 0]
click at [349, 143] on font "Только шерстяные носки" at bounding box center [332, 138] width 132 height 14
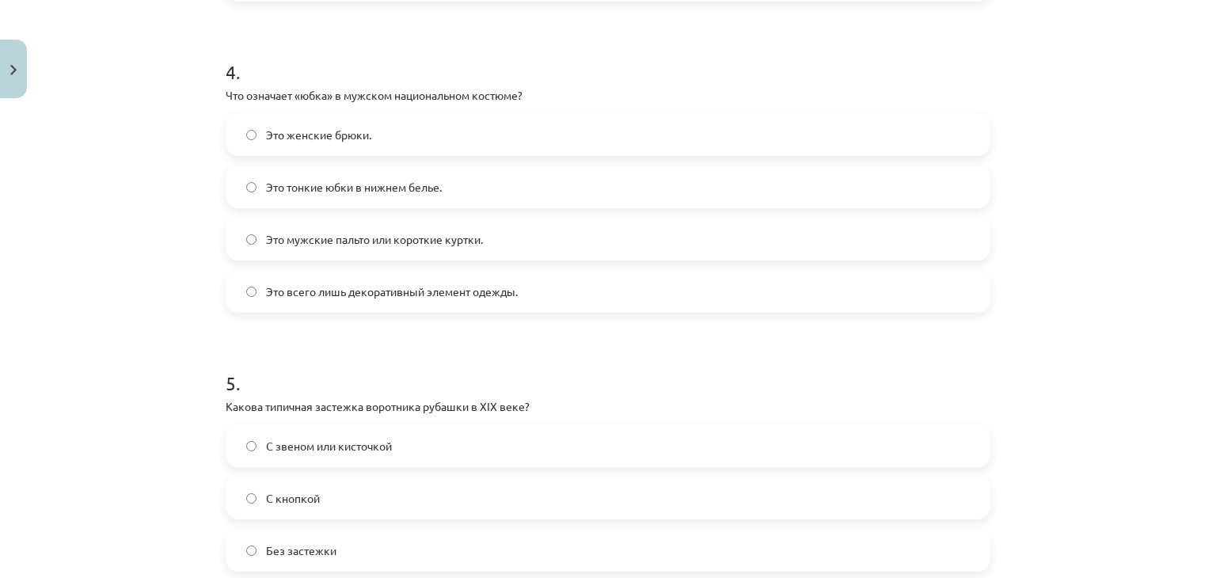
scroll to position [1218, 0]
click at [516, 279] on label "Это всего лишь декоративный элемент одежды." at bounding box center [608, 289] width 762 height 40
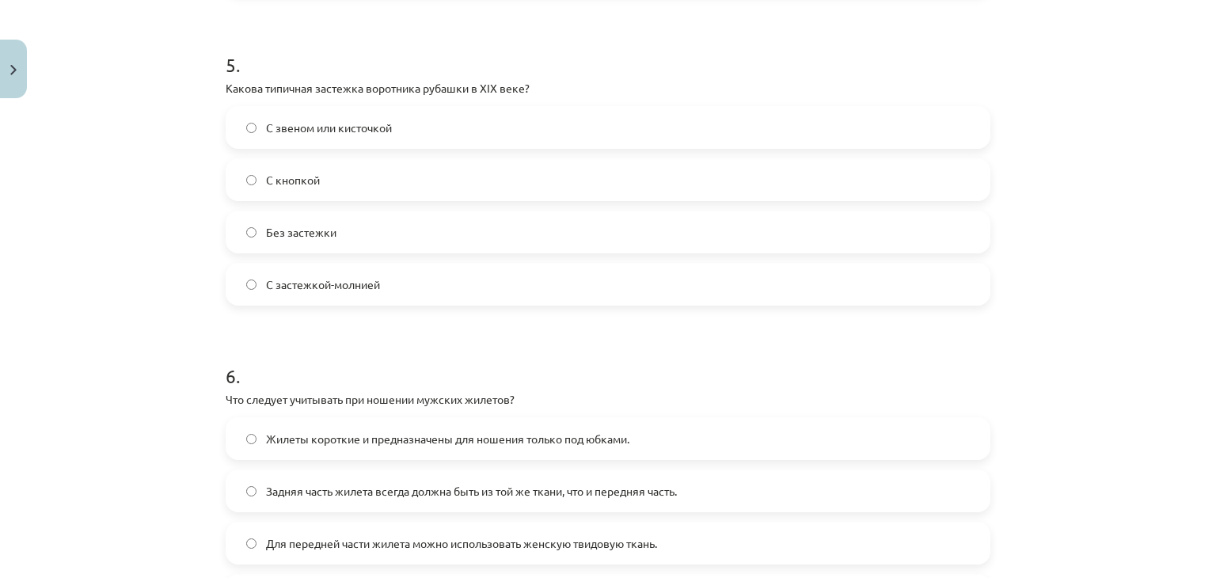
scroll to position [1534, 0]
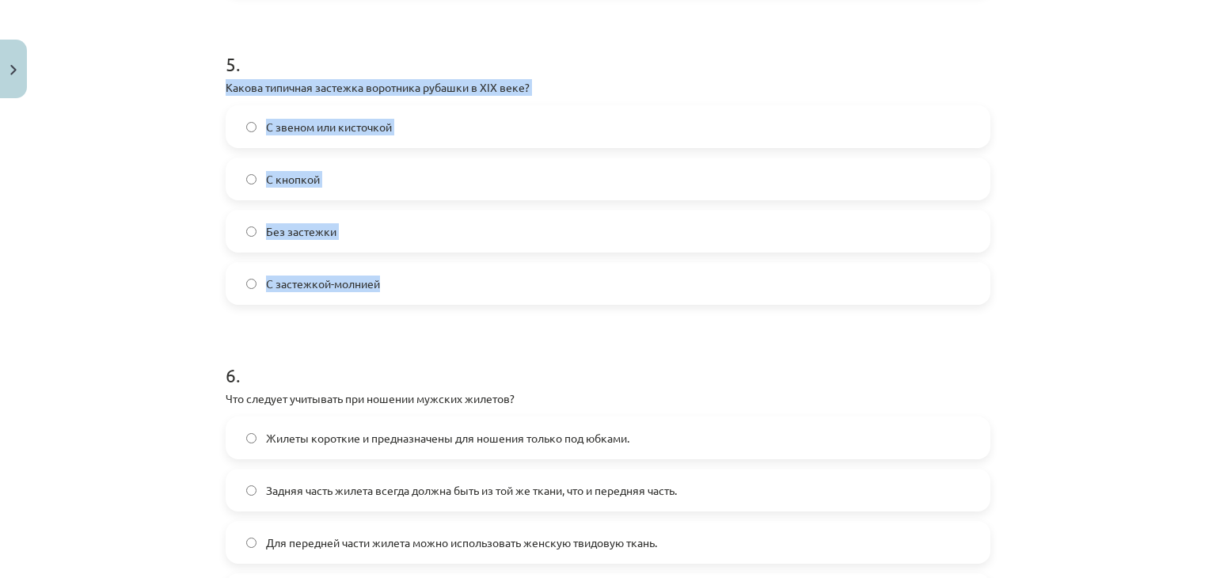
drag, startPoint x: 221, startPoint y: 83, endPoint x: 413, endPoint y: 260, distance: 261.1
click at [413, 260] on div "5 . Какова типичная застежка воротника рубашки в XIX веке? С звеном или кисточк…" at bounding box center [608, 164] width 765 height 279
copy div "Какова типичная застежка воротника рубашки в XIX веке? С звеном или кисточкой С…"
click at [420, 116] on label "С звеном или кисточкой" at bounding box center [608, 127] width 762 height 40
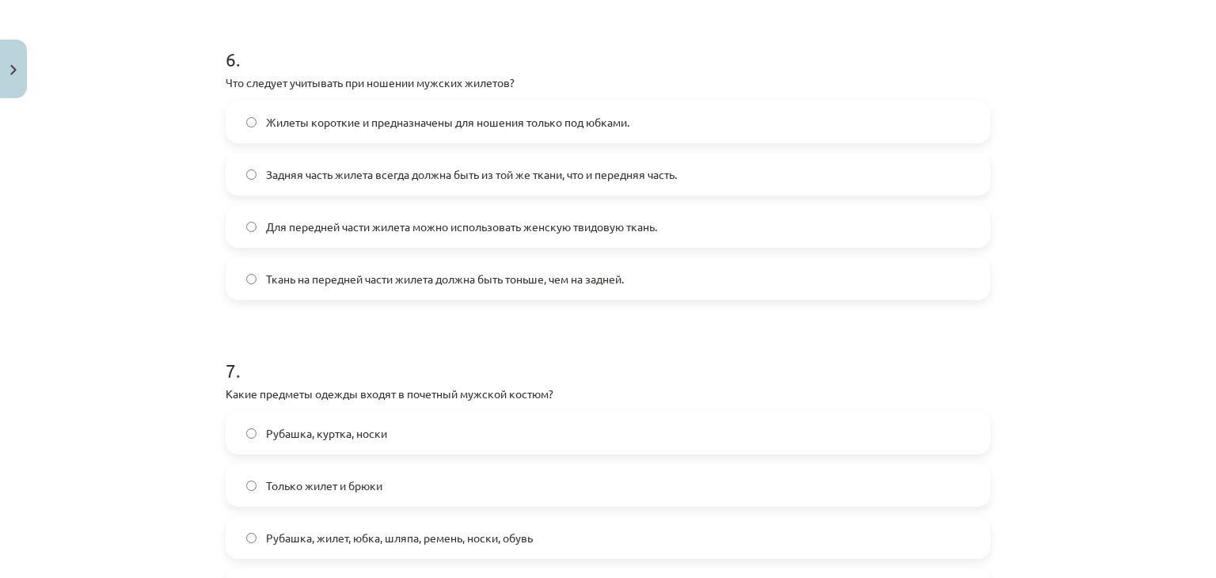
scroll to position [1857, 0]
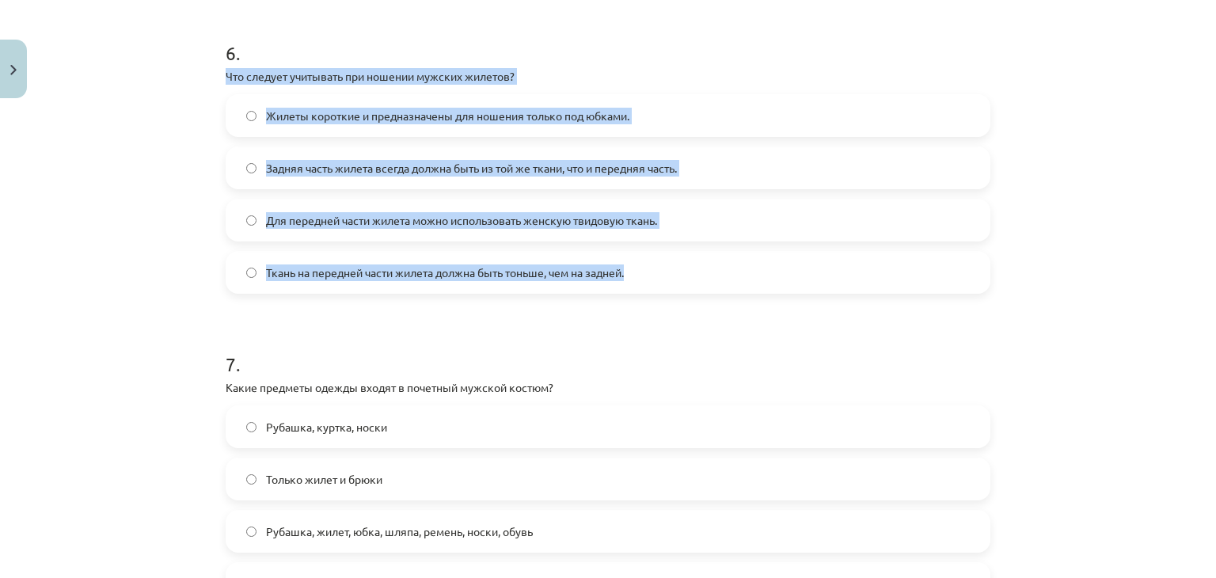
drag, startPoint x: 219, startPoint y: 73, endPoint x: 656, endPoint y: 245, distance: 469.9
click at [656, 245] on div "6 . Что следует учитывать при ношении мужских жилетов? Жилеты короткие и предна…" at bounding box center [608, 153] width 765 height 279
copy div "Что следует учитывать при ношении мужских жилетов? Жилеты короткие и предназнач…"
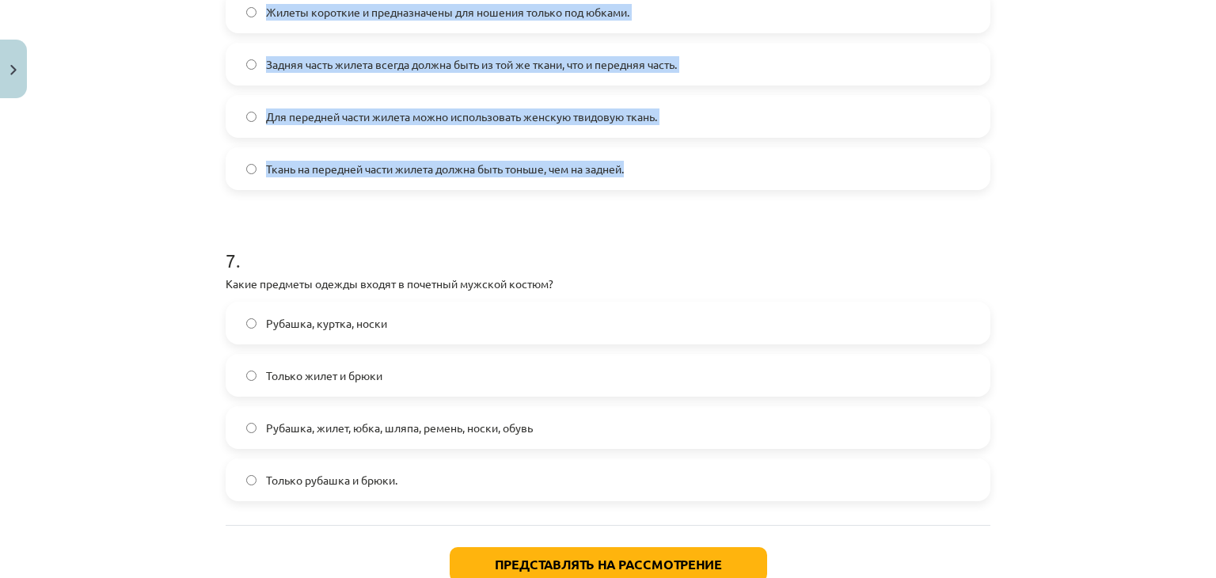
scroll to position [1961, 0]
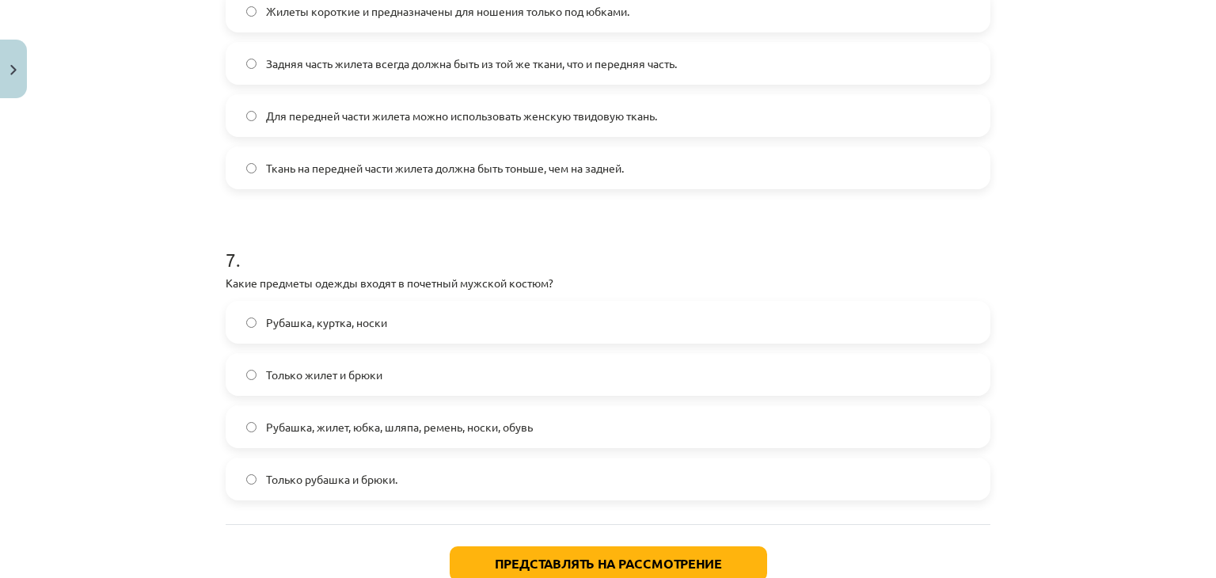
click at [257, 228] on h1 "7 ." at bounding box center [608, 245] width 765 height 49
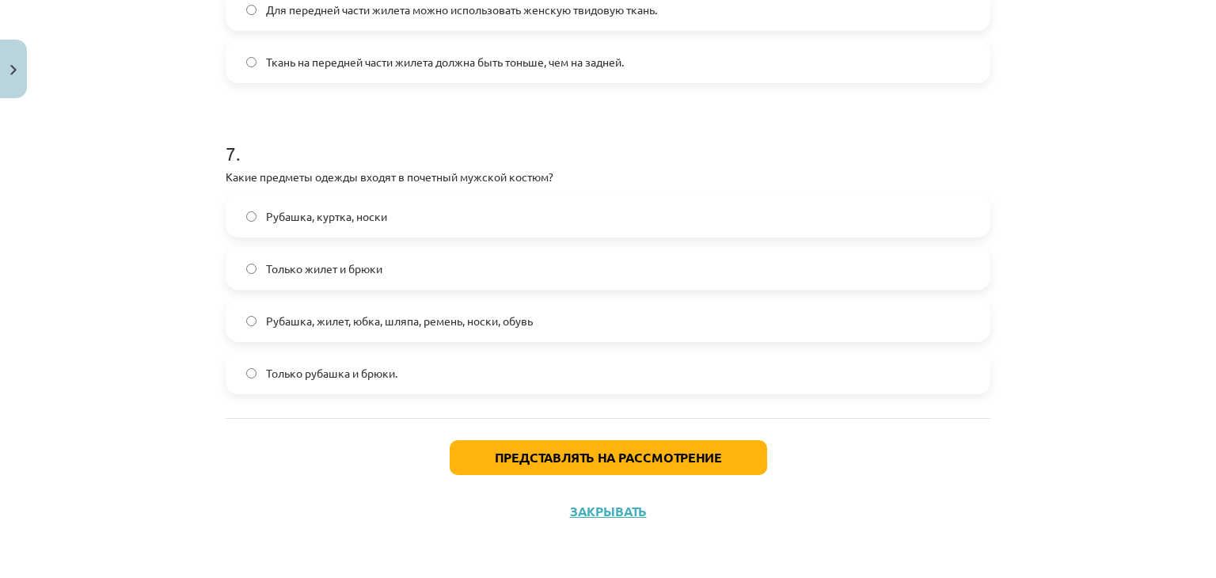
scroll to position [2065, 0]
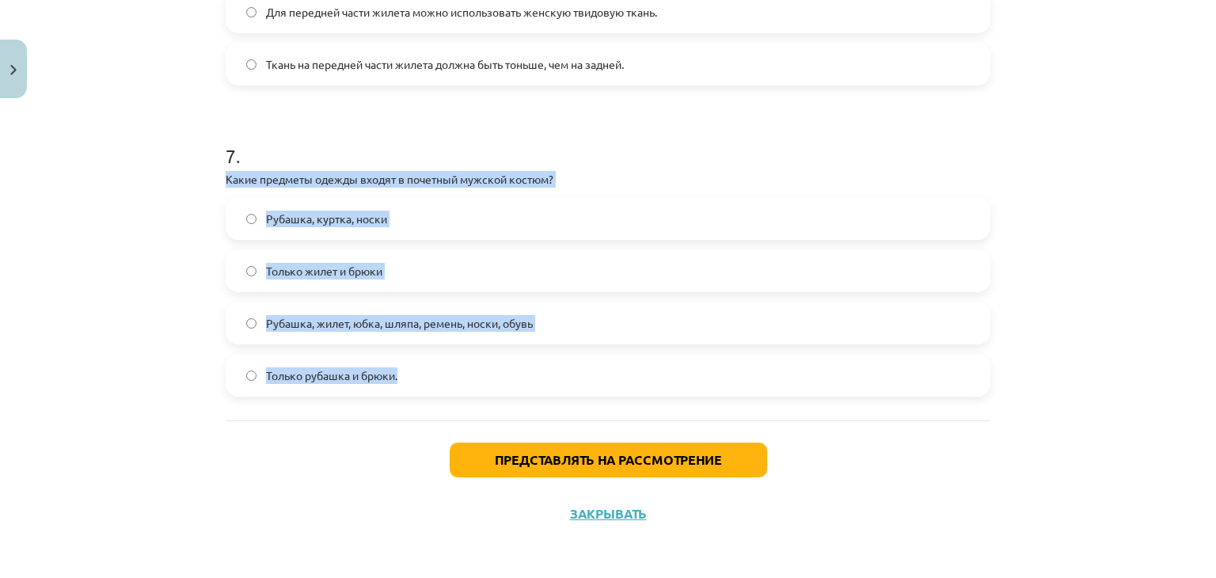
drag, startPoint x: 222, startPoint y: 175, endPoint x: 405, endPoint y: 348, distance: 251.5
click at [405, 348] on div "7 . Какие предметы одежды входят в почетный мужской костюм? Рубашка, куртка, но…" at bounding box center [608, 256] width 765 height 279
copy div "Какие предметы одежды входят в почетный мужской костюм? Рубашка, куртка, носки …"
click at [611, 314] on label "Рубашка, жилет, юбка, шляпа, ремень, носки, обувь" at bounding box center [608, 323] width 762 height 40
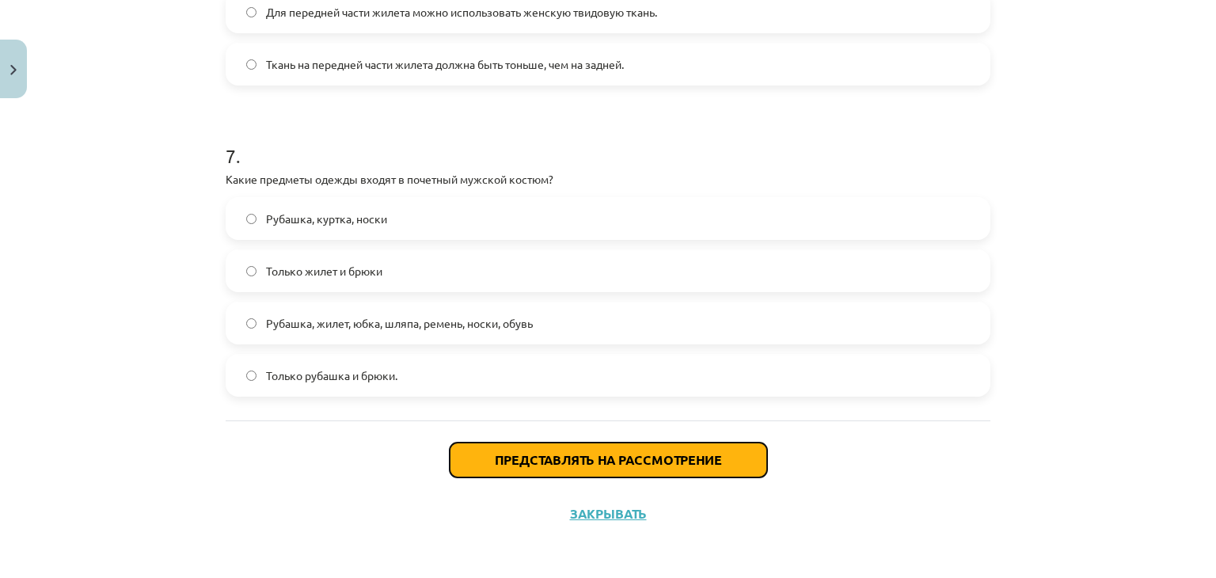
click at [554, 450] on button "Представлять на рассмотрение" at bounding box center [608, 460] width 317 height 35
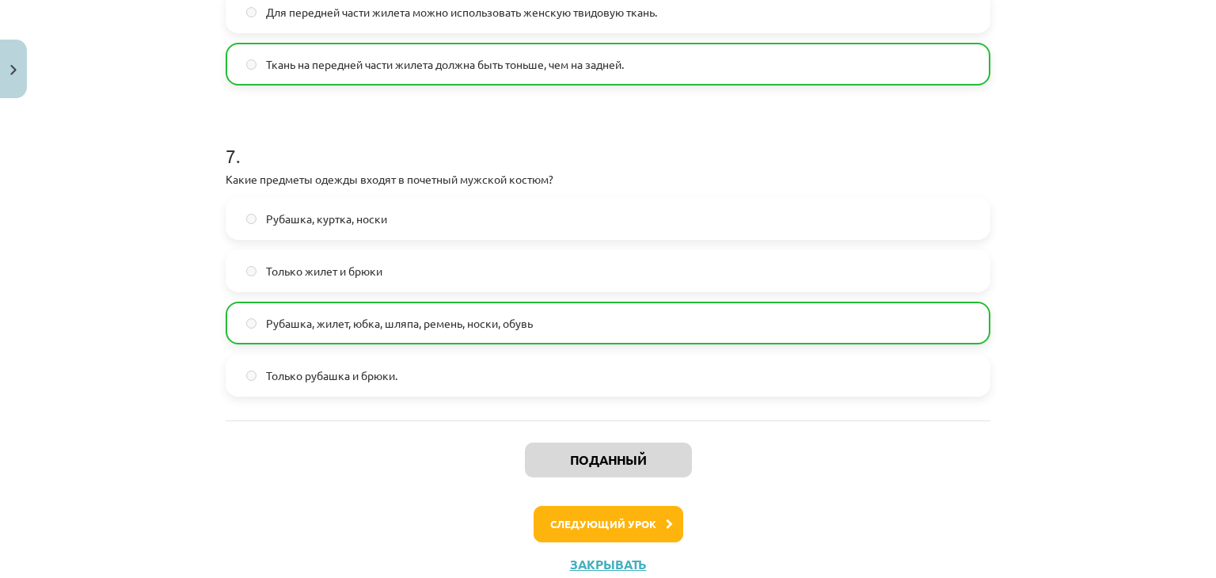
click at [835, 182] on p "Какие предметы одежды входят в почетный мужской костюм?" at bounding box center [608, 179] width 765 height 17
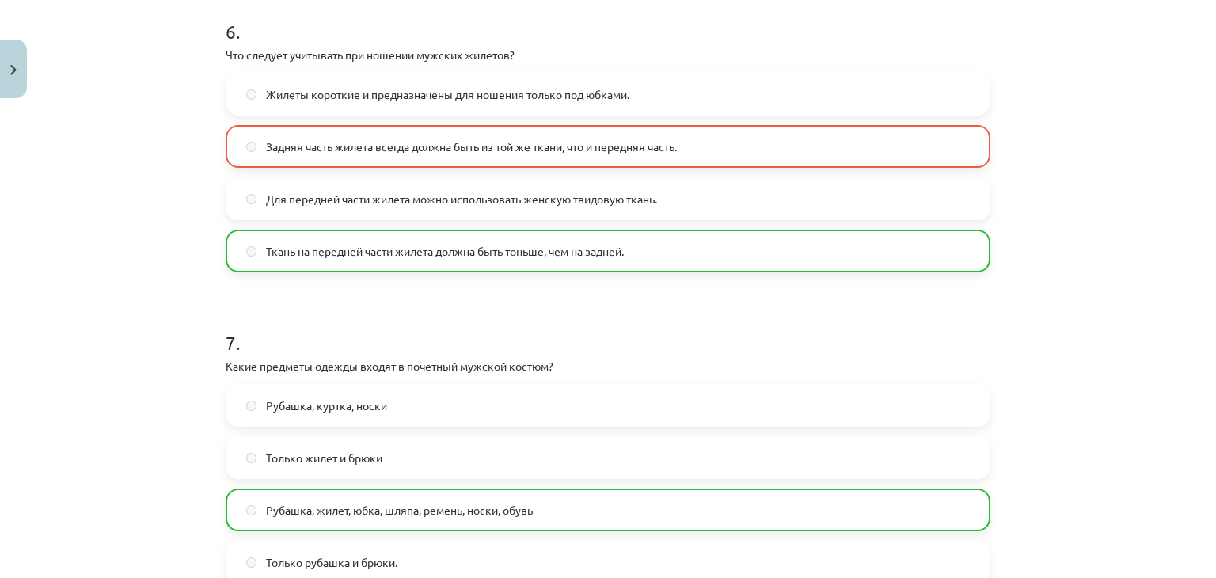
scroll to position [2116, 0]
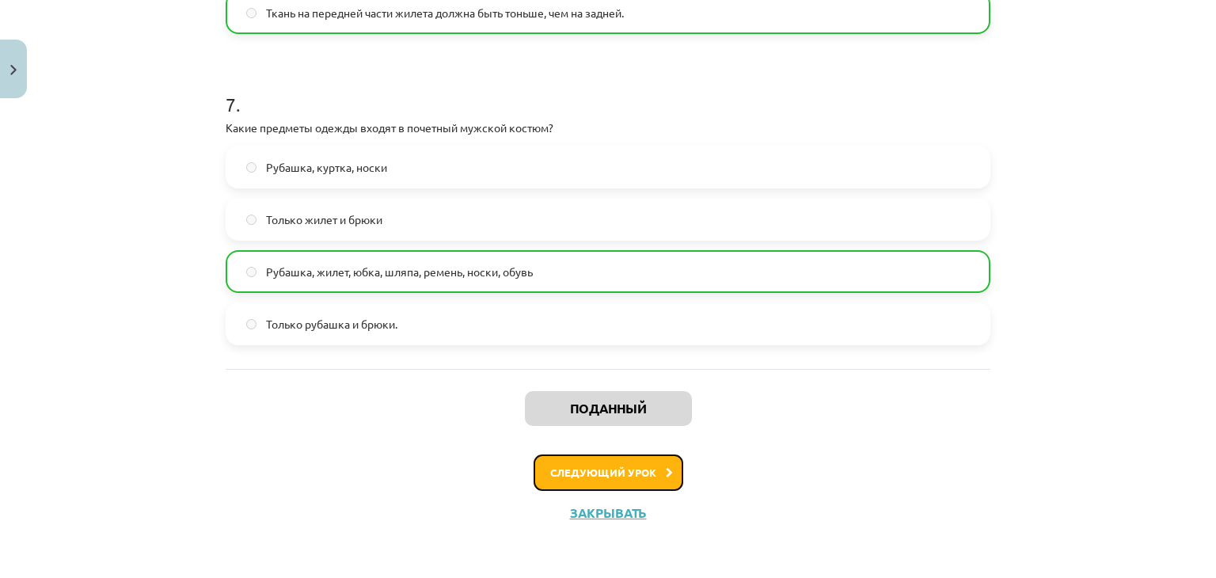
click at [612, 470] on font "Следующий урок" at bounding box center [603, 472] width 106 height 13
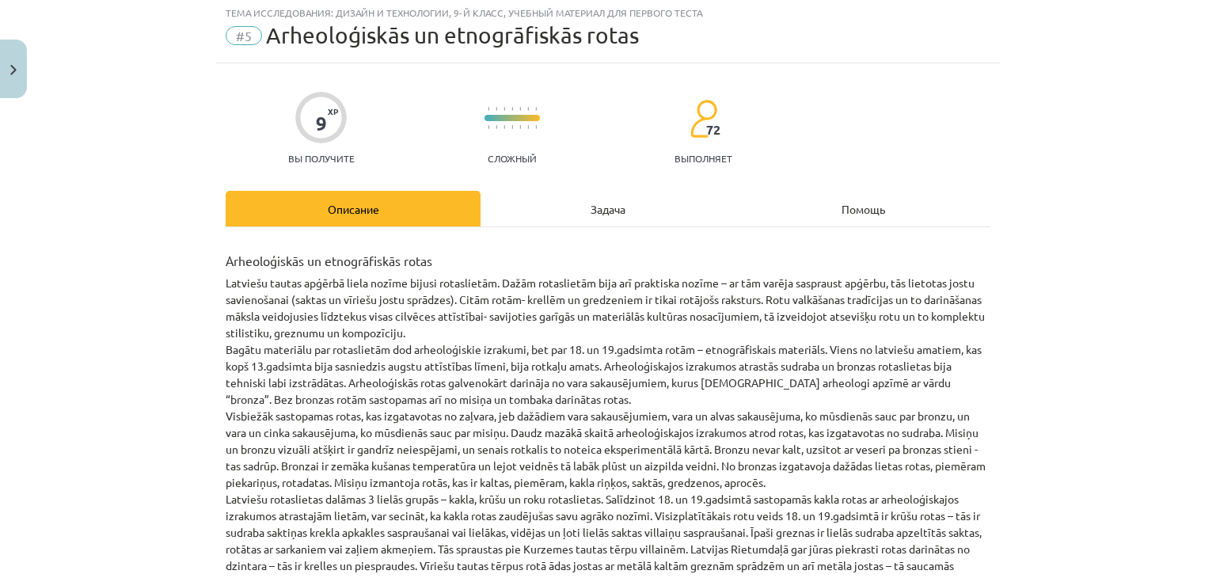
scroll to position [40, 0]
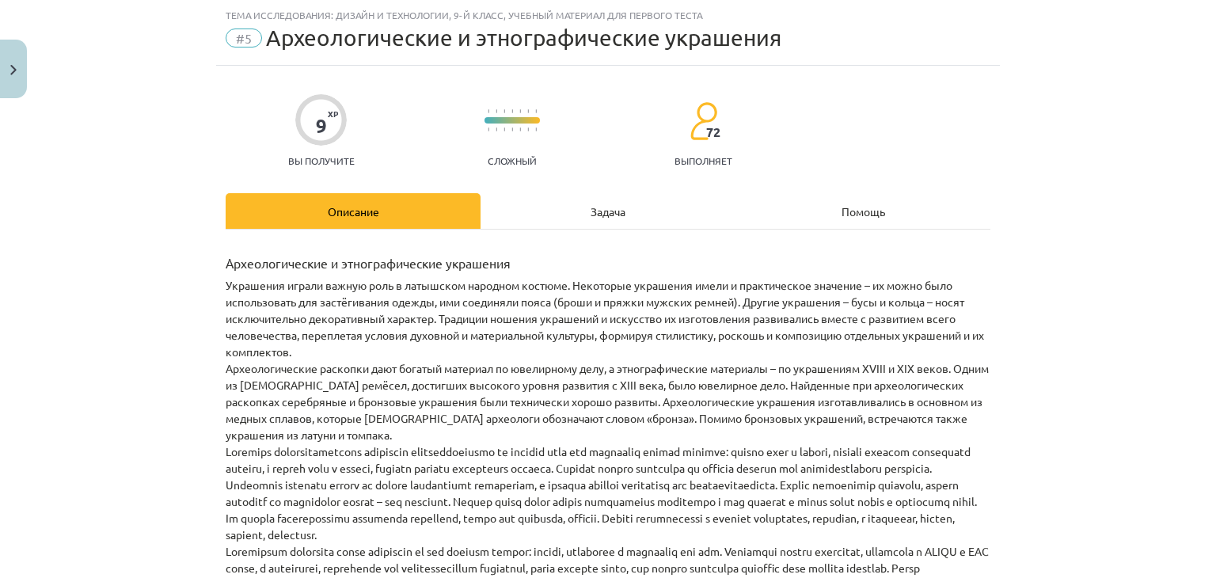
click at [556, 226] on div "Задача" at bounding box center [608, 211] width 255 height 36
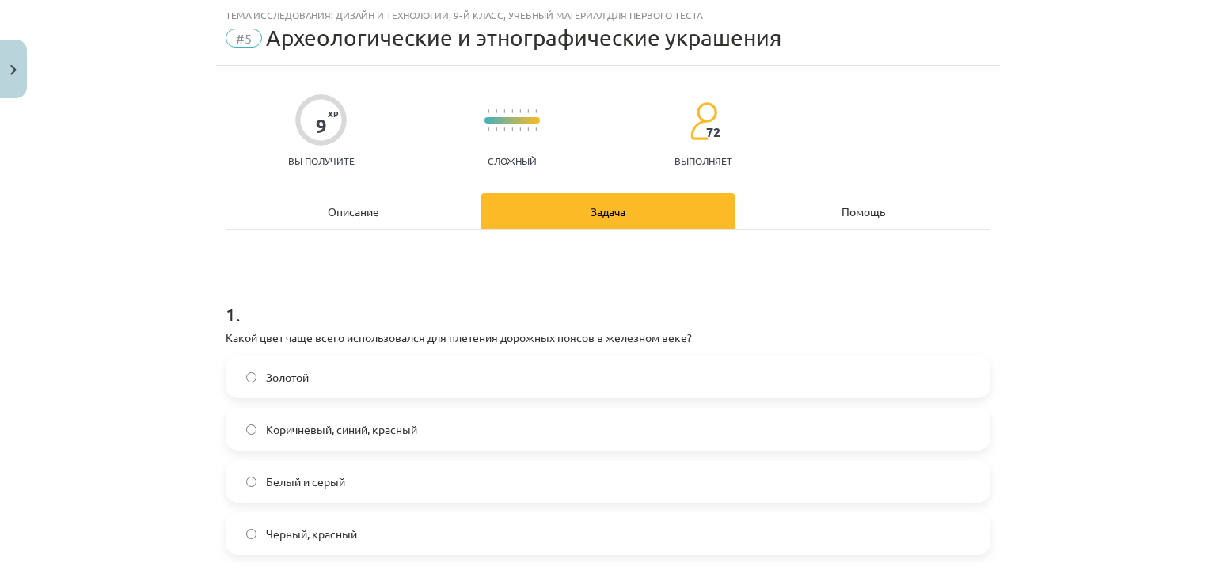
click at [321, 193] on div "Описание" at bounding box center [353, 211] width 255 height 36
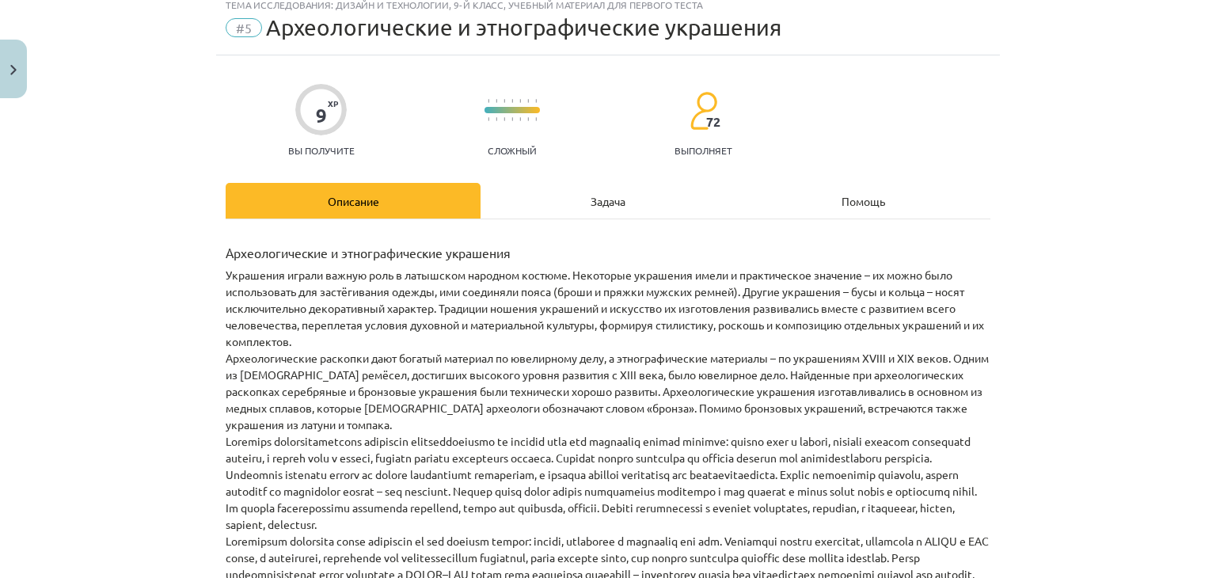
scroll to position [0, 0]
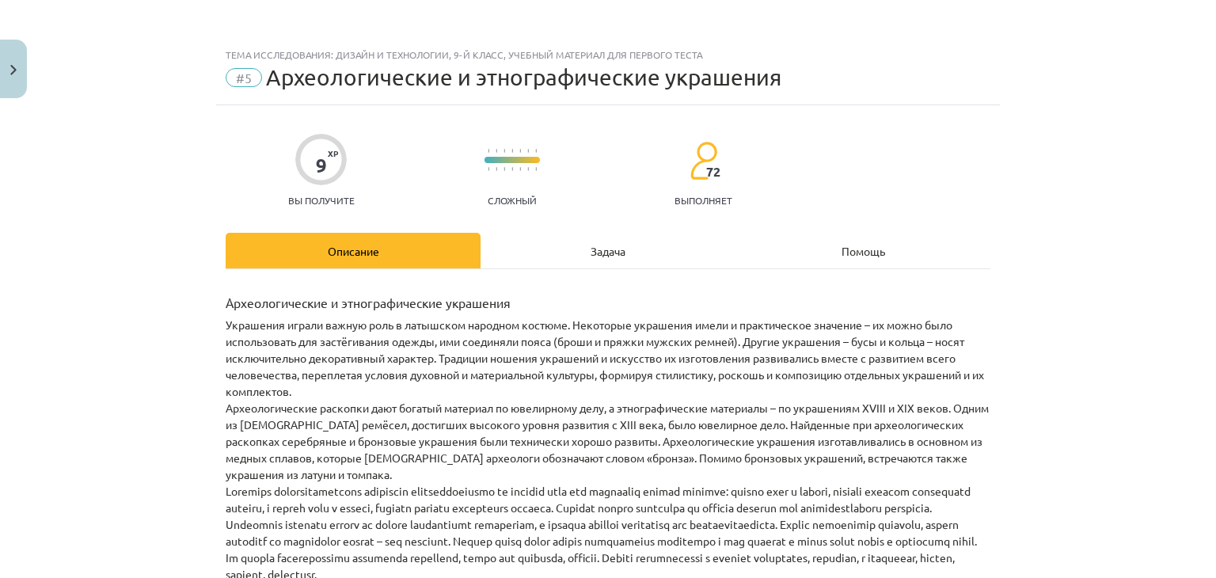
click at [588, 242] on div "Задача" at bounding box center [608, 251] width 255 height 36
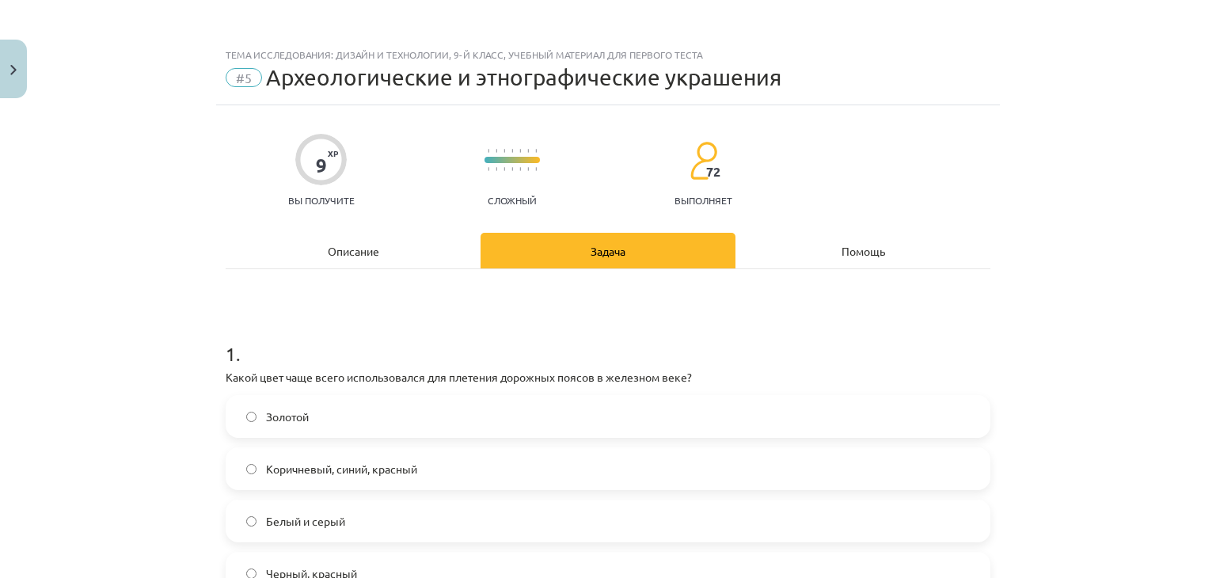
click at [335, 250] on font "Описание" at bounding box center [353, 251] width 51 height 14
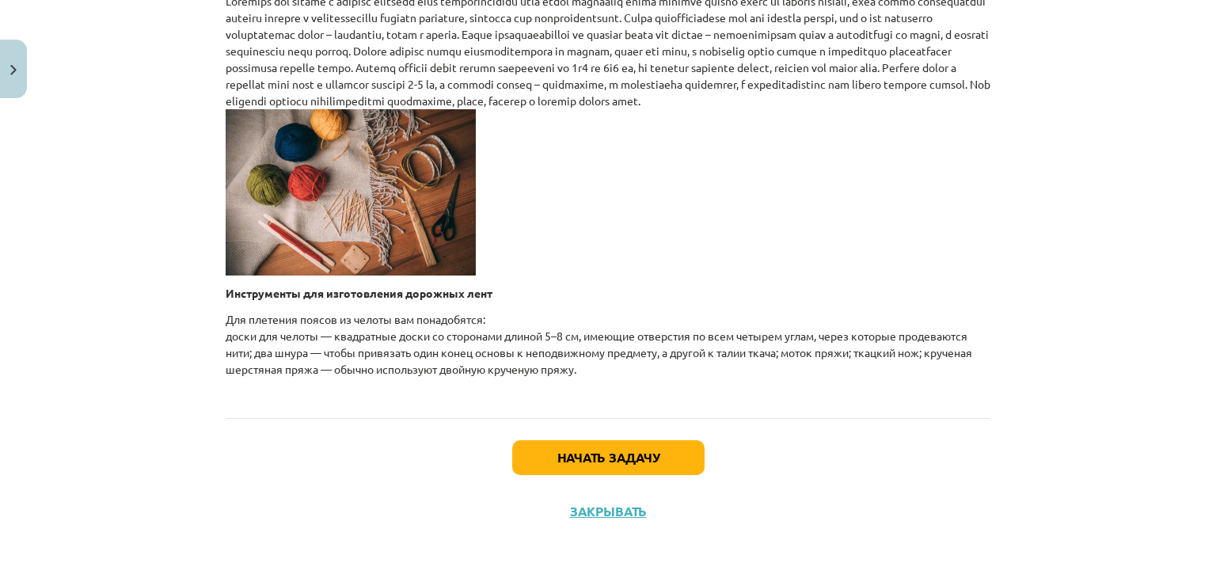
scroll to position [739, 0]
click at [577, 454] on font "Начать задачу" at bounding box center [608, 457] width 102 height 17
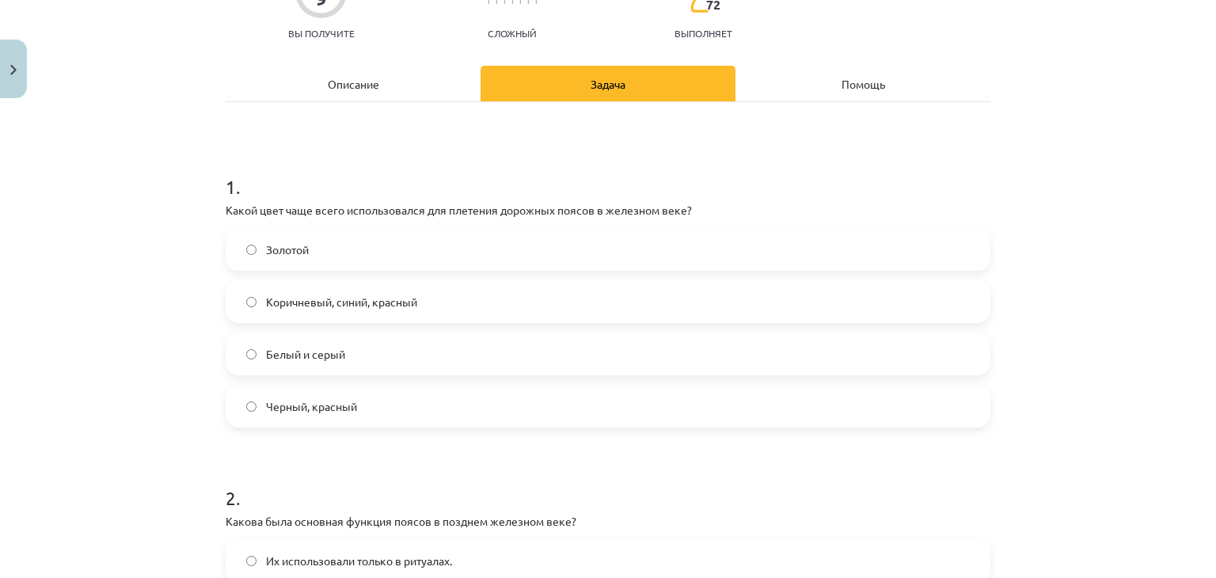
scroll to position [180, 0]
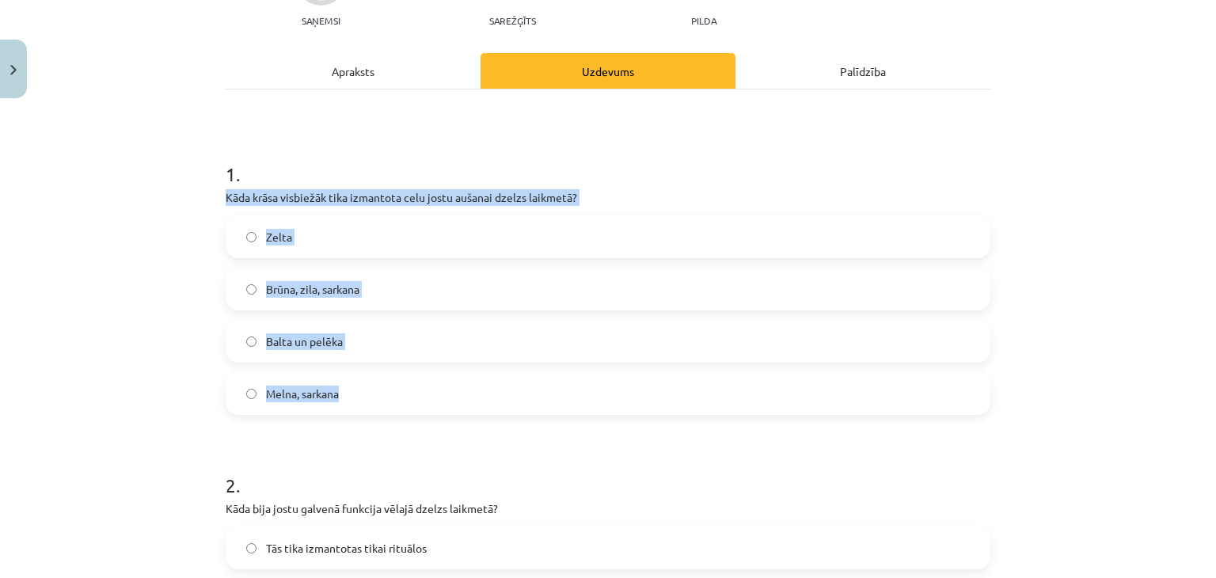
drag, startPoint x: 222, startPoint y: 196, endPoint x: 372, endPoint y: 374, distance: 232.7
click at [372, 374] on div "1 . Kāda krāsa visbiežāk tika izmantota celu jostu aušanai dzelzs laikmetā? Zel…" at bounding box center [608, 274] width 765 height 279
copy div "Kāda krāsa visbiežāk tika izmantota celu jostu aušanai dzelzs laikmetā? Zelta B…"
click at [425, 302] on label "Brūna, zila, sarkana" at bounding box center [608, 289] width 762 height 40
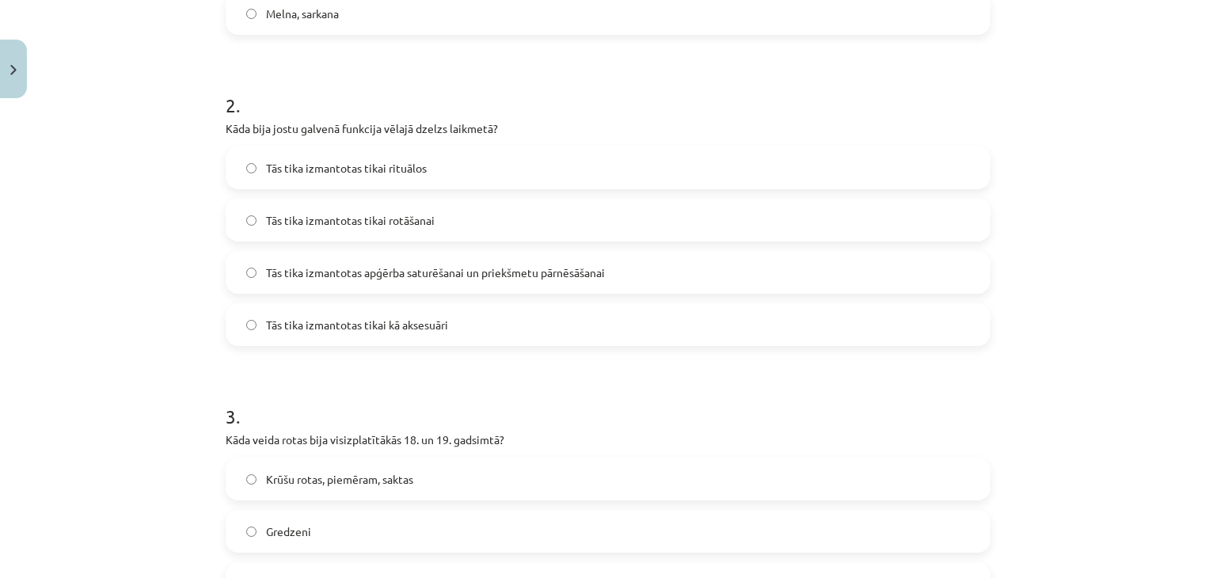
scroll to position [563, 0]
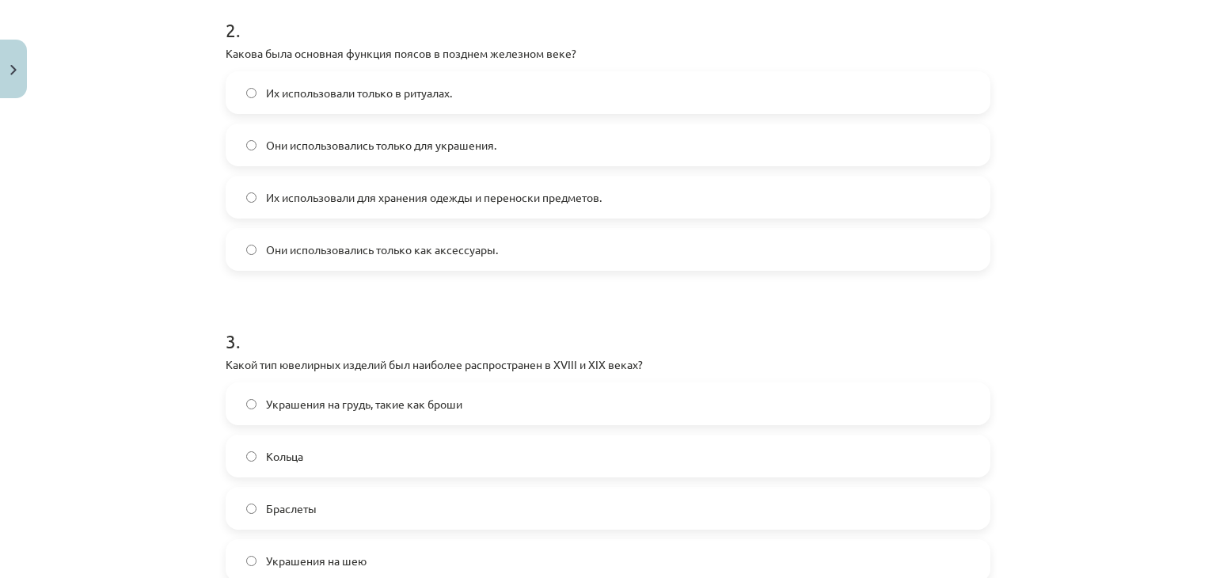
scroll to position [637, 0]
click at [451, 130] on label "Они использовались только для украшения." at bounding box center [608, 143] width 762 height 40
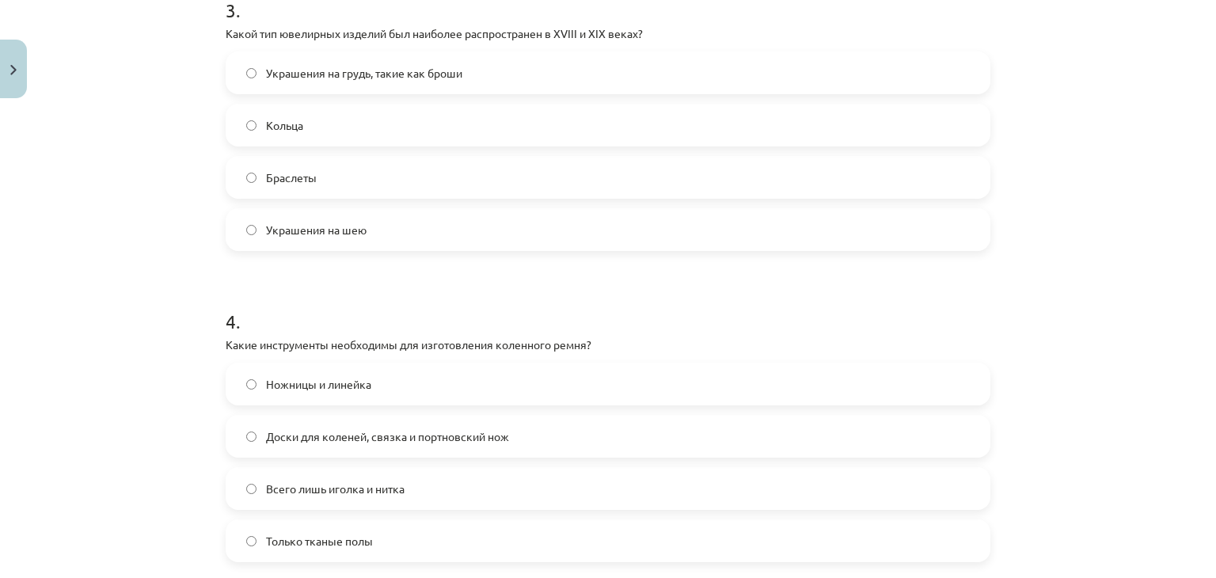
scroll to position [968, 0]
click at [456, 63] on span "Украшения на грудь, такие как броши" at bounding box center [364, 71] width 196 height 17
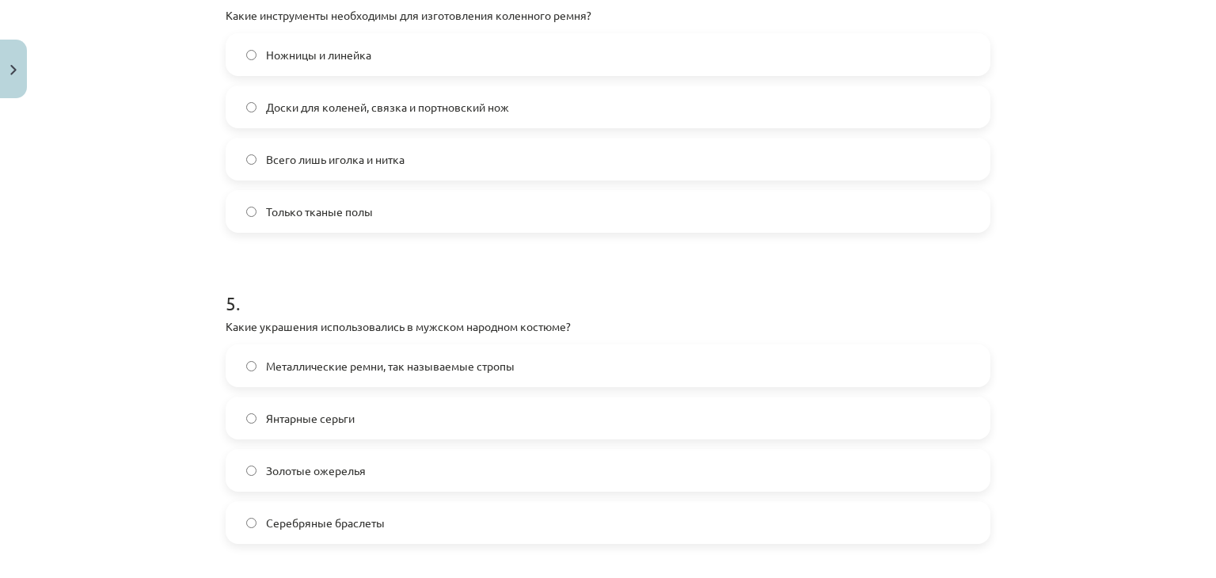
scroll to position [1270, 0]
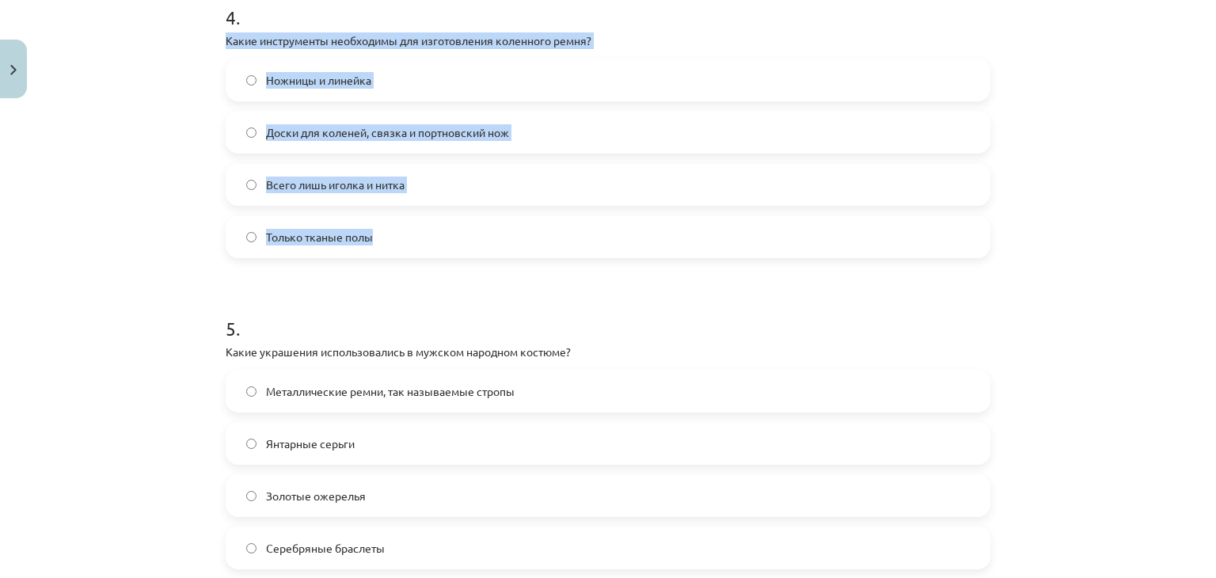
drag, startPoint x: 222, startPoint y: 35, endPoint x: 424, endPoint y: 222, distance: 276.2
click at [424, 222] on div "4 . Какие инструменты необходимы для изготовления коленного ремня? Ножницы и ли…" at bounding box center [608, 118] width 765 height 279
copy div "Какие инструменты необходимы для изготовления коленного ремня? Ножницы и линейк…"
click at [519, 137] on label "Доски для коленей, связка и портновский нож" at bounding box center [608, 132] width 762 height 40
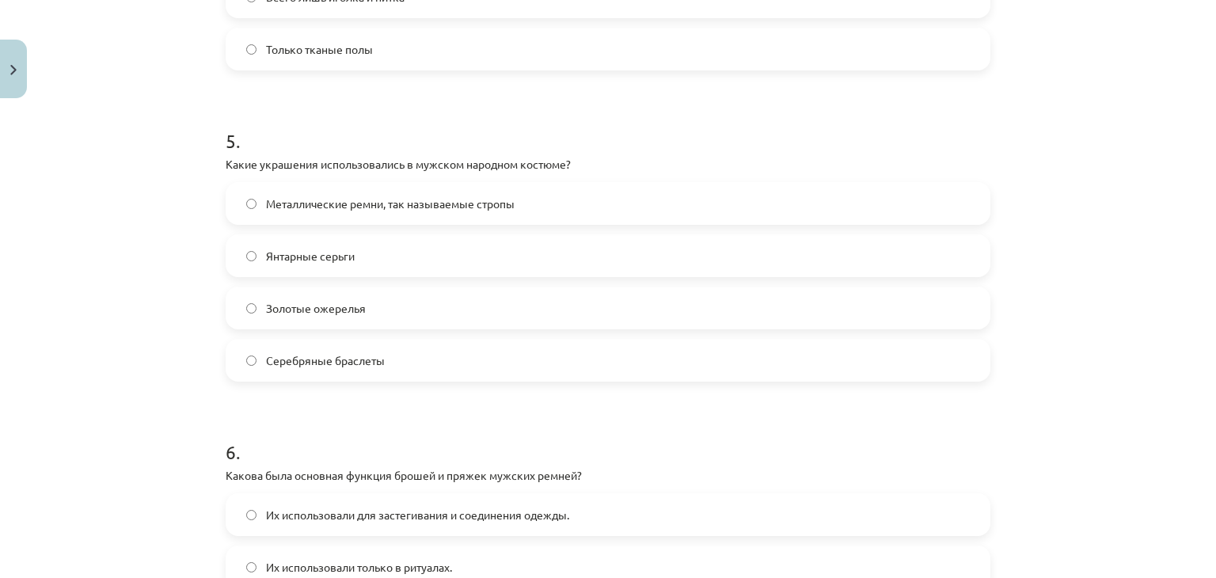
scroll to position [1476, 0]
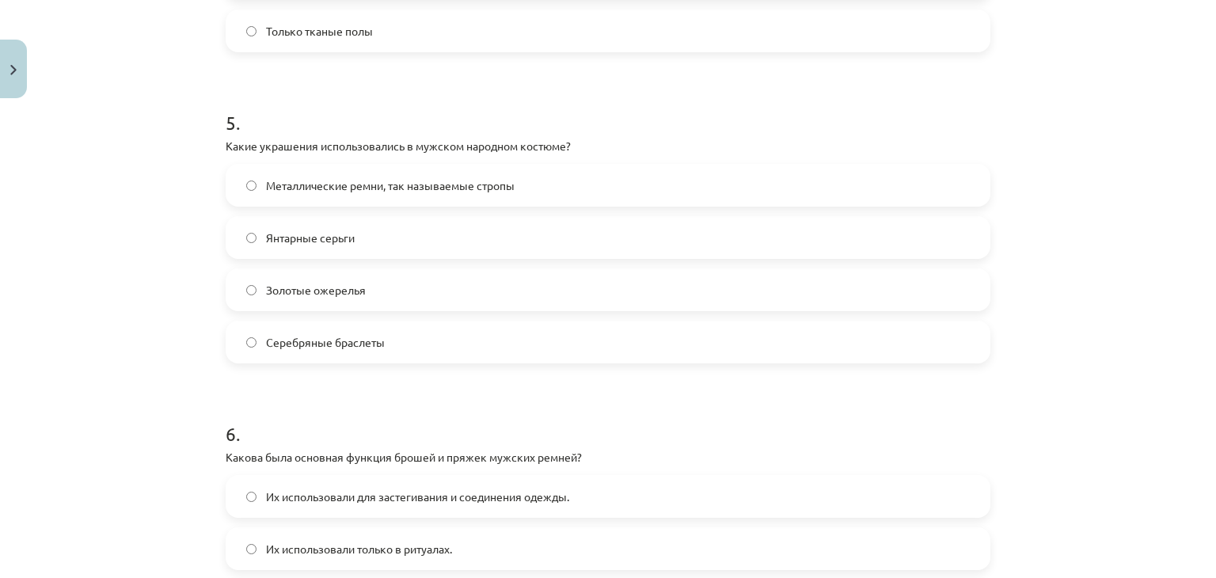
click at [472, 184] on font "Металлические ремни, так называемые стропы" at bounding box center [390, 185] width 249 height 14
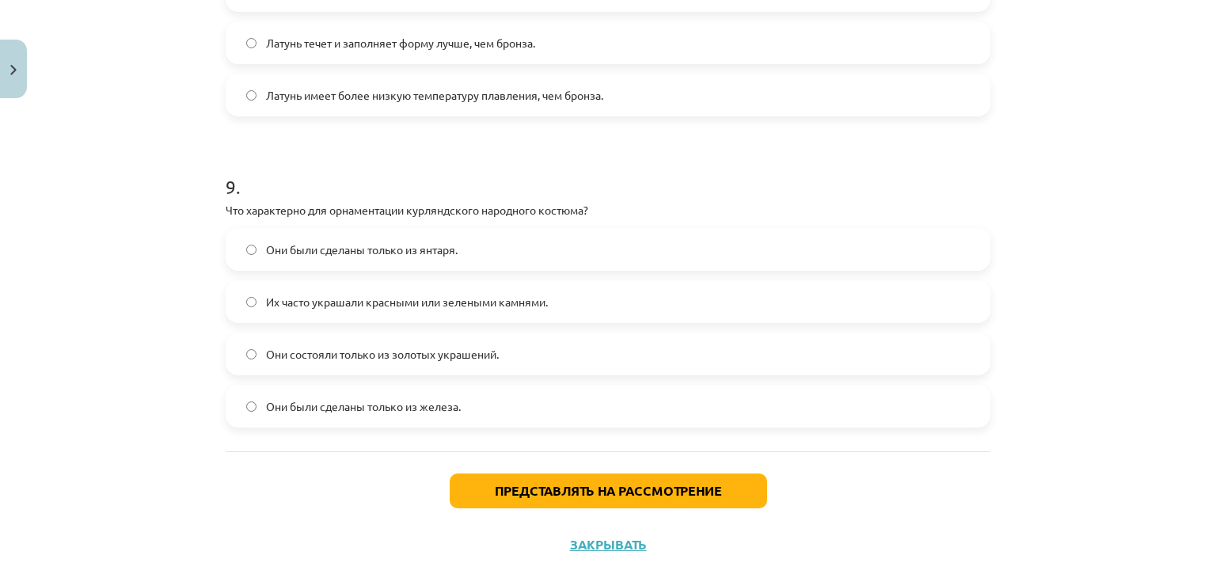
scroll to position [2656, 0]
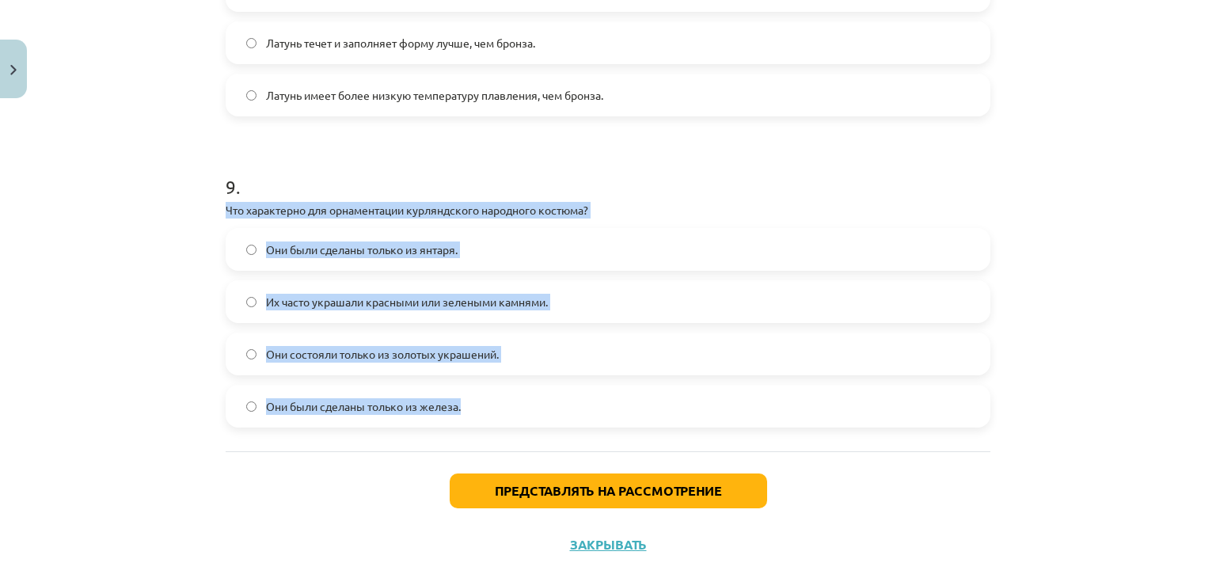
drag, startPoint x: 220, startPoint y: 203, endPoint x: 530, endPoint y: 393, distance: 362.8
click at [530, 393] on div "9 . Что характерно для орнаментации курляндского народного костюма? Они были сд…" at bounding box center [608, 287] width 765 height 279
click at [562, 298] on label "Их часто украшали красными или зелеными камнями." at bounding box center [608, 302] width 762 height 40
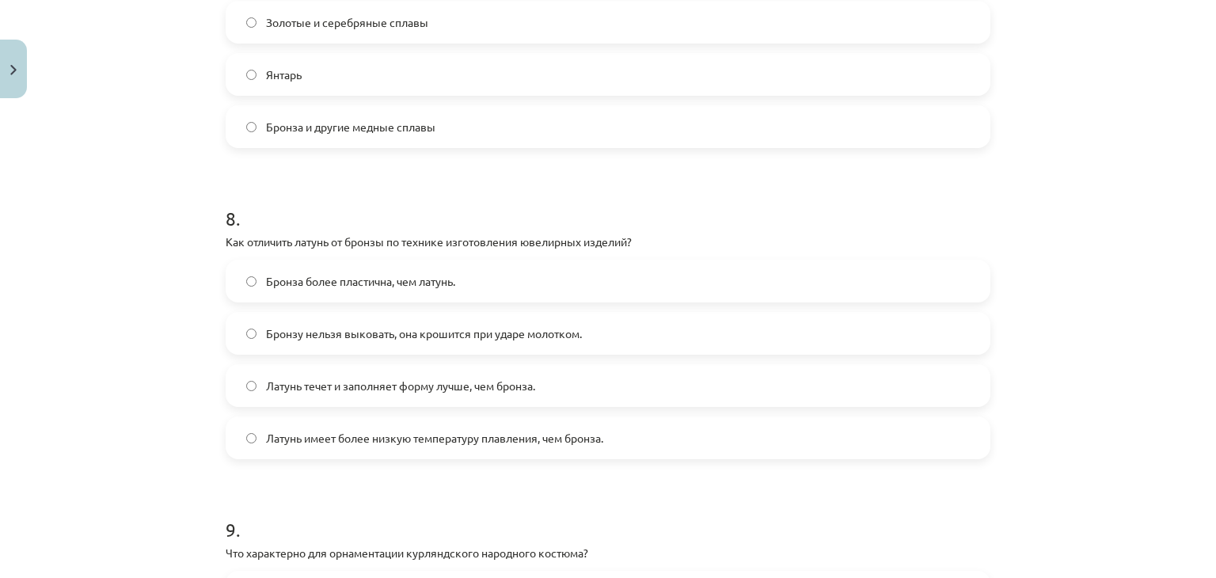
scroll to position [2314, 0]
click at [473, 333] on font "Бронзу нельзя выковать, она крошится при ударе молотком." at bounding box center [424, 332] width 316 height 14
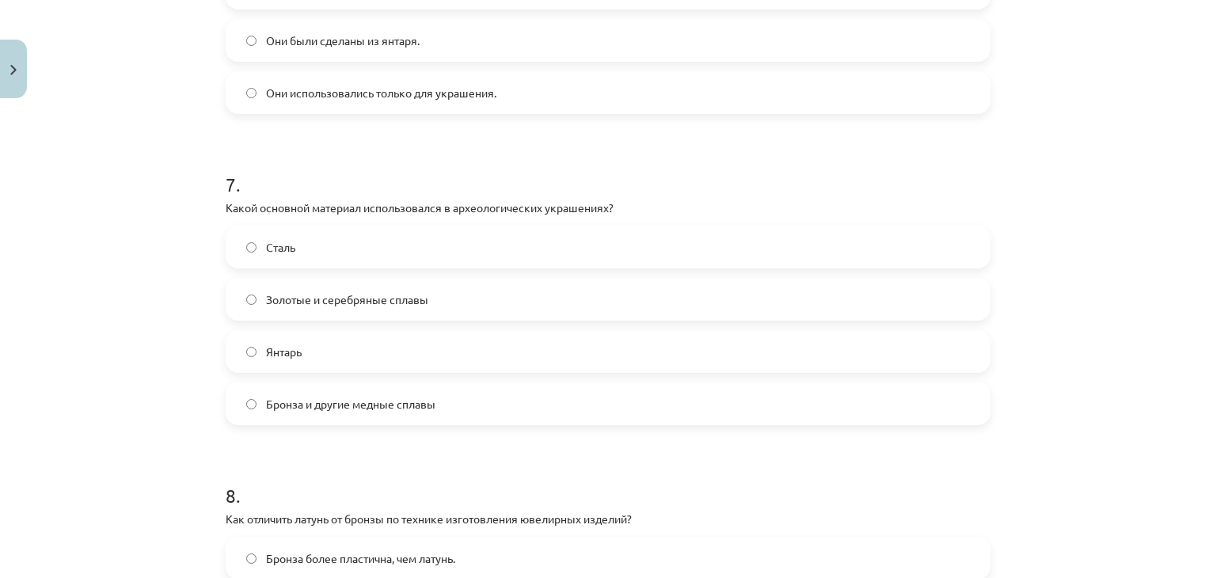
scroll to position [2036, 0]
click at [402, 401] on font "Бронза и другие медные сплавы" at bounding box center [350, 404] width 169 height 14
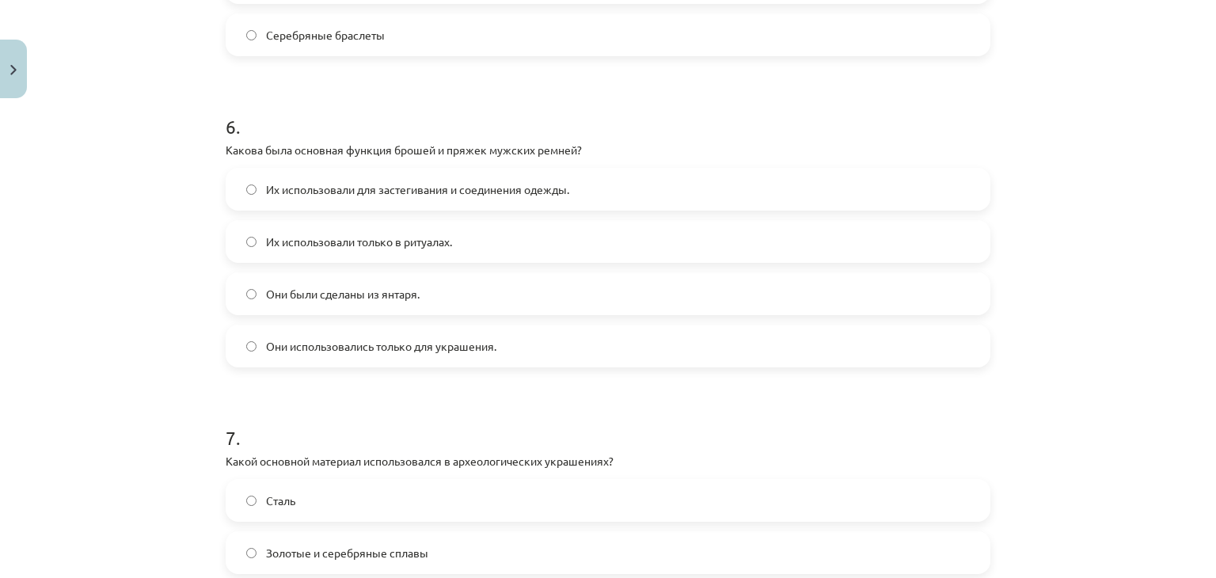
scroll to position [1783, 0]
click at [333, 338] on span "Они использовались только для украшения." at bounding box center [381, 346] width 230 height 17
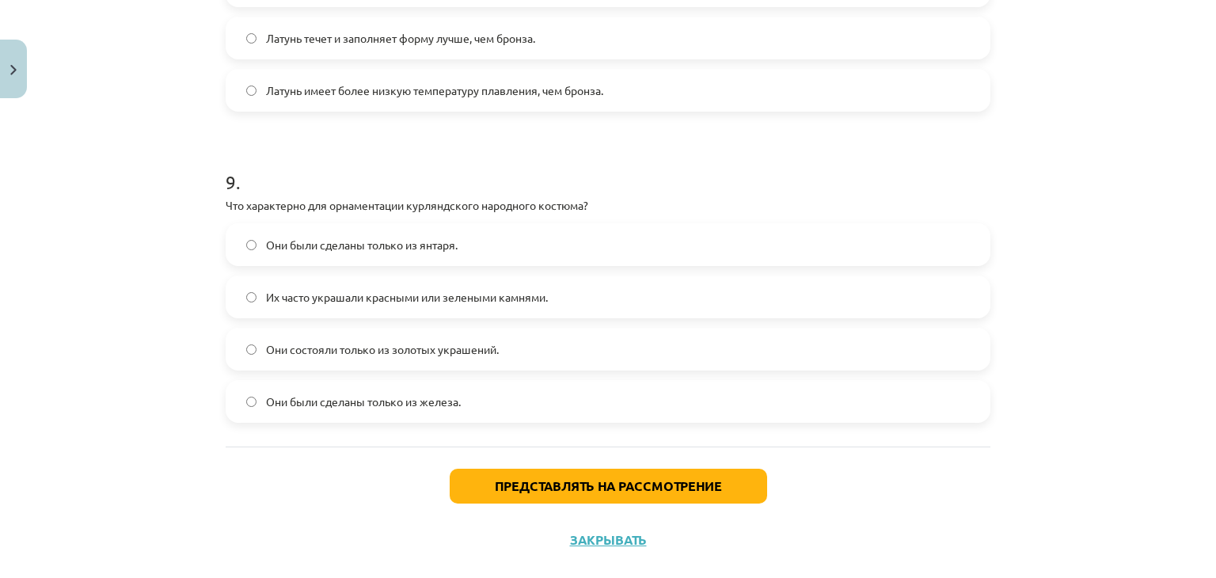
scroll to position [2689, 0]
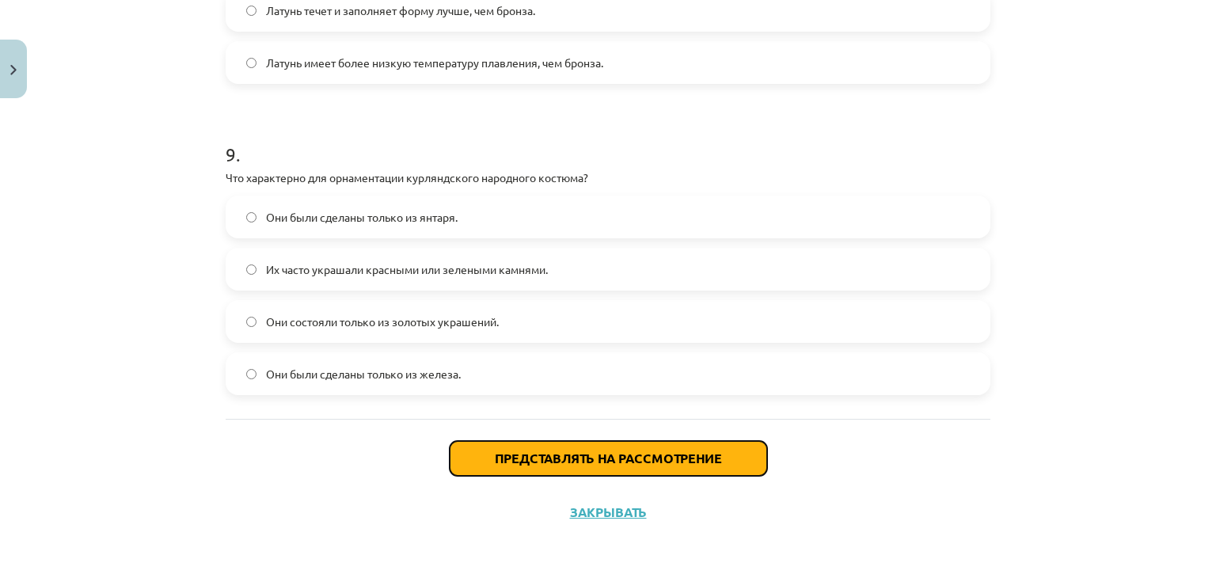
click at [476, 472] on button "Представлять на рассмотрение" at bounding box center [608, 458] width 317 height 35
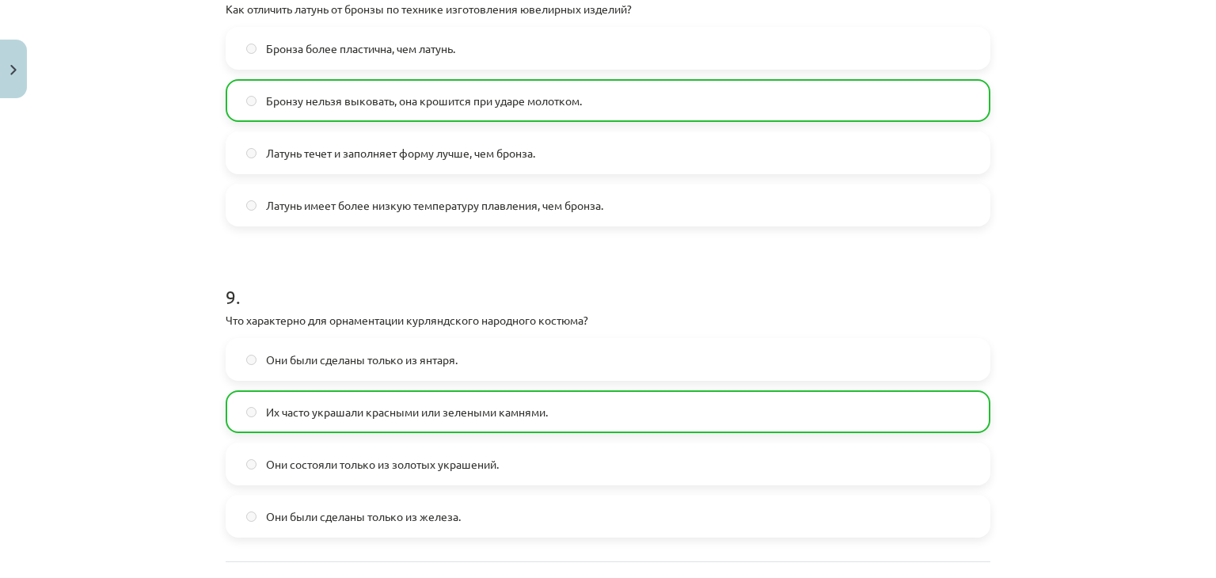
scroll to position [2739, 0]
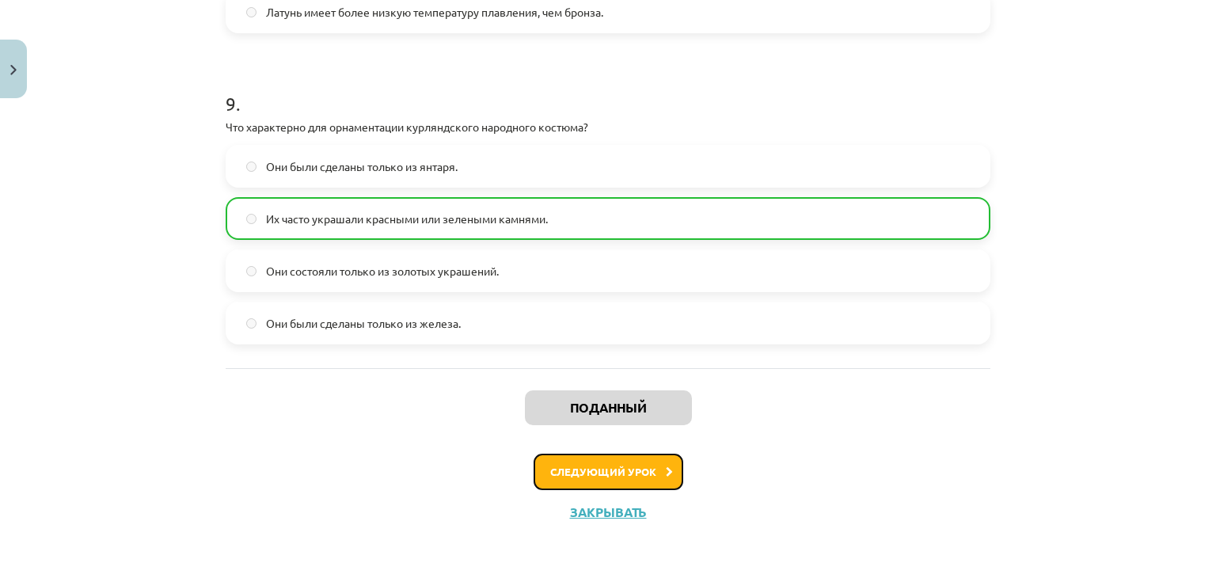
click at [549, 462] on button "Следующий урок" at bounding box center [609, 472] width 150 height 36
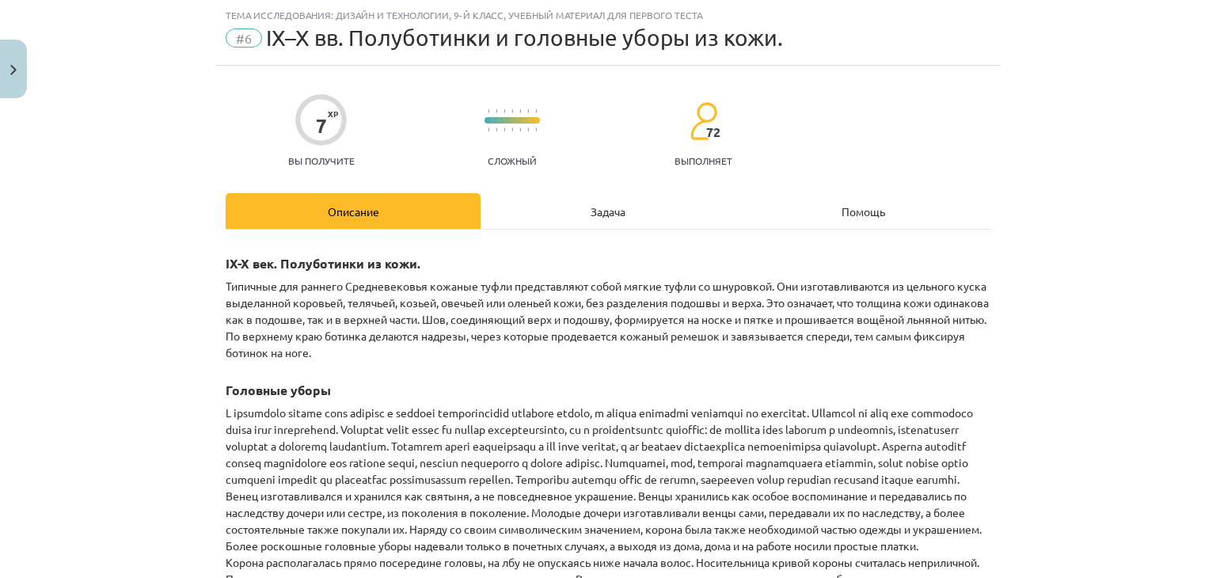
click at [549, 462] on font at bounding box center [599, 445] width 747 height 81
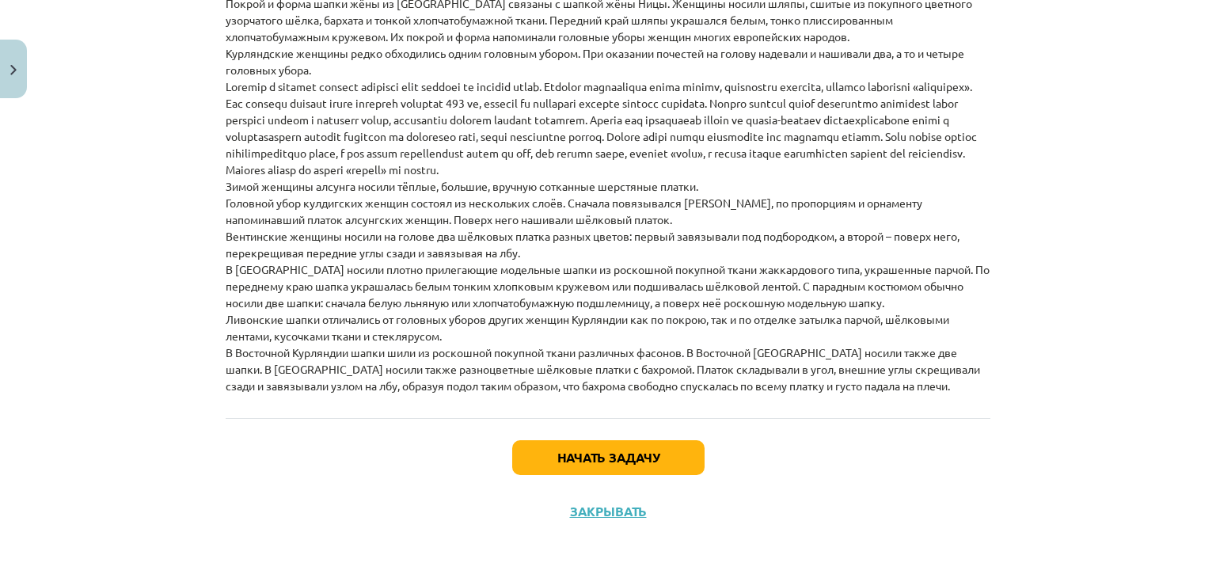
scroll to position [4235, 0]
click at [557, 462] on font "Начать задачу" at bounding box center [608, 457] width 102 height 17
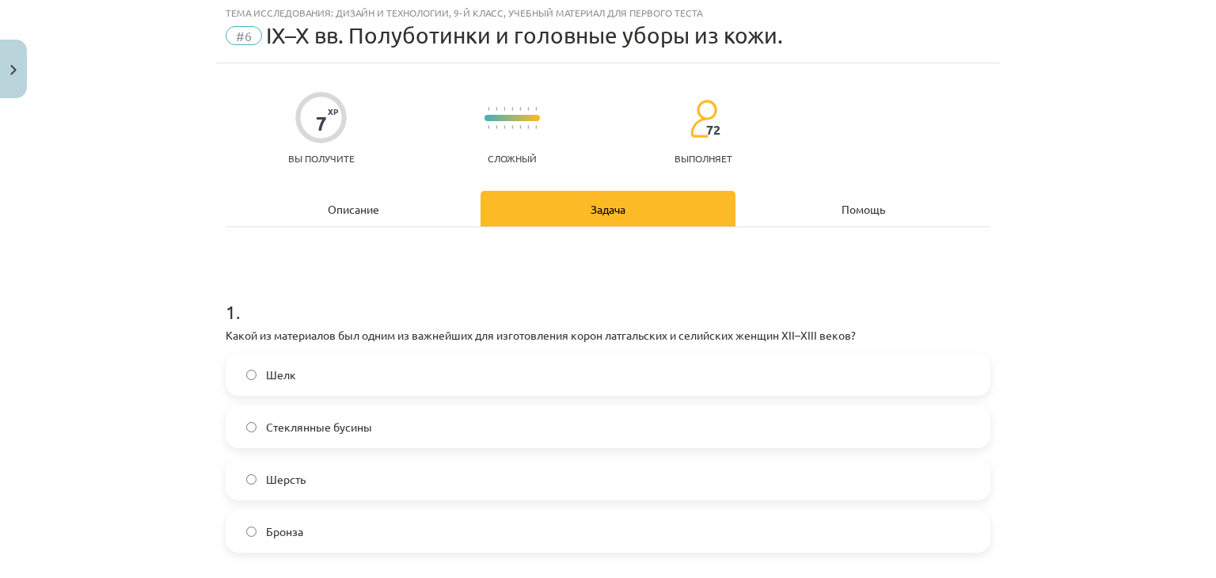
scroll to position [40, 0]
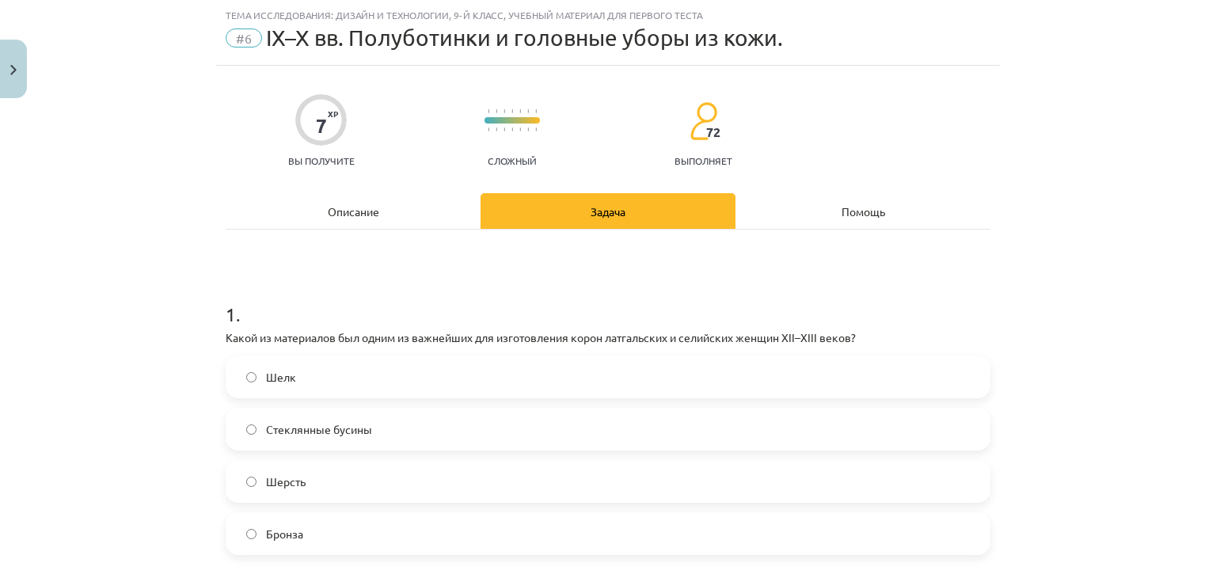
click at [348, 205] on font "Описание" at bounding box center [353, 211] width 51 height 14
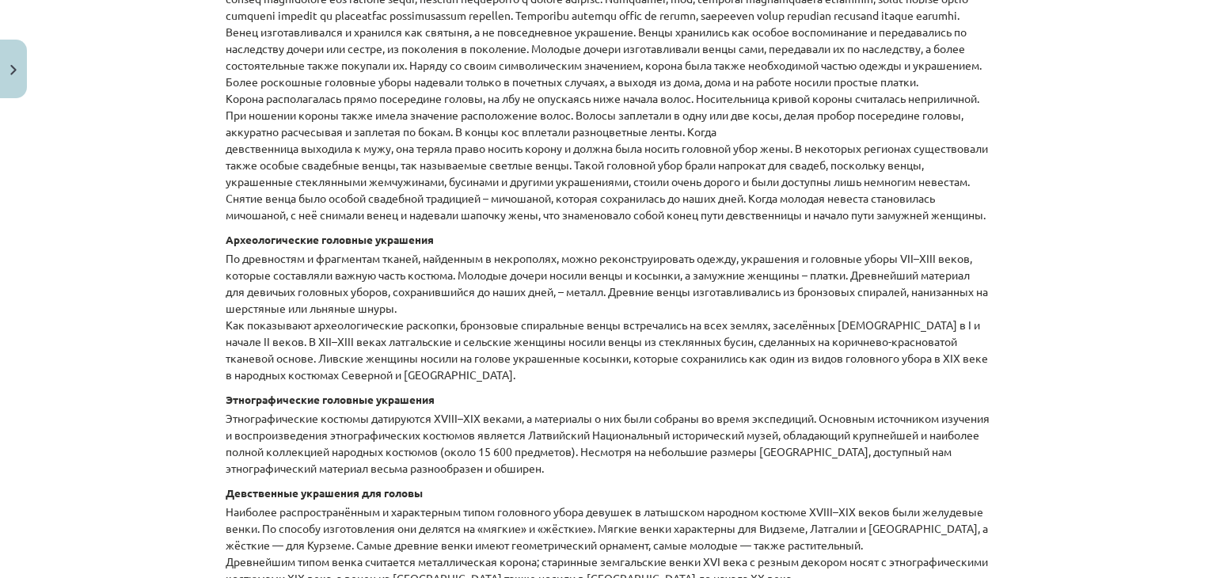
scroll to position [503, 0]
